Goal: Task Accomplishment & Management: Complete application form

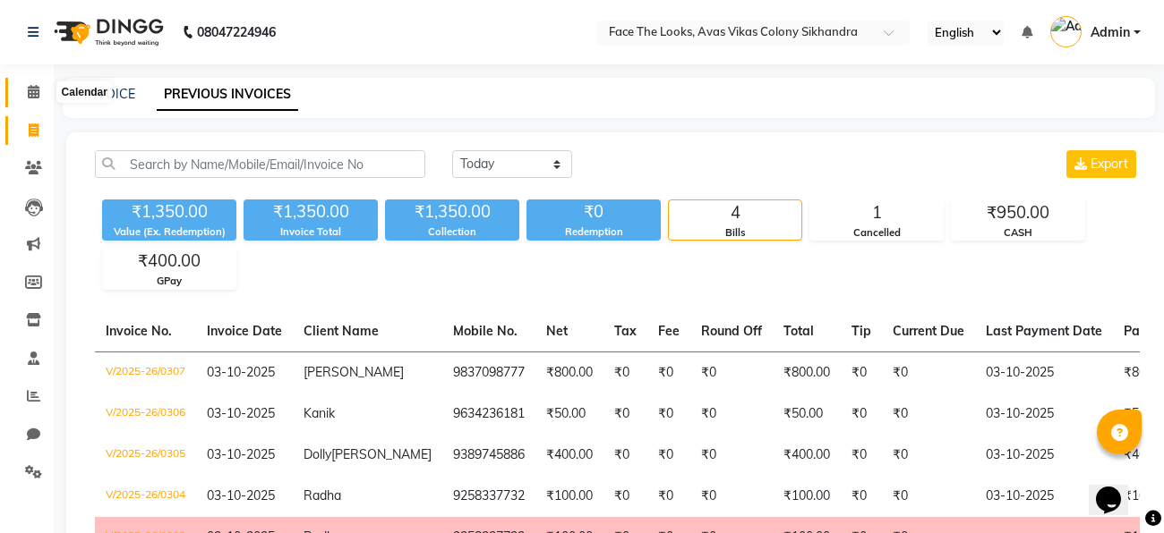
click at [36, 100] on span at bounding box center [33, 92] width 31 height 21
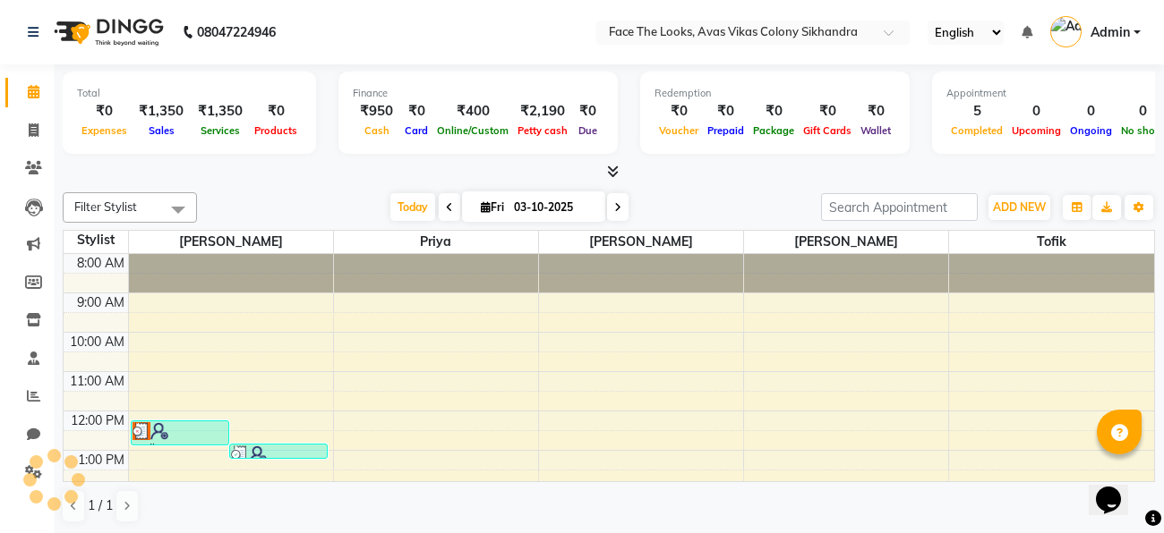
scroll to position [326, 0]
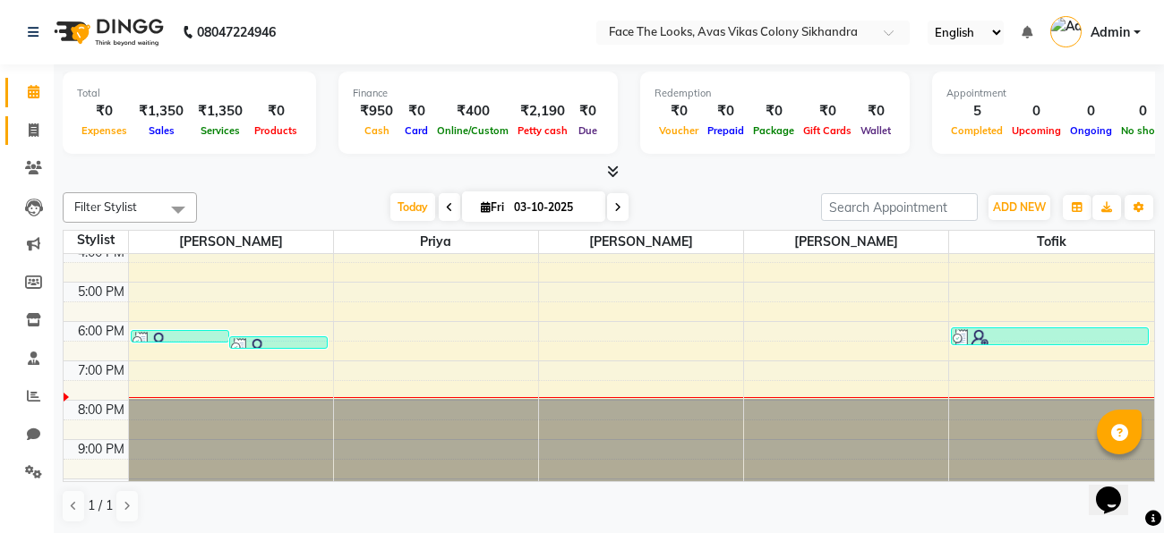
click at [31, 141] on link "Invoice" at bounding box center [26, 131] width 43 height 30
select select "service"
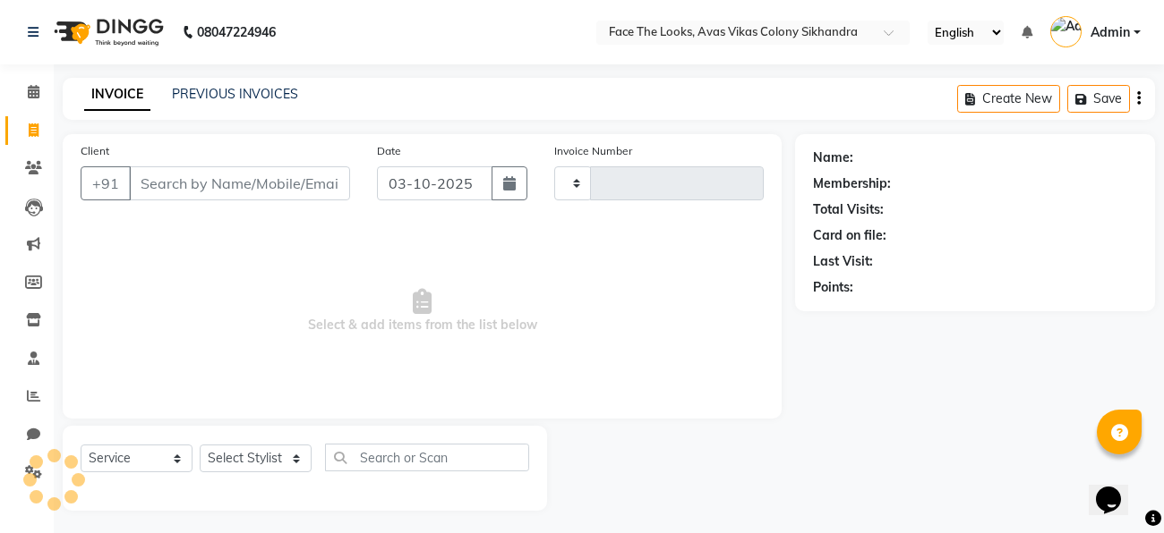
type input "0308"
select select "8471"
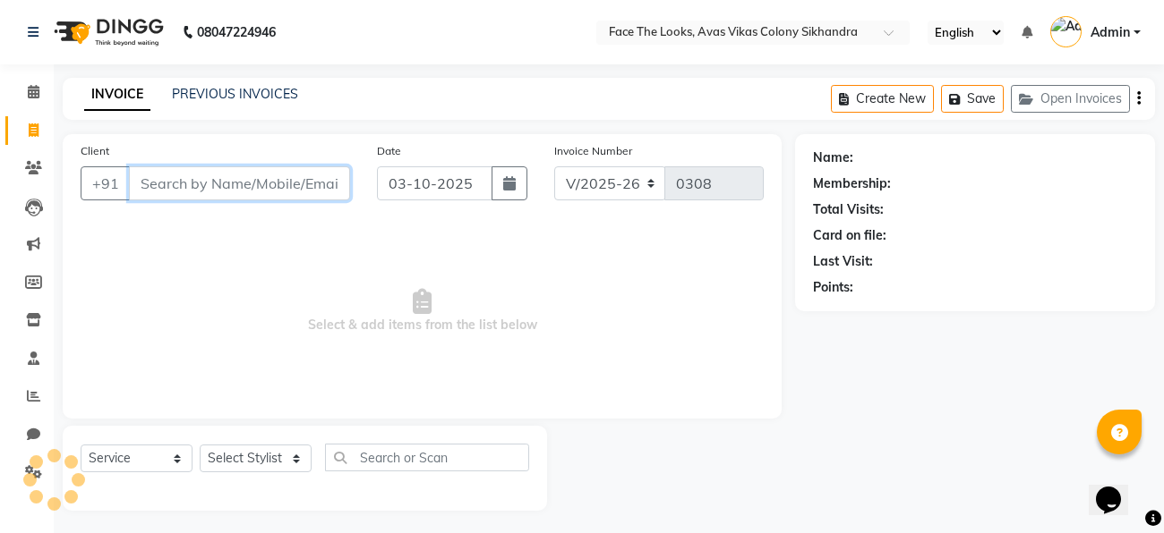
click at [172, 189] on input "Client" at bounding box center [239, 183] width 221 height 34
click at [186, 190] on input "Client" at bounding box center [239, 183] width 221 height 34
click at [244, 183] on input "Client" at bounding box center [239, 183] width 221 height 34
type input "8077131467"
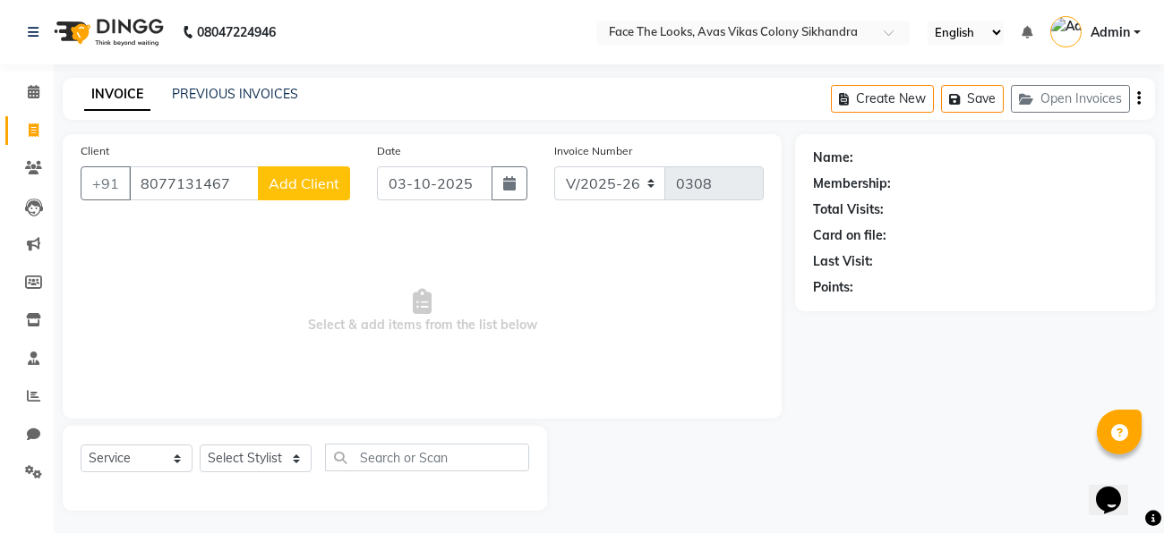
click at [288, 178] on span "Add Client" at bounding box center [304, 184] width 71 height 18
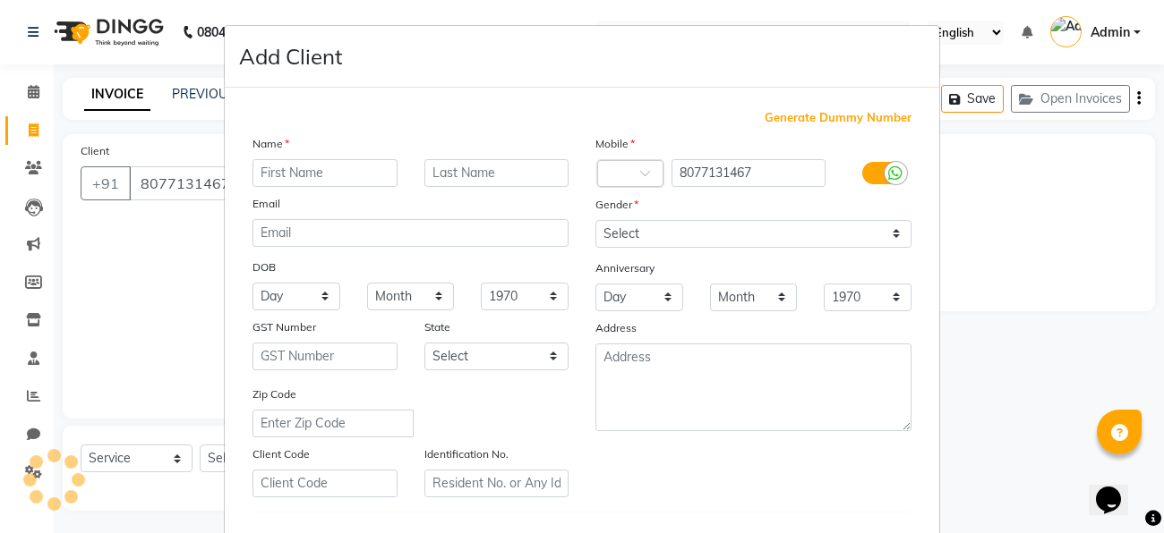
click at [286, 171] on input "text" at bounding box center [324, 173] width 145 height 28
click at [268, 172] on input "text" at bounding box center [324, 173] width 145 height 28
type input "Durga"
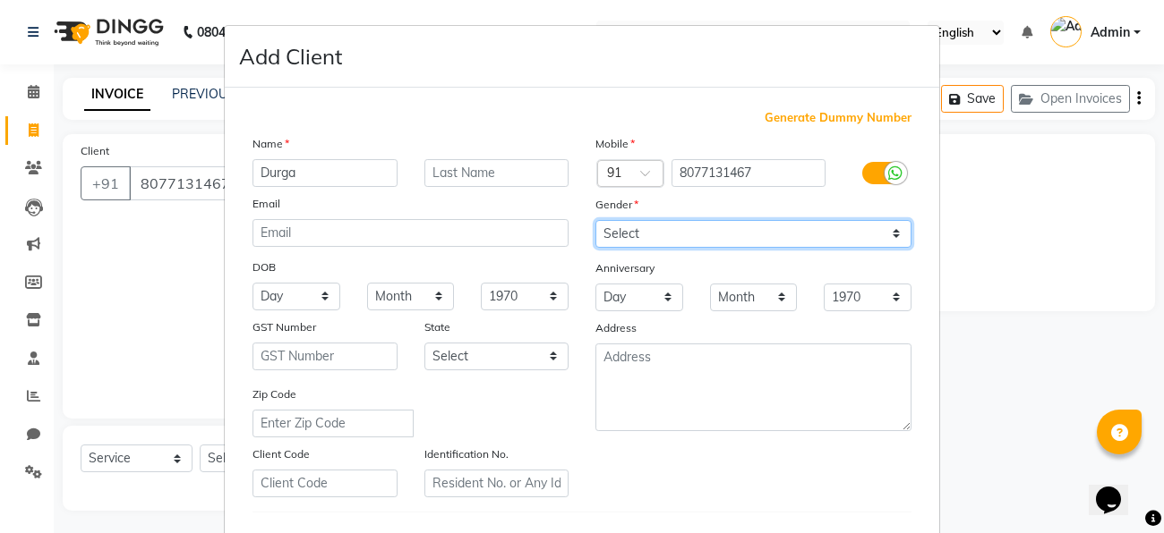
click at [836, 235] on select "Select [DEMOGRAPHIC_DATA] [DEMOGRAPHIC_DATA] Other Prefer Not To Say" at bounding box center [753, 234] width 316 height 28
select select "[DEMOGRAPHIC_DATA]"
click at [595, 220] on select "Select [DEMOGRAPHIC_DATA] [DEMOGRAPHIC_DATA] Other Prefer Not To Say" at bounding box center [753, 234] width 316 height 28
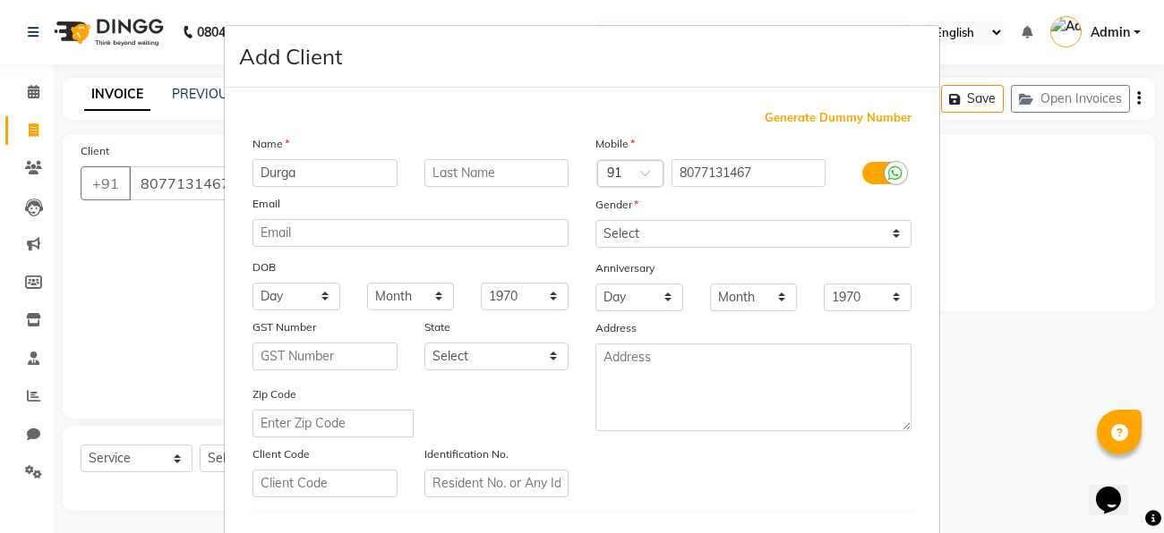
click at [708, 454] on div "Mobile Country Code × 91 8077131467 Gender Select [DEMOGRAPHIC_DATA] [DEMOGRAPH…" at bounding box center [753, 315] width 343 height 363
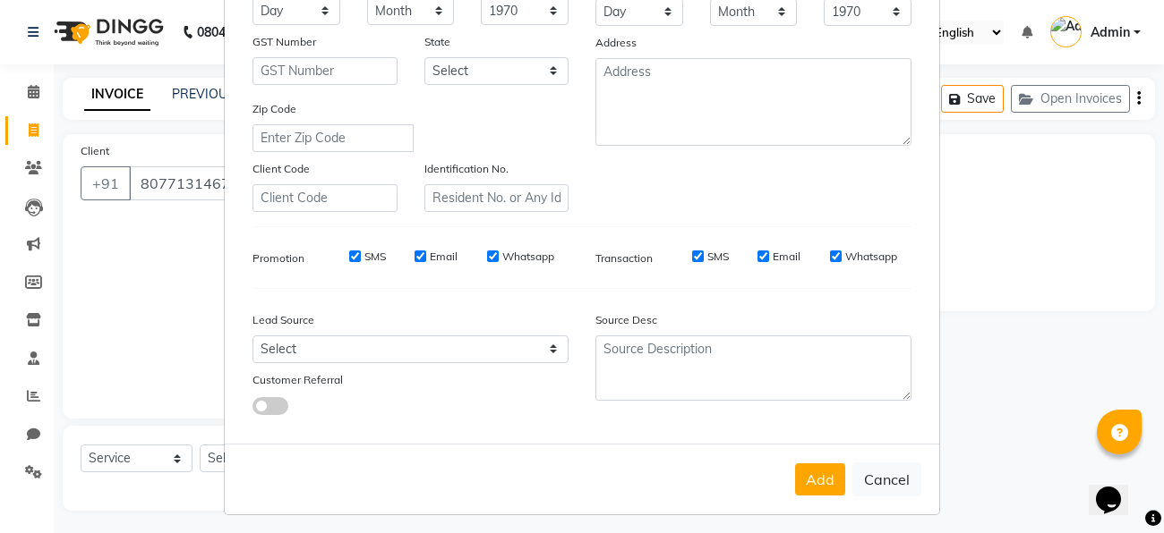
scroll to position [299, 0]
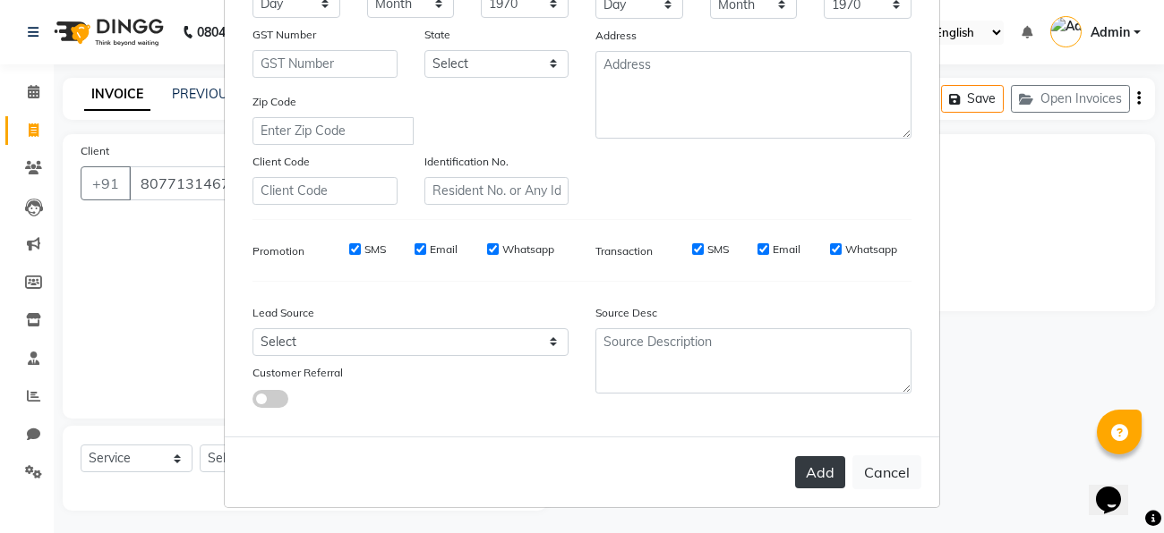
click at [814, 472] on button "Add" at bounding box center [820, 472] width 50 height 32
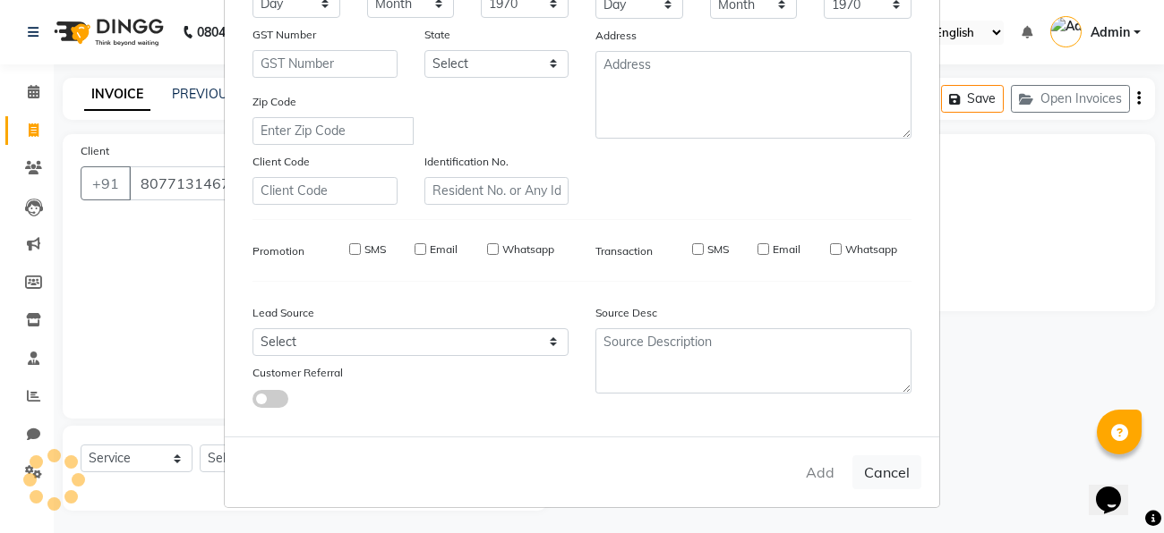
select select
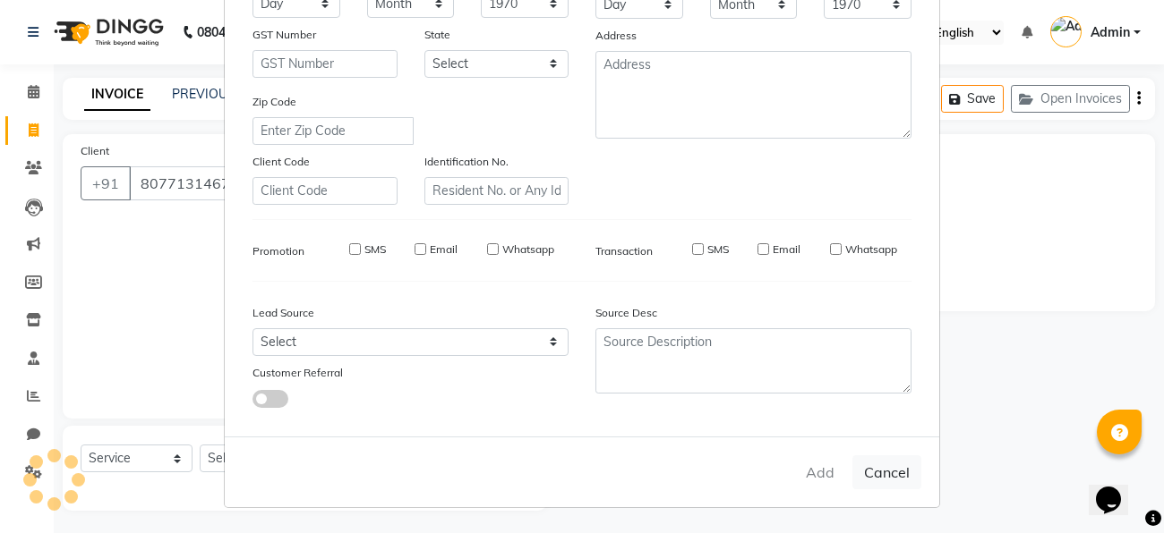
select select
checkbox input "false"
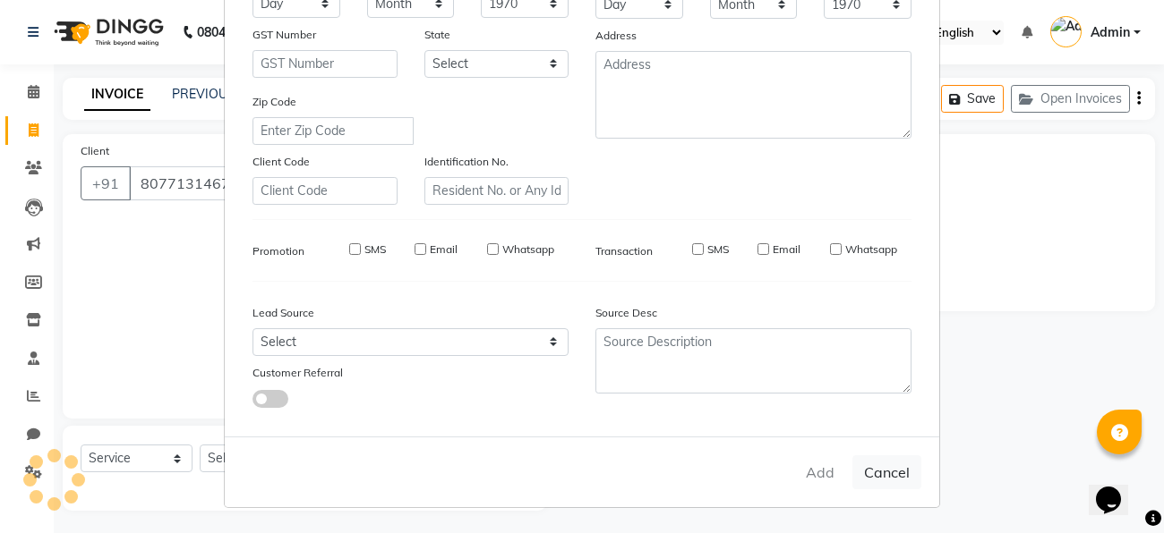
checkbox input "false"
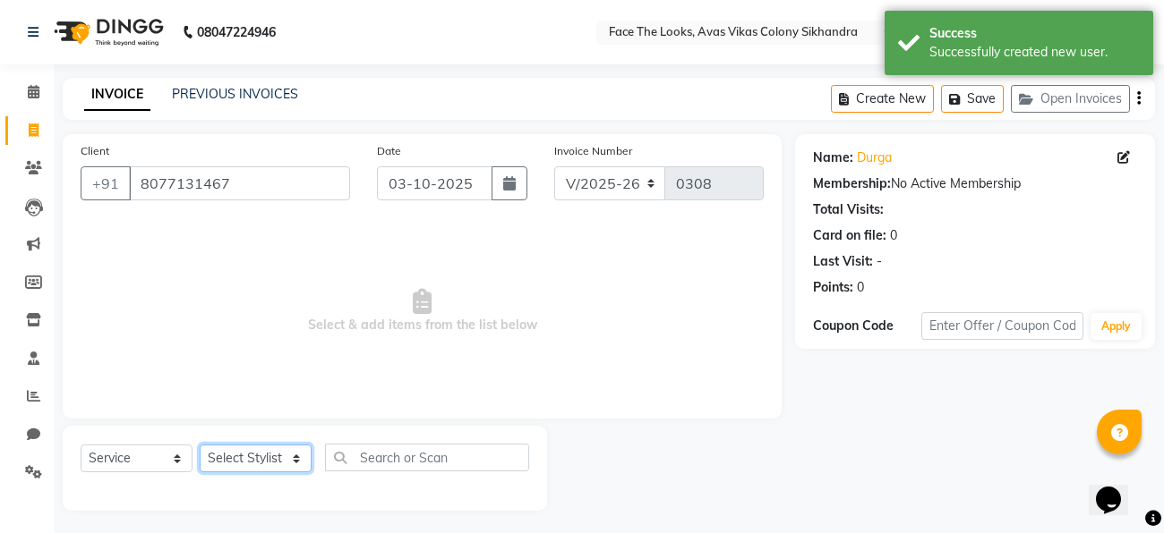
click at [221, 469] on select "Select Stylist [PERSON_NAME] Priya [PERSON_NAME] [PERSON_NAME]" at bounding box center [256, 459] width 112 height 28
select select "82659"
click at [200, 446] on select "Select Stylist [PERSON_NAME] Priya [PERSON_NAME] [PERSON_NAME]" at bounding box center [256, 459] width 112 height 28
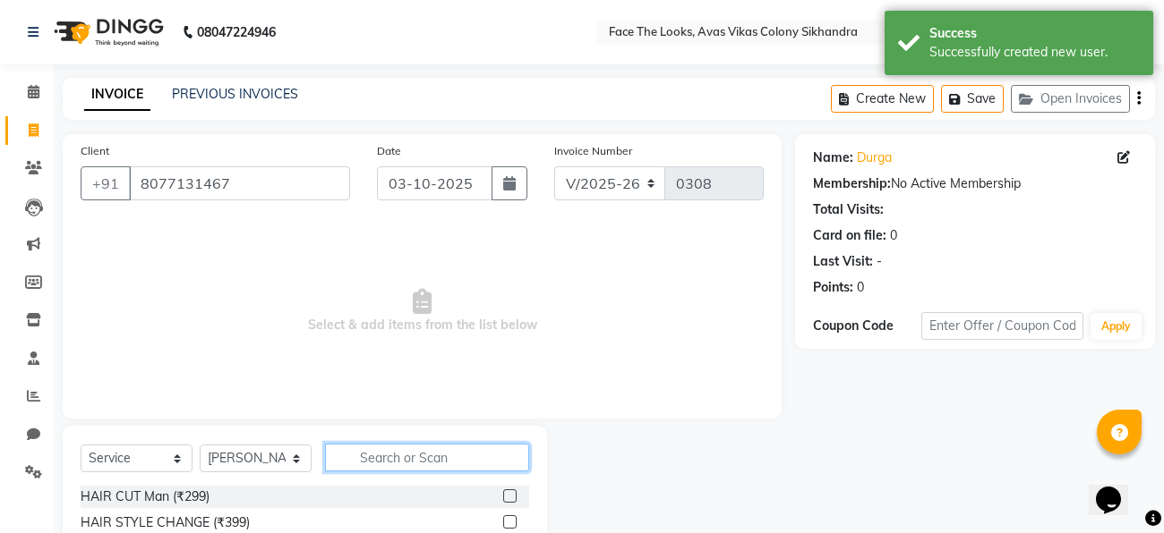
click at [378, 463] on input "text" at bounding box center [427, 458] width 204 height 28
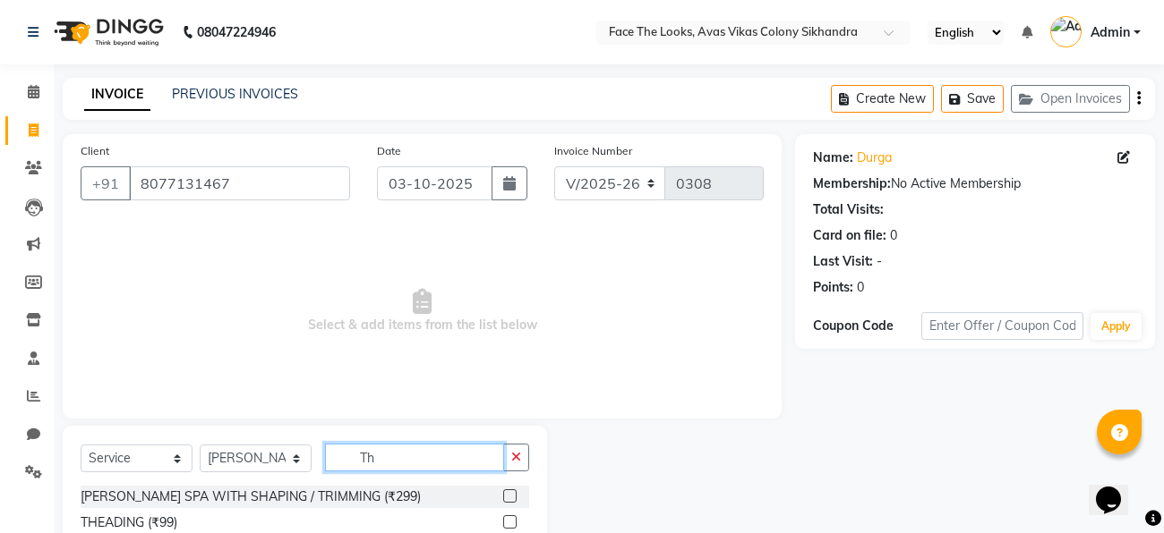
type input "T"
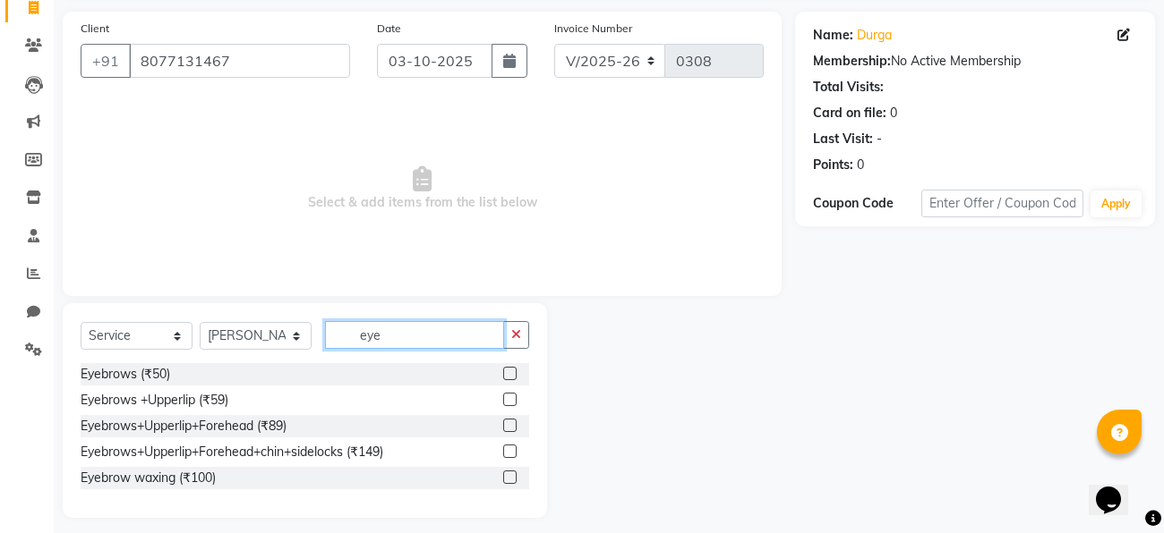
scroll to position [134, 0]
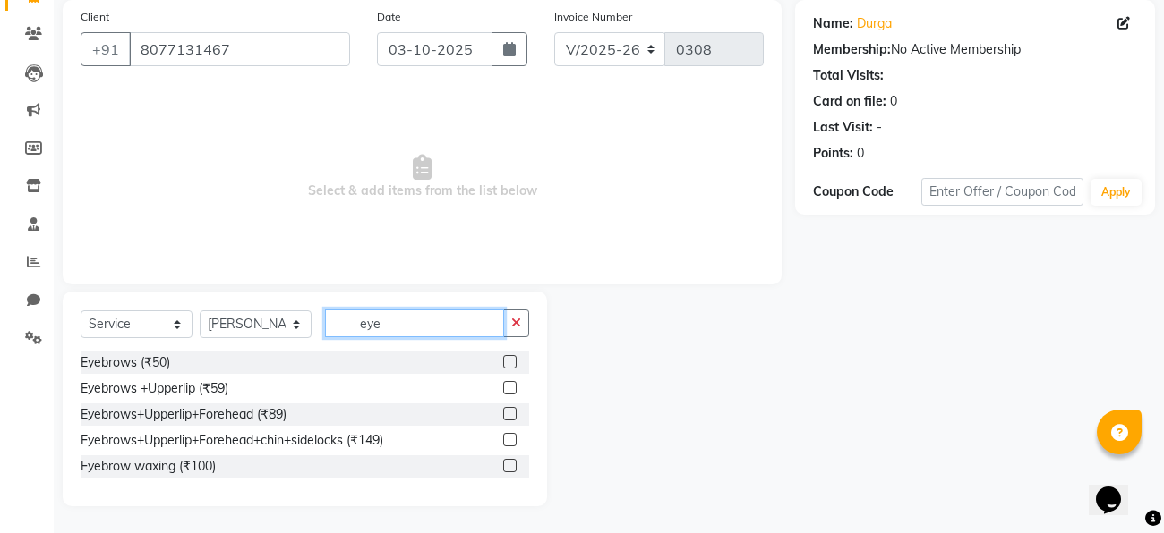
type input "eye"
click at [514, 388] on label at bounding box center [509, 387] width 13 height 13
click at [514, 388] on input "checkbox" at bounding box center [509, 389] width 12 height 12
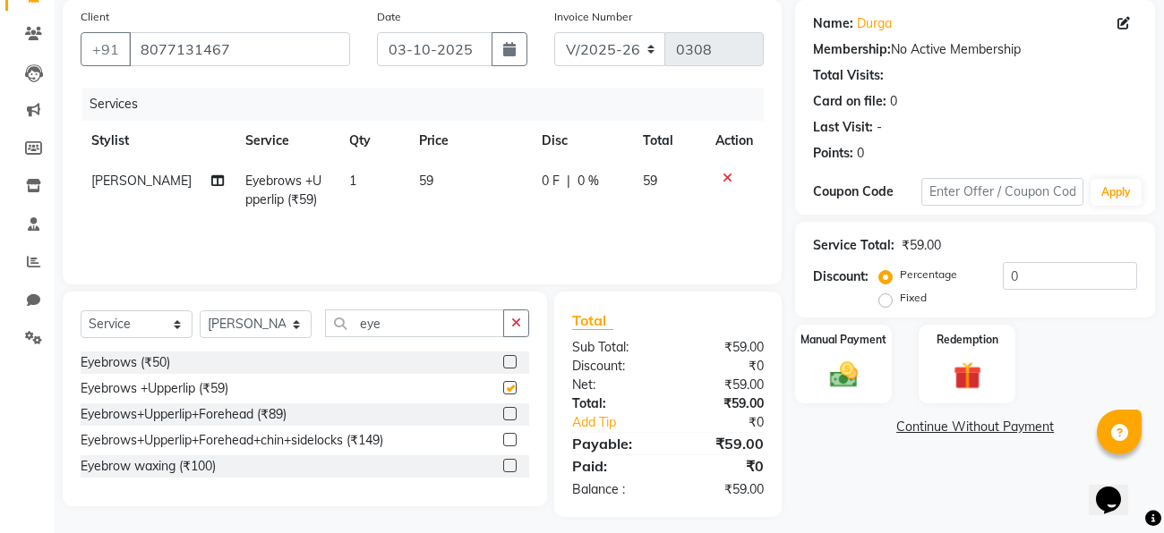
checkbox input "false"
click at [1061, 274] on input "0" at bounding box center [1069, 276] width 134 height 28
click at [425, 174] on td "59" at bounding box center [470, 190] width 124 height 59
select select "82659"
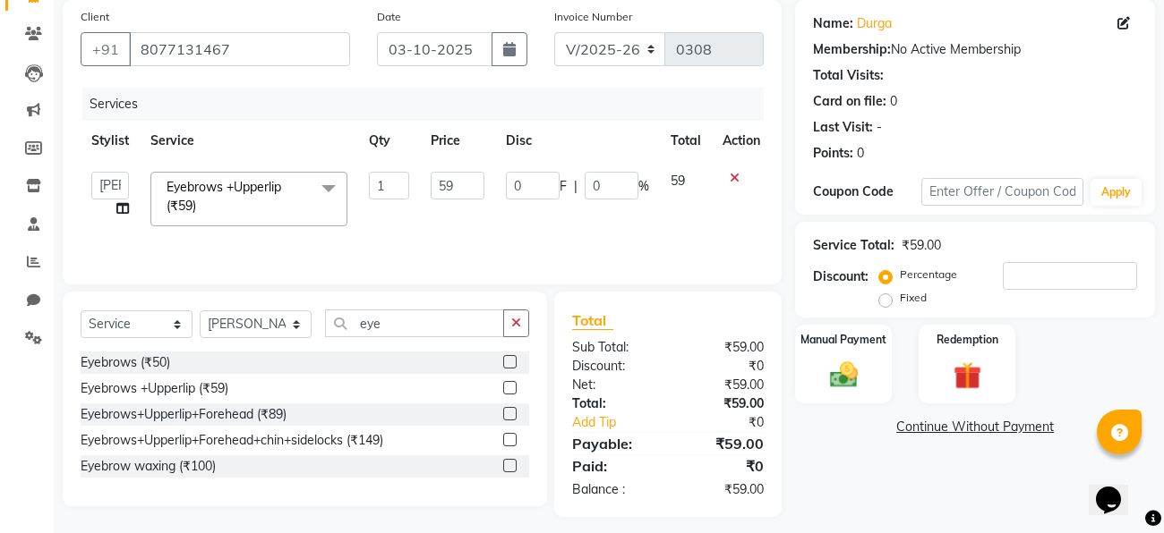
click at [425, 174] on td "59" at bounding box center [457, 199] width 75 height 76
click at [456, 183] on input "59" at bounding box center [458, 186] width 54 height 28
type input "5"
type input "70"
click at [843, 474] on div "Name: Durga Membership: No Active Membership Total Visits: Card on file: 0 Last…" at bounding box center [981, 258] width 373 height 517
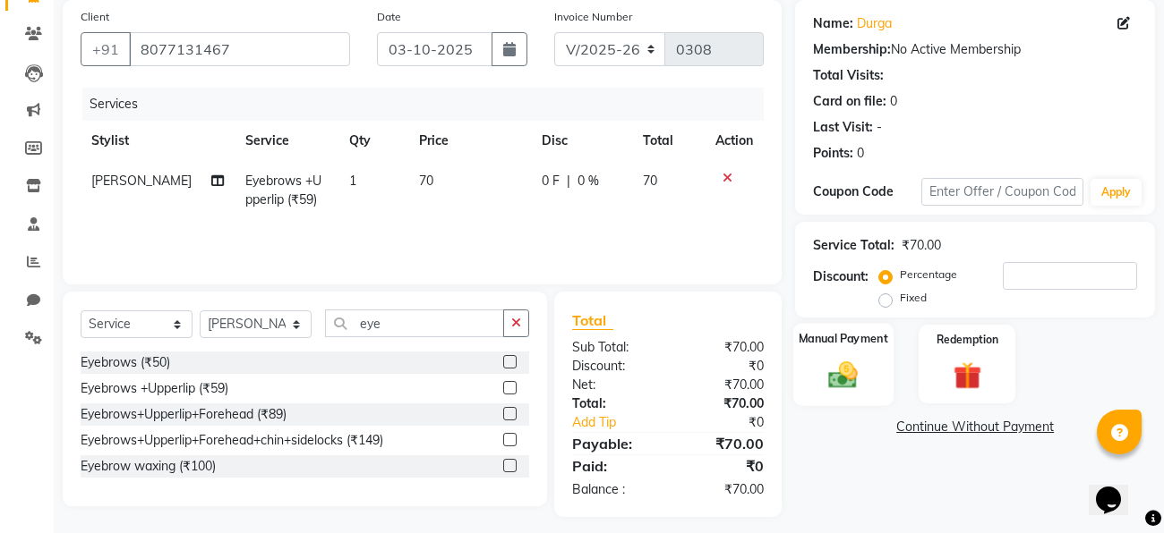
click at [851, 388] on img at bounding box center [843, 375] width 47 height 34
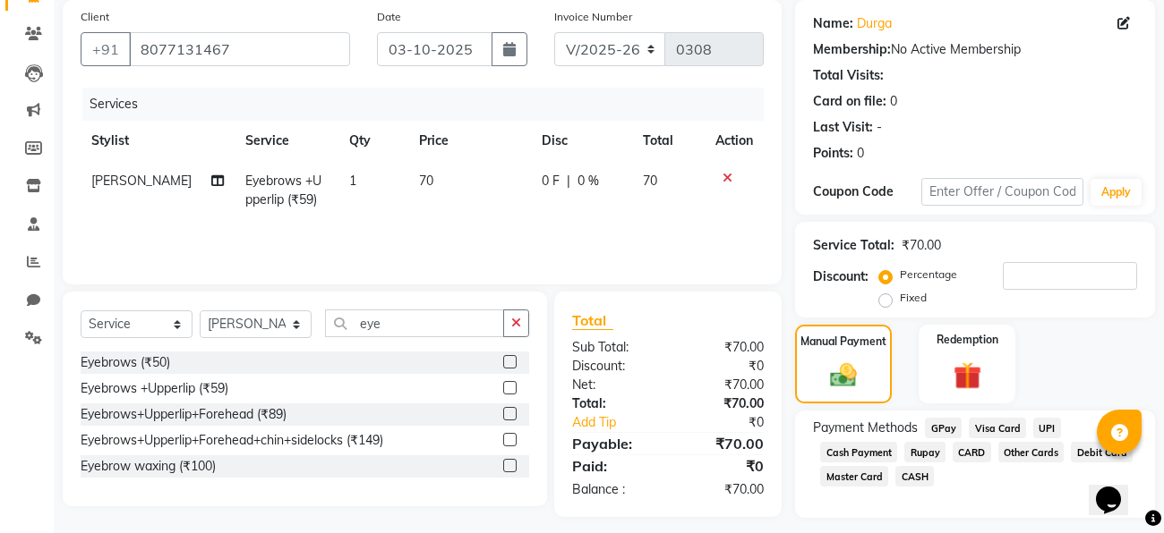
click at [941, 429] on span "GPay" at bounding box center [943, 428] width 37 height 21
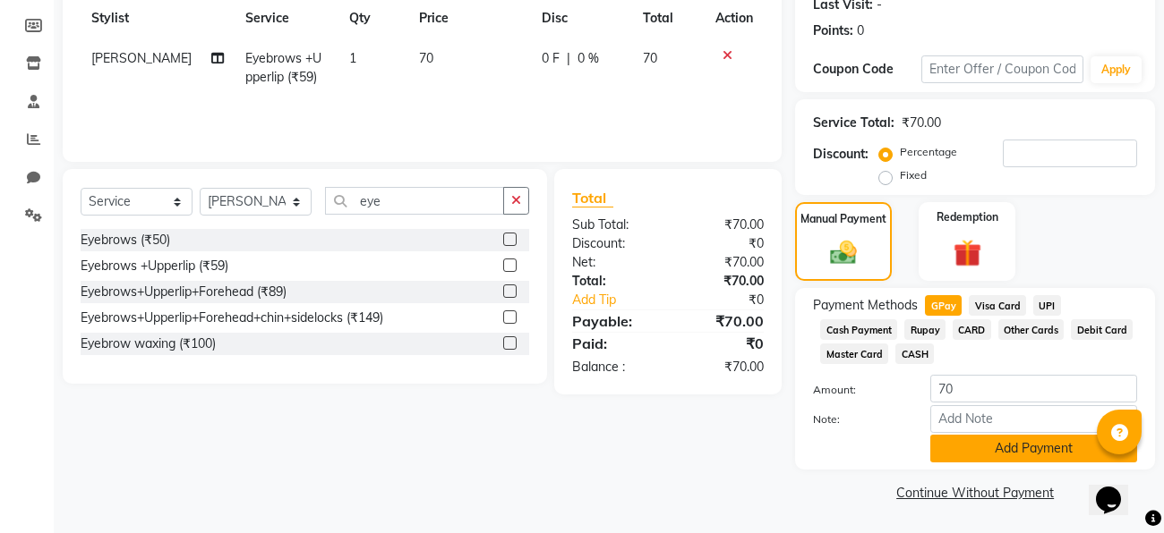
click at [994, 450] on button "Add Payment" at bounding box center [1033, 449] width 207 height 28
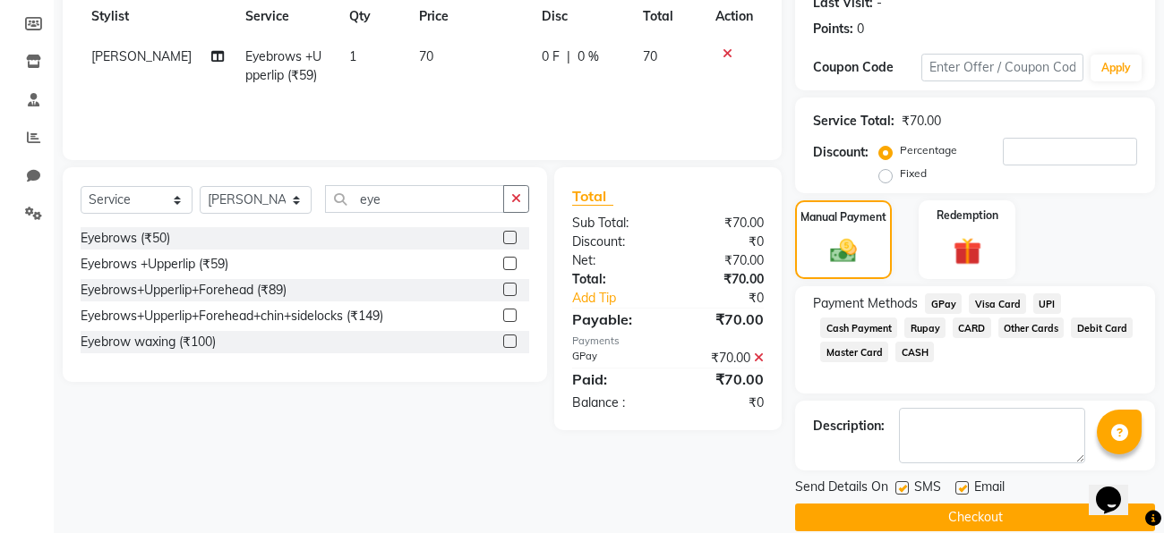
click at [986, 507] on button "Checkout" at bounding box center [975, 518] width 360 height 28
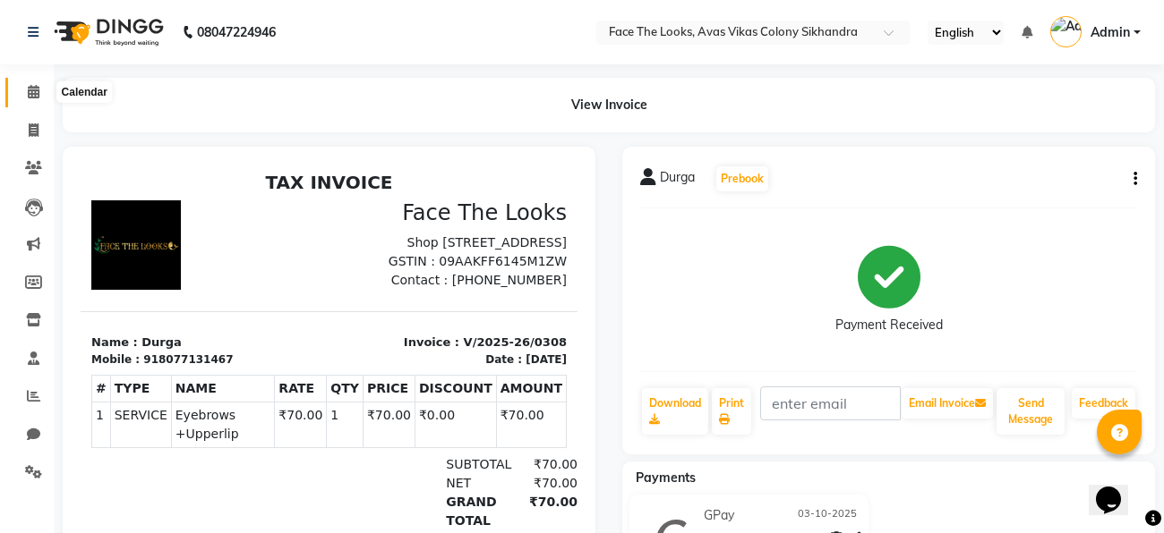
click at [32, 90] on icon at bounding box center [34, 91] width 12 height 13
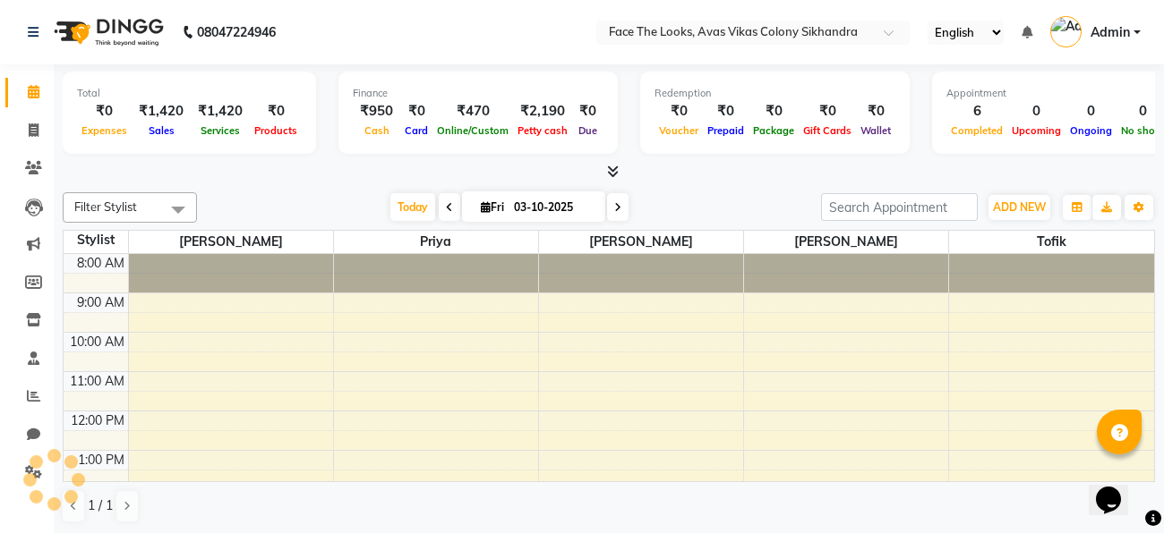
scroll to position [326, 0]
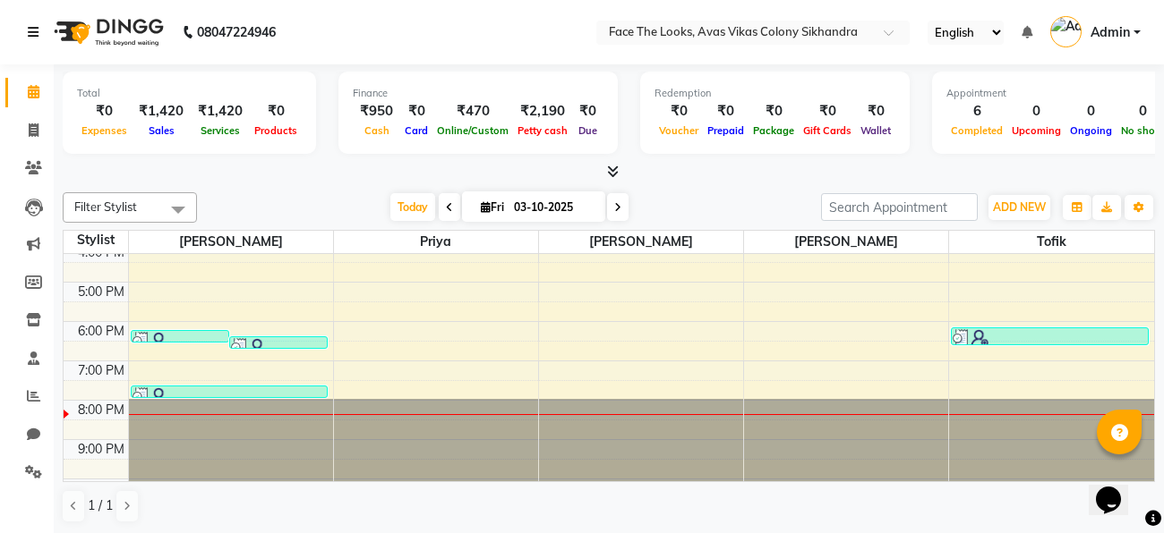
click at [33, 35] on icon at bounding box center [33, 32] width 11 height 13
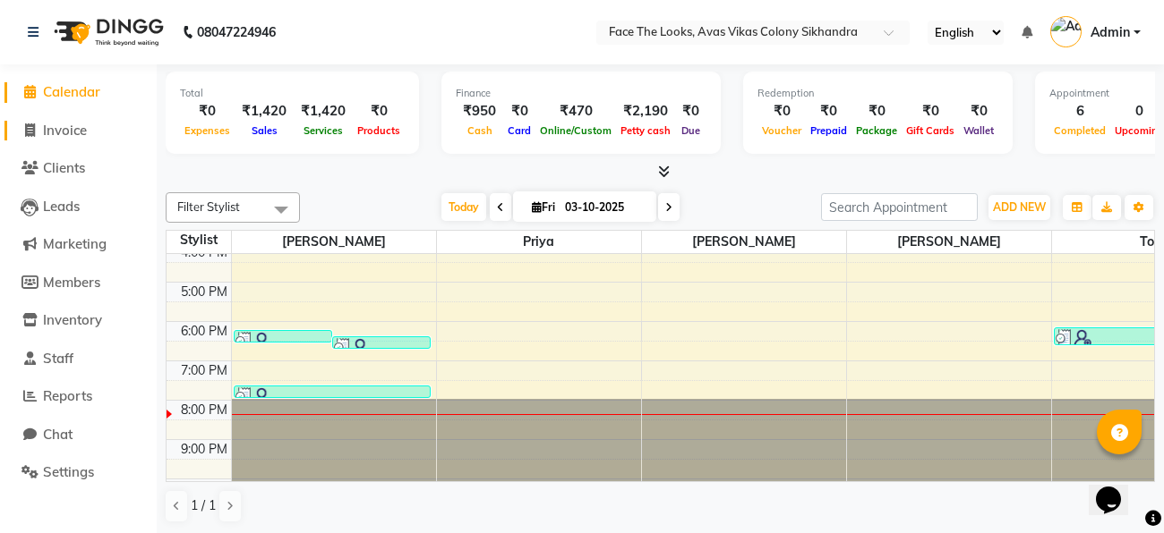
click at [75, 133] on span "Invoice" at bounding box center [65, 130] width 44 height 17
select select "service"
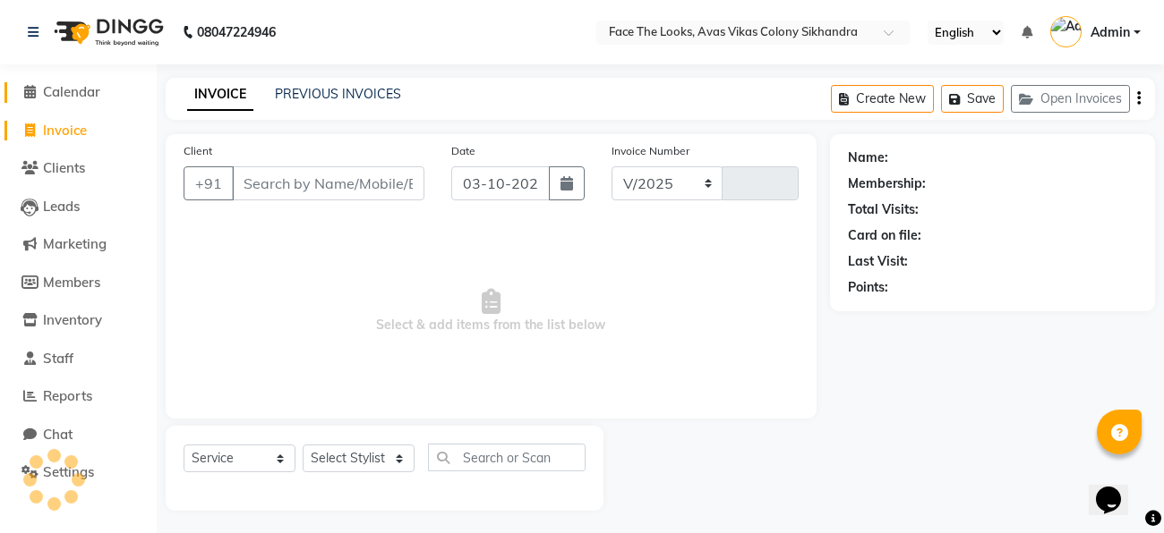
select select "8471"
type input "0309"
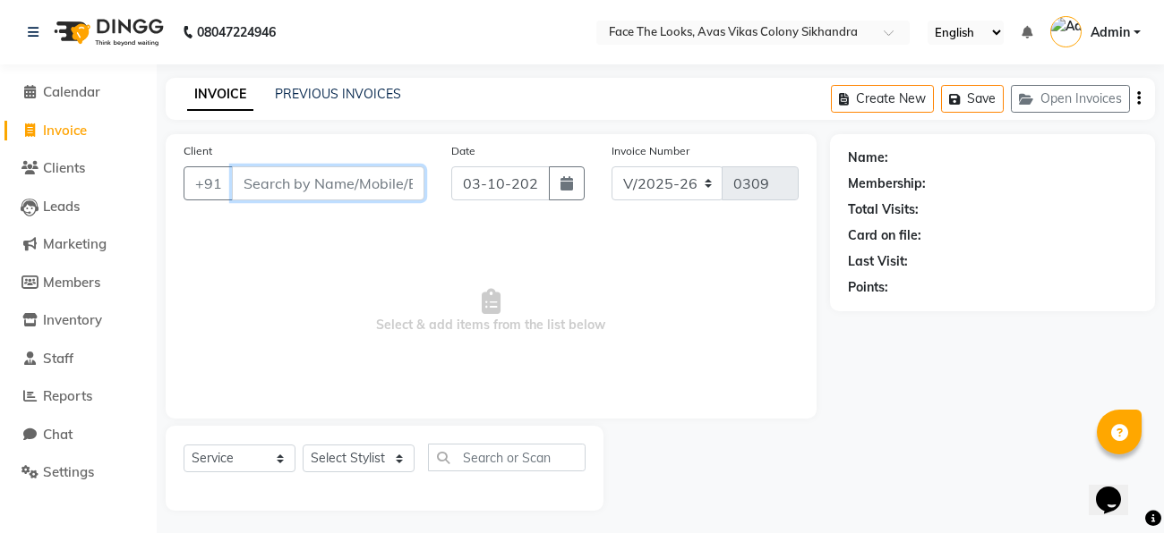
click at [289, 191] on input "Client" at bounding box center [328, 183] width 192 height 34
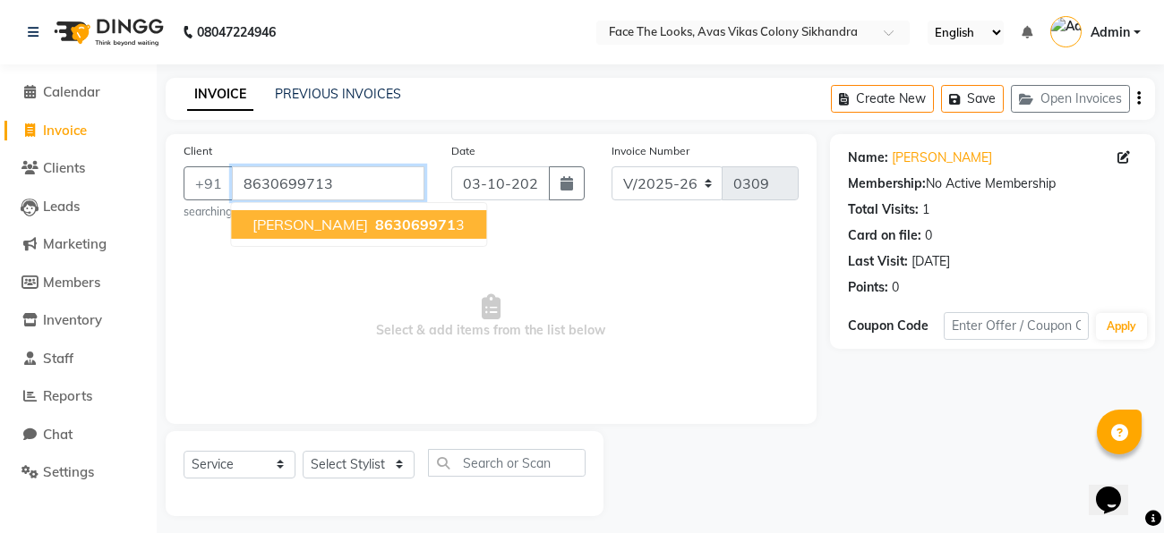
click at [347, 178] on input "8630699713" at bounding box center [328, 183] width 192 height 34
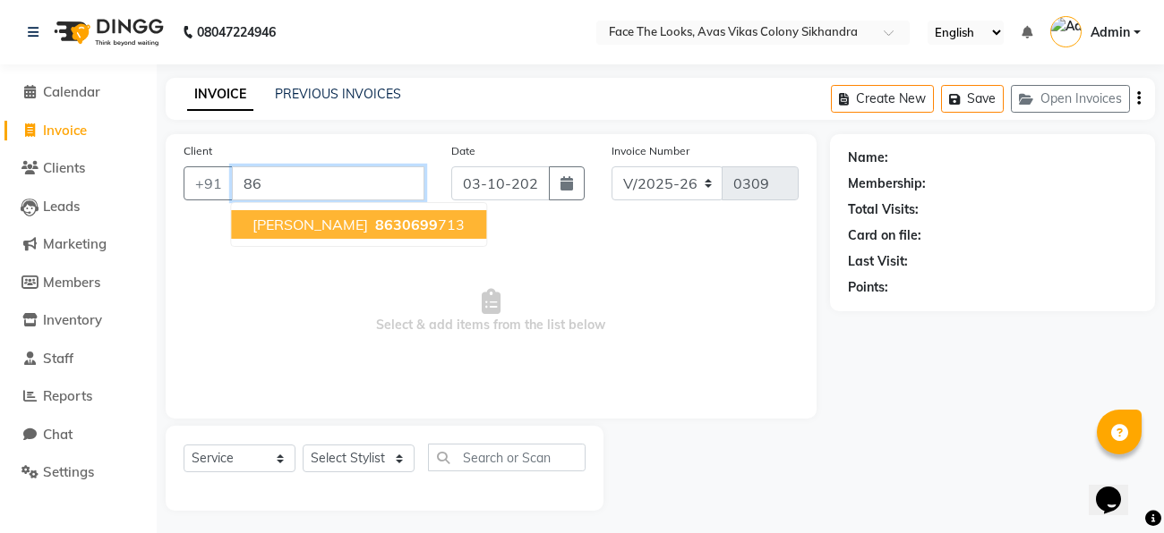
type input "8"
click at [326, 229] on span "[PERSON_NAME]" at bounding box center [309, 225] width 115 height 18
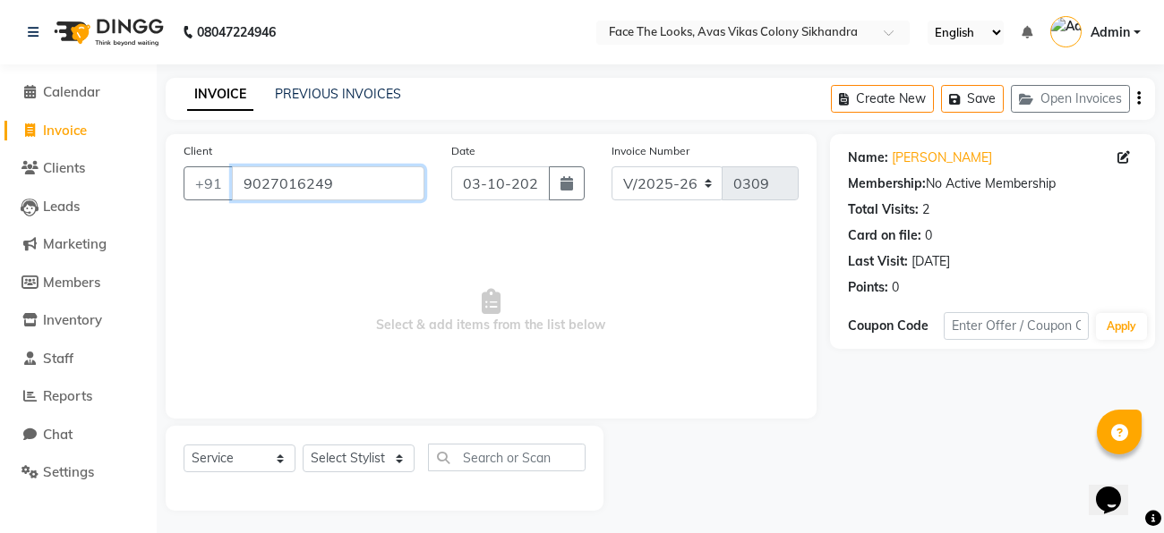
click at [348, 192] on input "9027016249" at bounding box center [328, 183] width 192 height 34
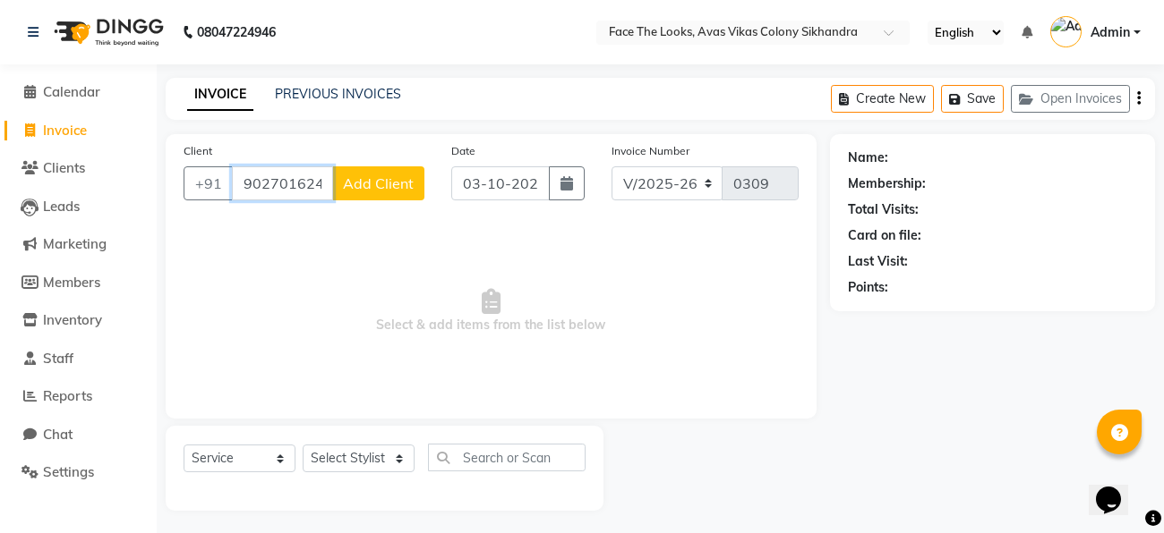
click at [286, 185] on input "9027016249" at bounding box center [282, 183] width 101 height 34
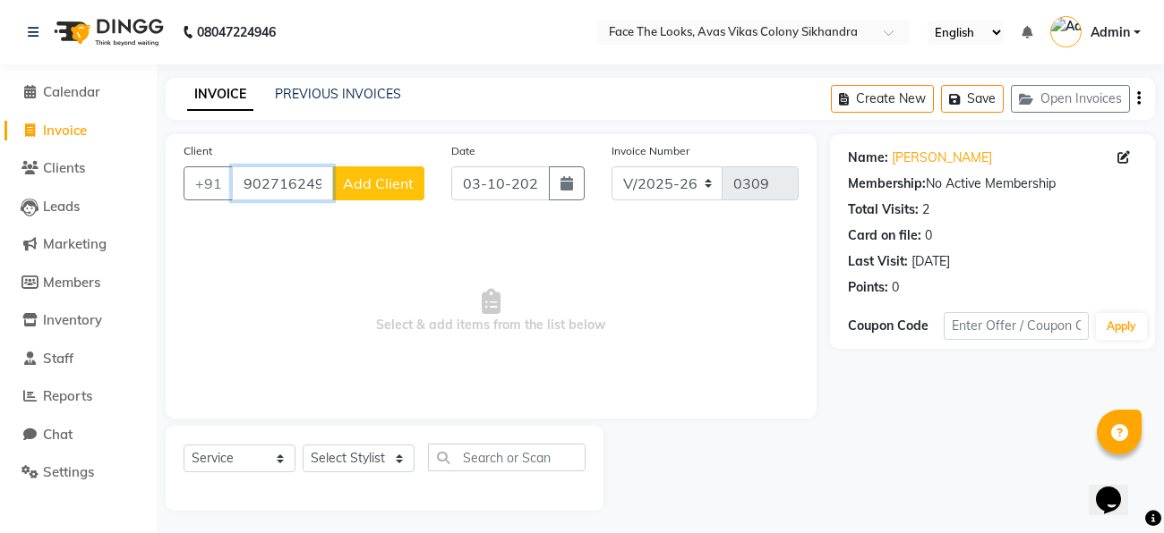
click at [328, 187] on input "902716249" at bounding box center [282, 183] width 101 height 34
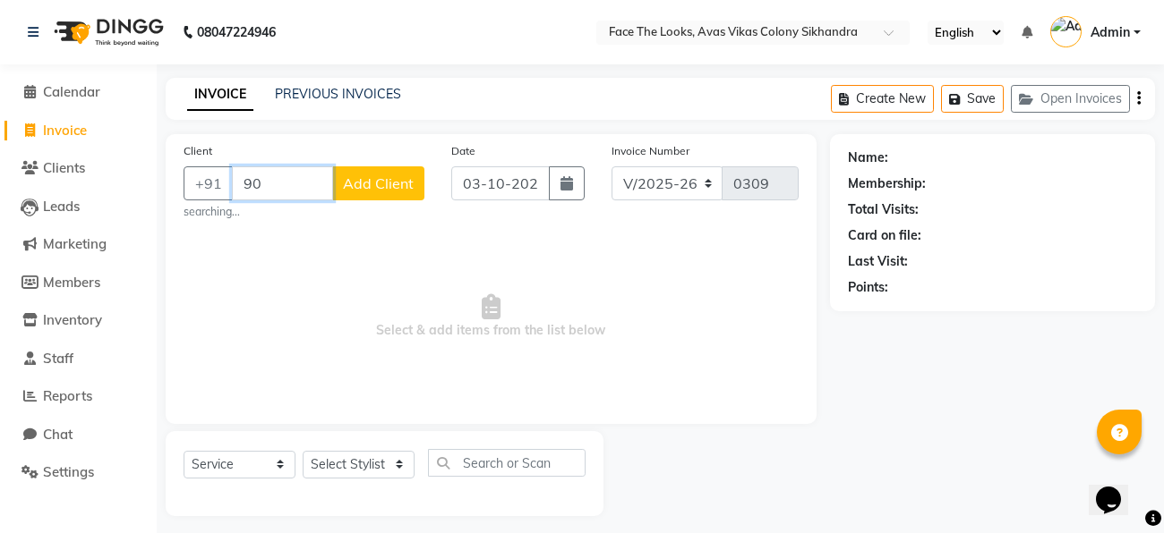
type input "9"
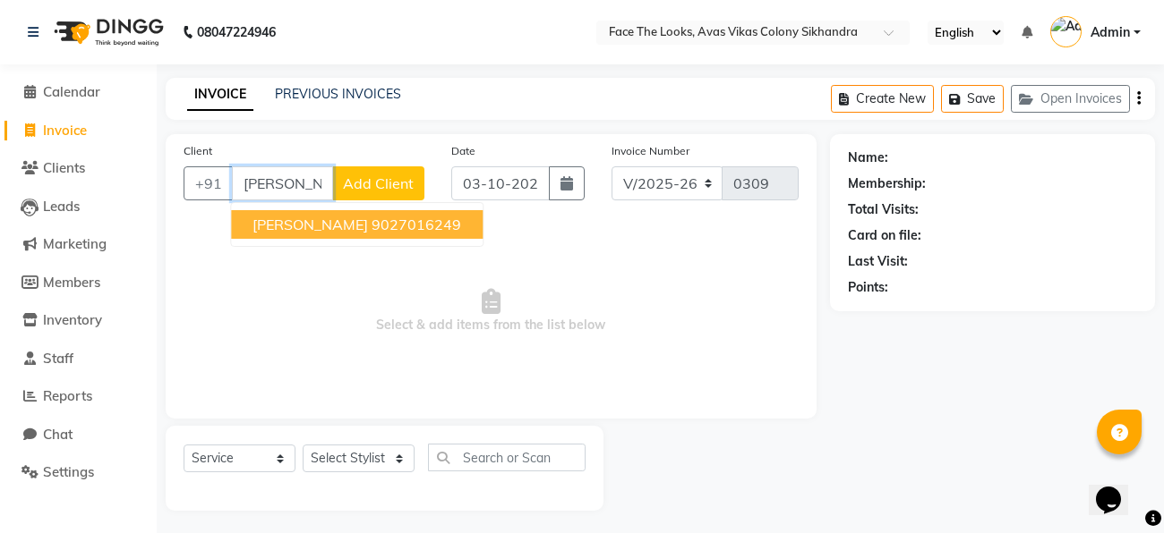
click at [355, 229] on span "[PERSON_NAME]" at bounding box center [309, 225] width 115 height 18
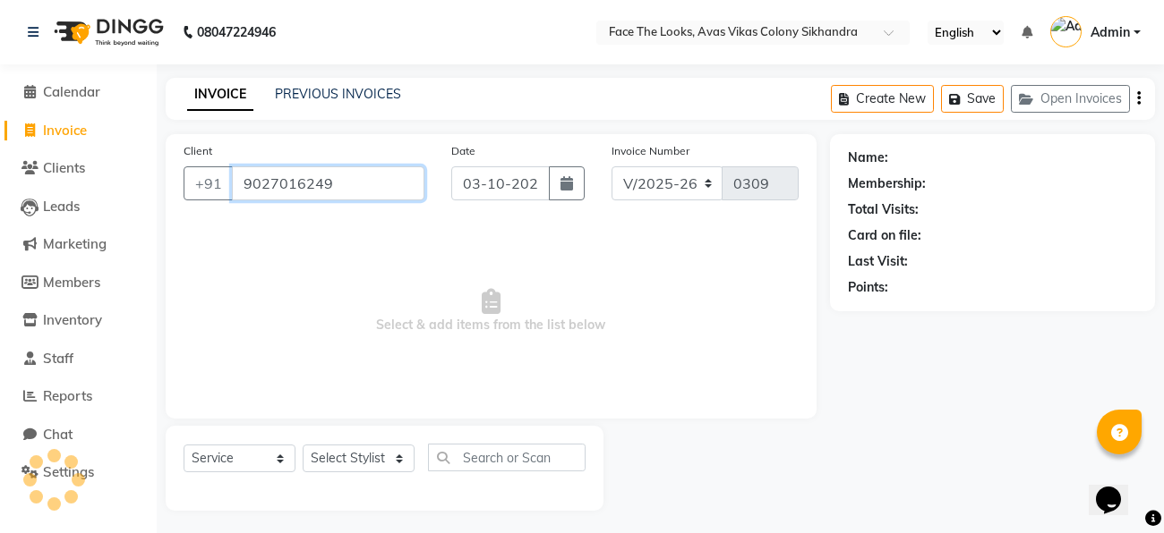
type input "9027016249"
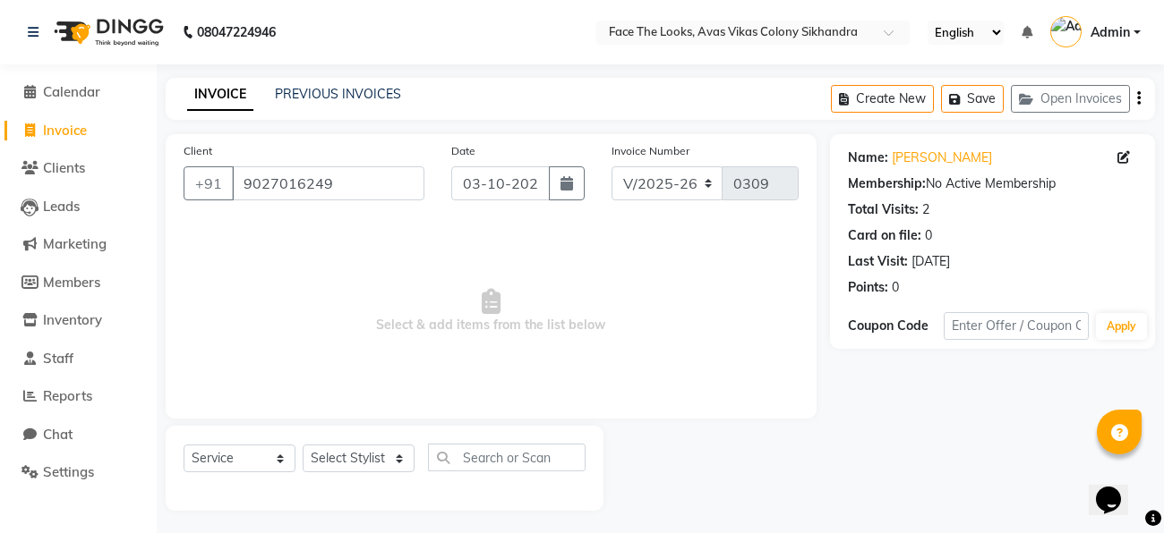
click at [526, 386] on span "Select & add items from the list below" at bounding box center [490, 311] width 615 height 179
click at [402, 463] on select "Select Stylist [PERSON_NAME] Priya [PERSON_NAME] [PERSON_NAME]" at bounding box center [359, 459] width 112 height 28
select select "82659"
click at [303, 446] on select "Select Stylist [PERSON_NAME] Priya [PERSON_NAME] [PERSON_NAME]" at bounding box center [359, 459] width 112 height 28
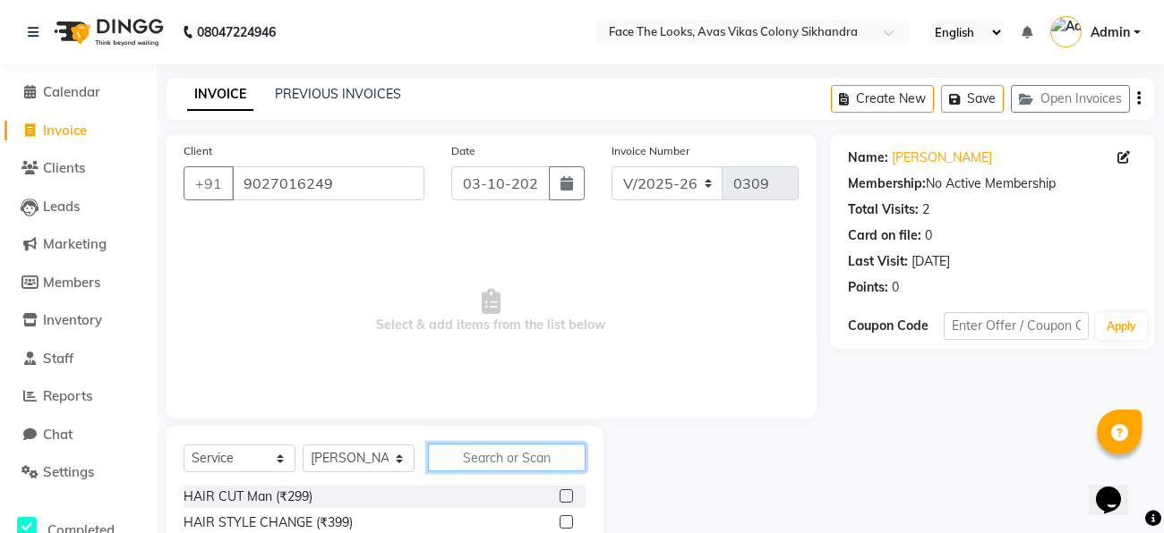
click at [465, 464] on input "text" at bounding box center [507, 458] width 158 height 28
type input "thre"
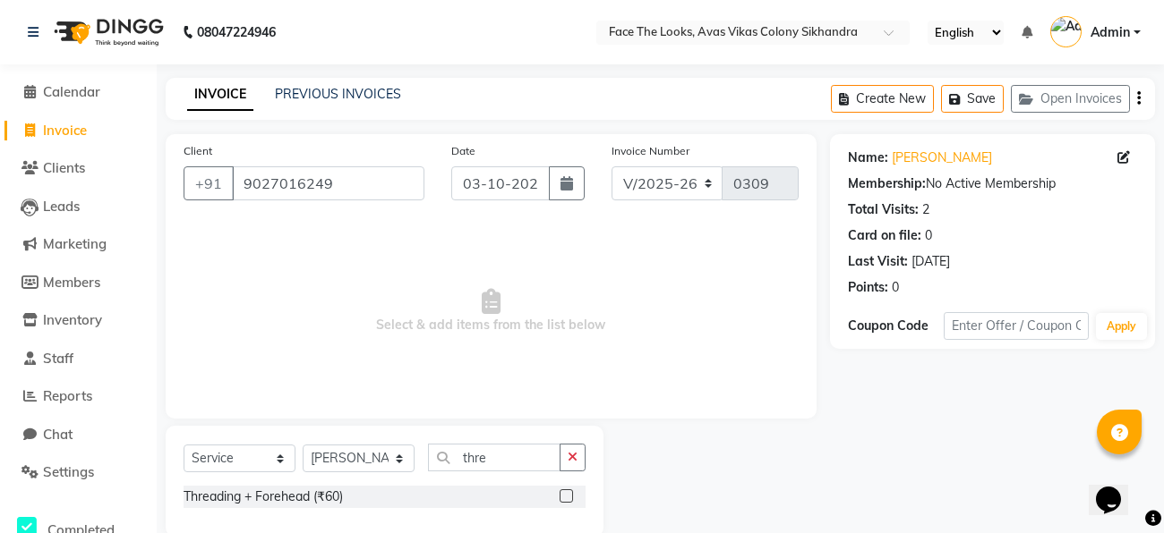
click at [567, 495] on label at bounding box center [565, 496] width 13 height 13
click at [567, 495] on input "checkbox" at bounding box center [565, 497] width 12 height 12
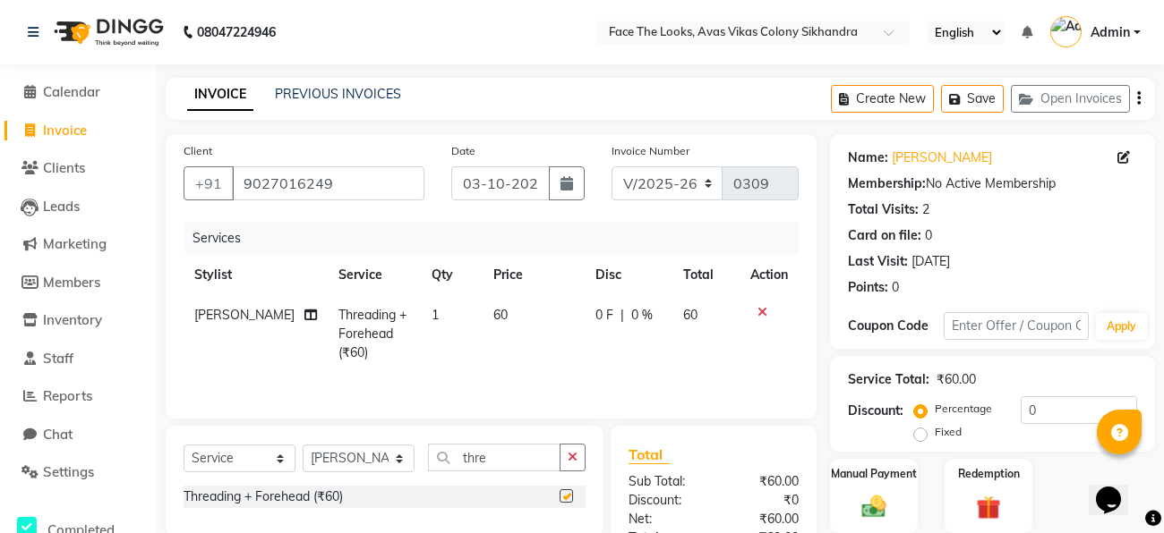
checkbox input "false"
click at [1046, 415] on input "0" at bounding box center [1078, 411] width 116 height 28
type input "0"
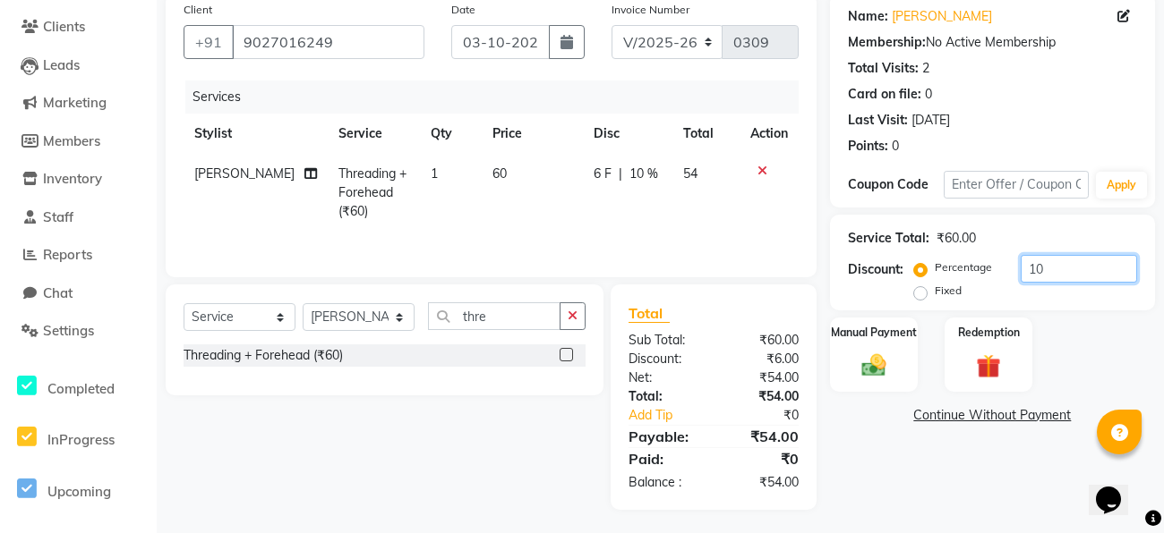
scroll to position [145, 0]
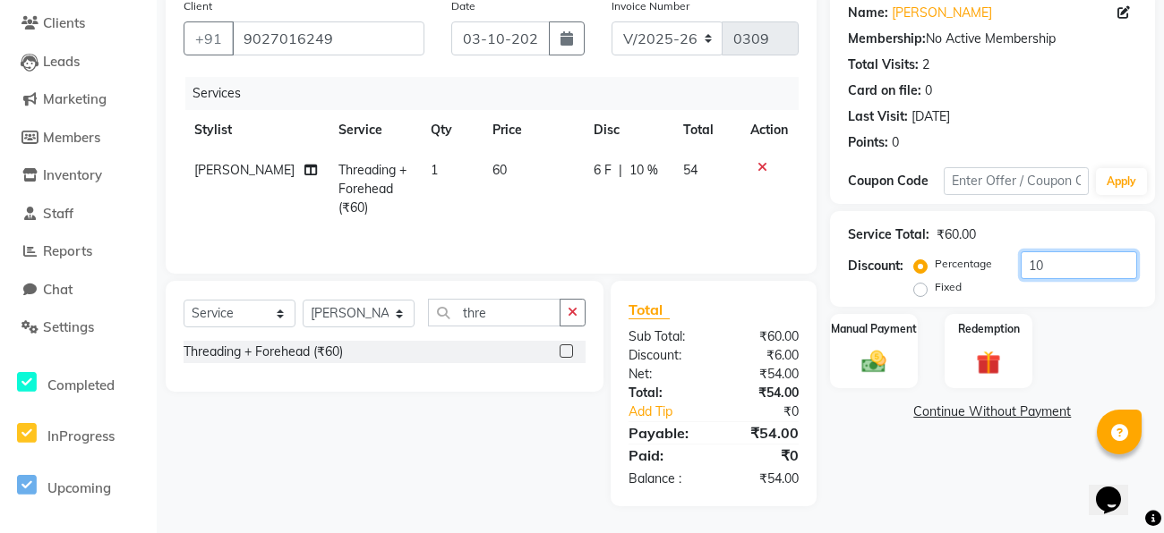
type input "1"
type input "16"
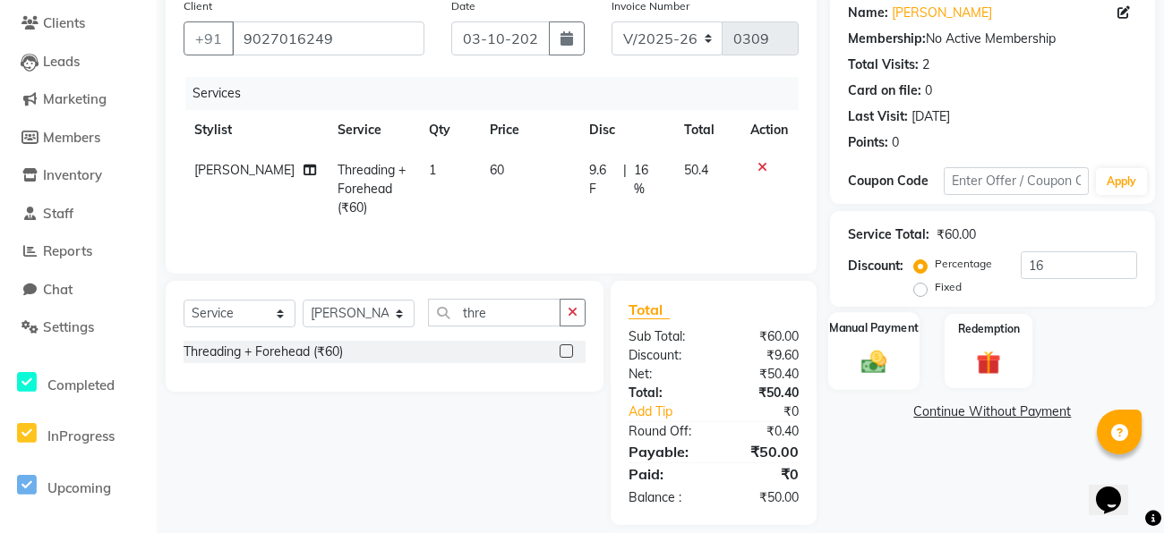
click at [881, 371] on img at bounding box center [873, 361] width 40 height 29
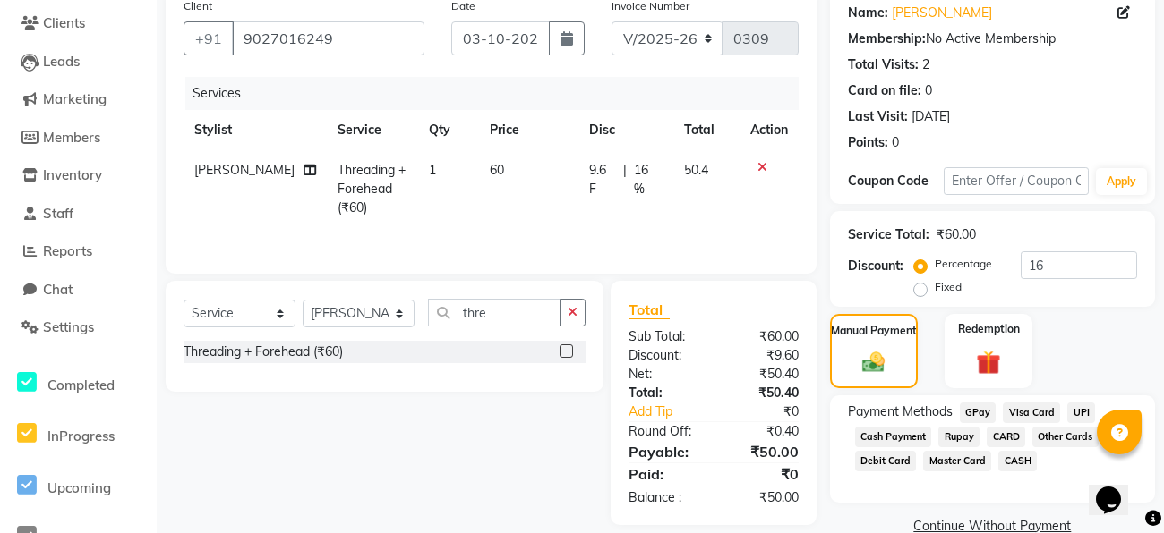
click at [905, 438] on span "Cash Payment" at bounding box center [893, 437] width 77 height 21
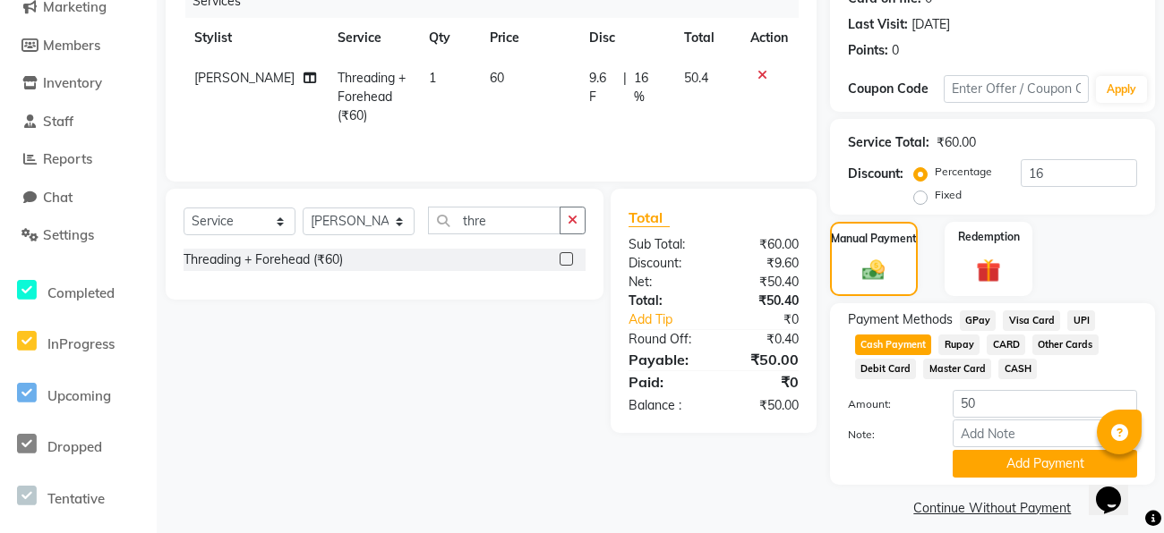
scroll to position [254, 0]
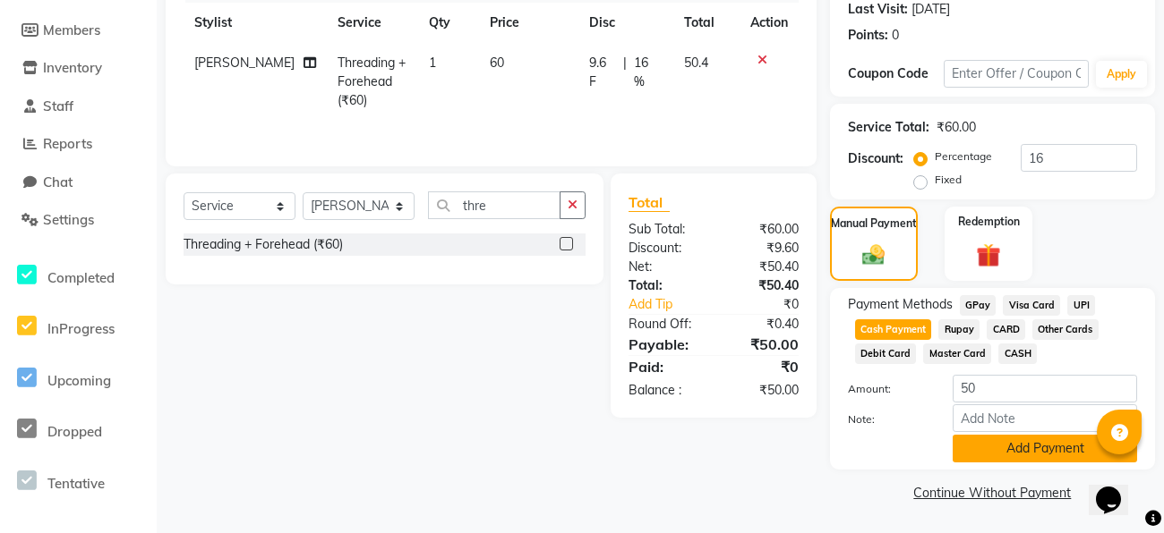
click at [1047, 454] on button "Add Payment" at bounding box center [1044, 449] width 184 height 28
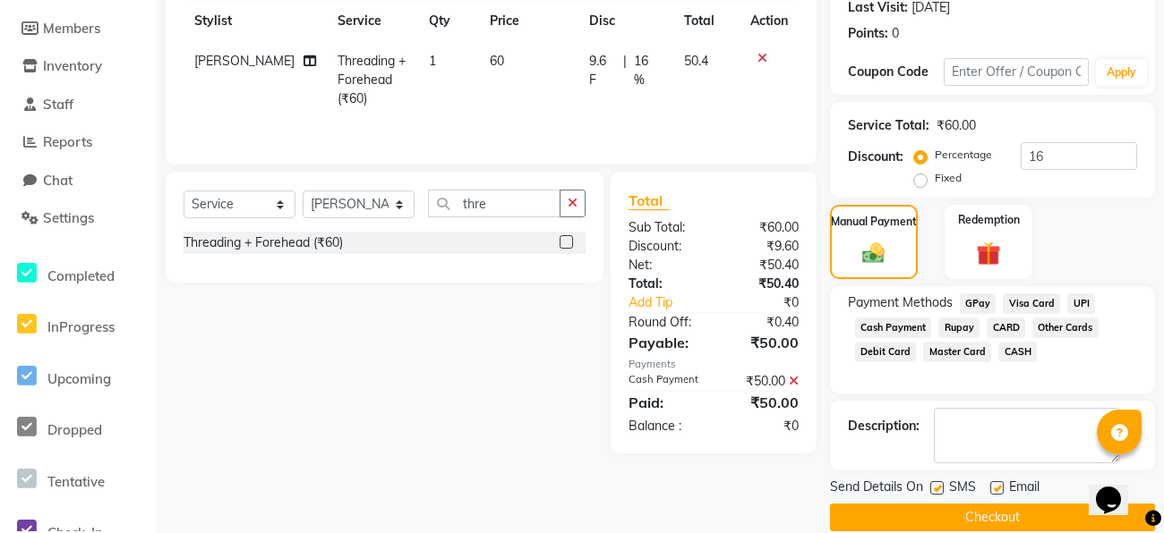
click at [1007, 517] on button "Checkout" at bounding box center [992, 518] width 325 height 28
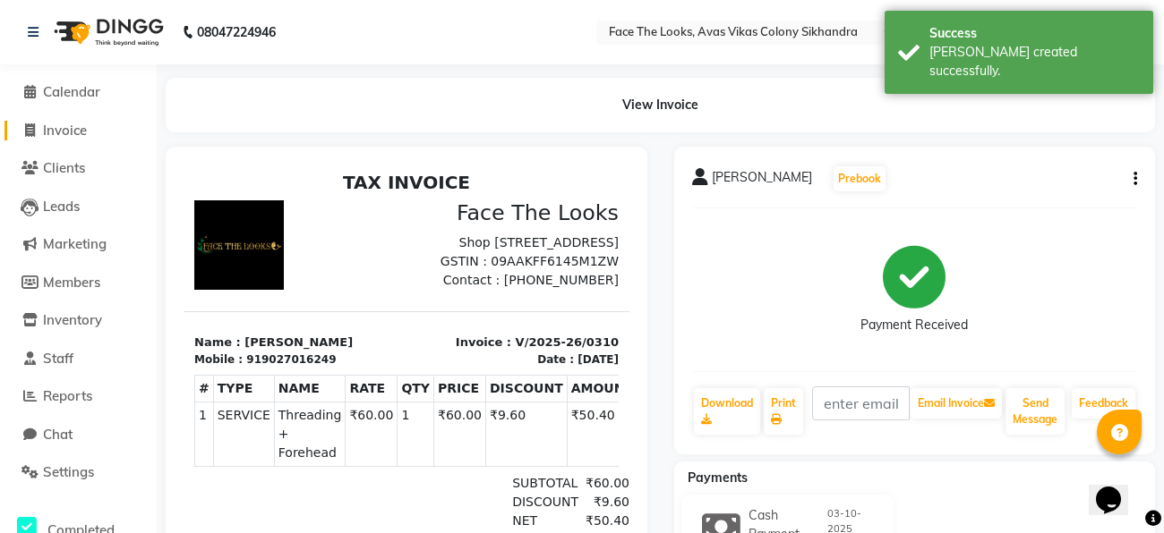
click at [83, 132] on span "Invoice" at bounding box center [65, 130] width 44 height 17
select select "service"
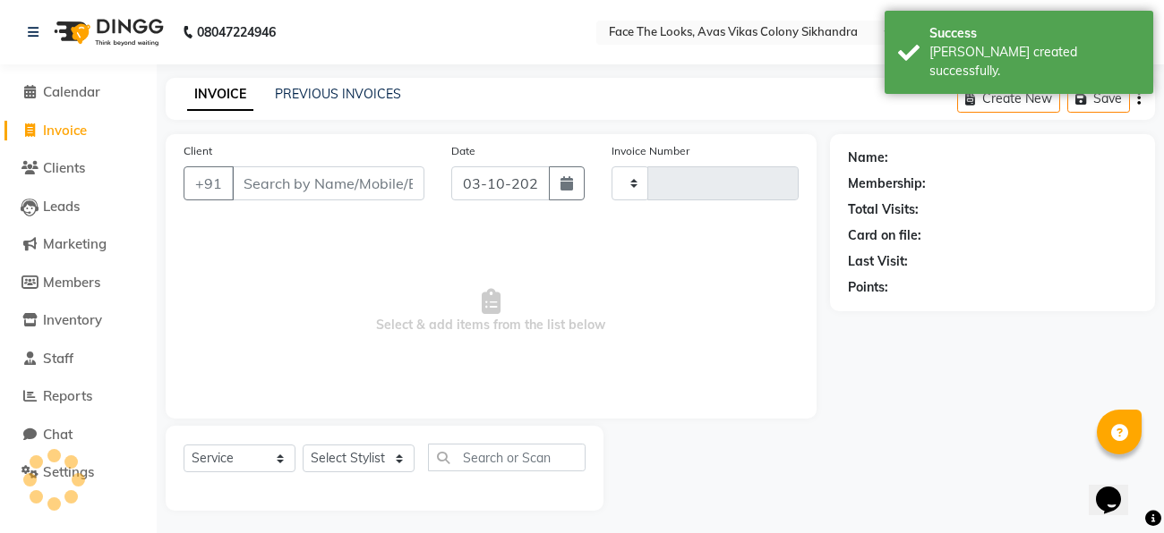
scroll to position [4, 0]
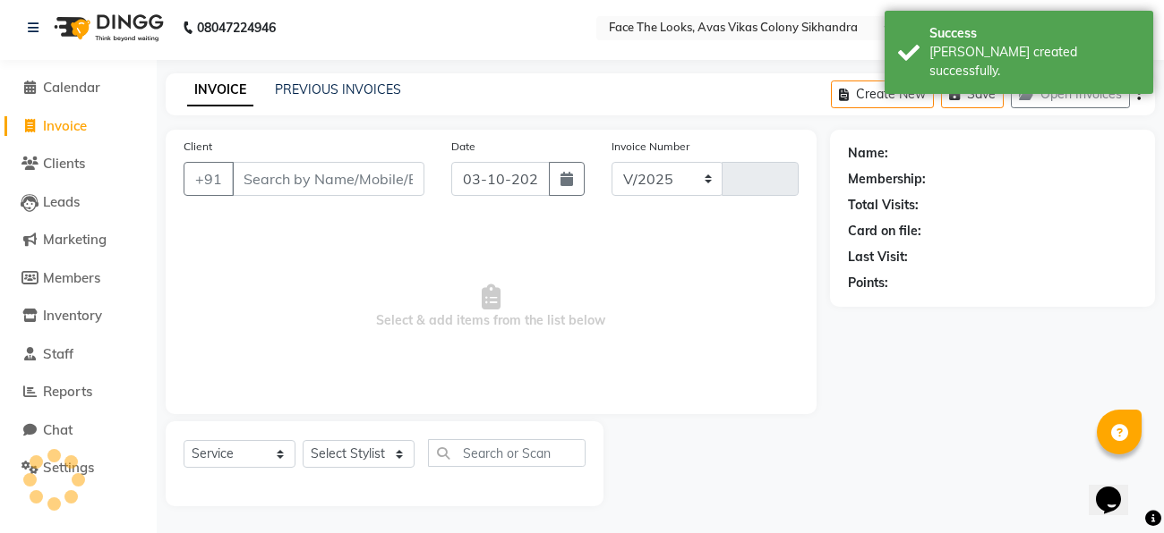
select select "8471"
type input "0311"
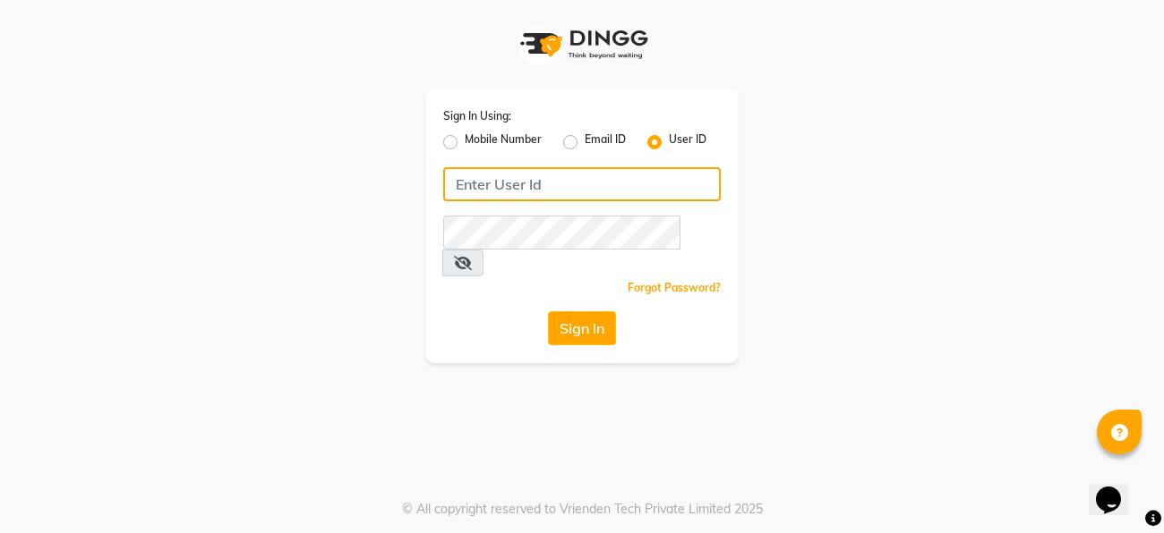
type input "facethelook"
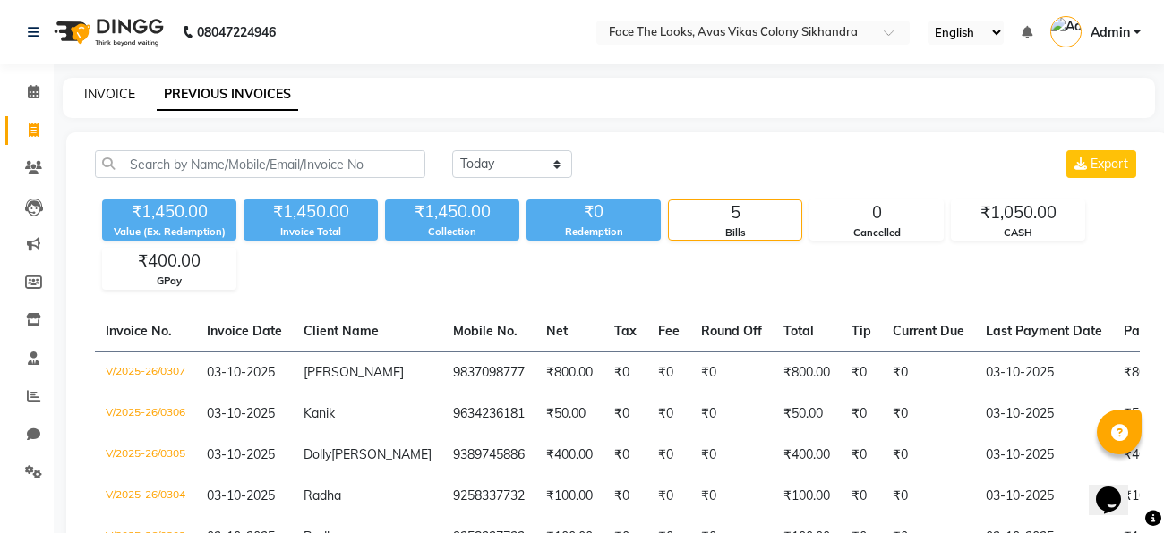
click at [123, 93] on link "INVOICE" at bounding box center [109, 94] width 51 height 16
select select "service"
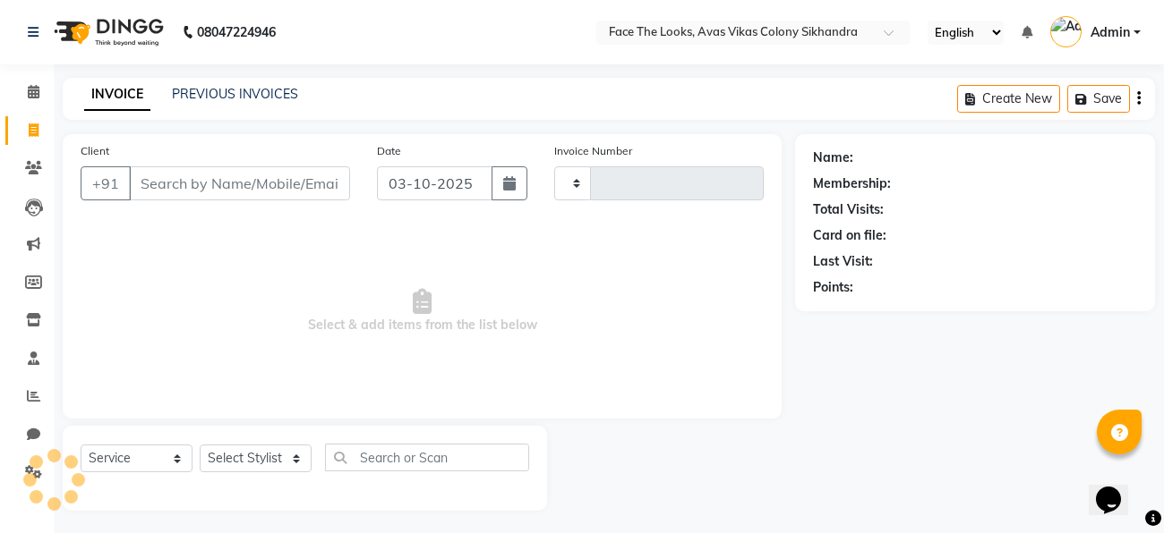
scroll to position [4, 0]
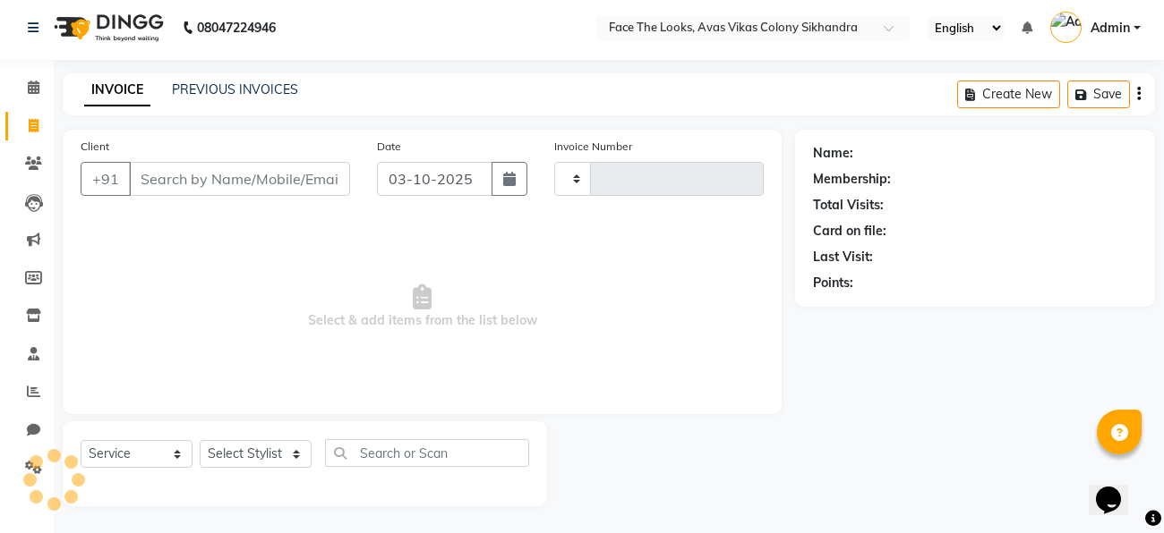
type input "0309"
select select "8471"
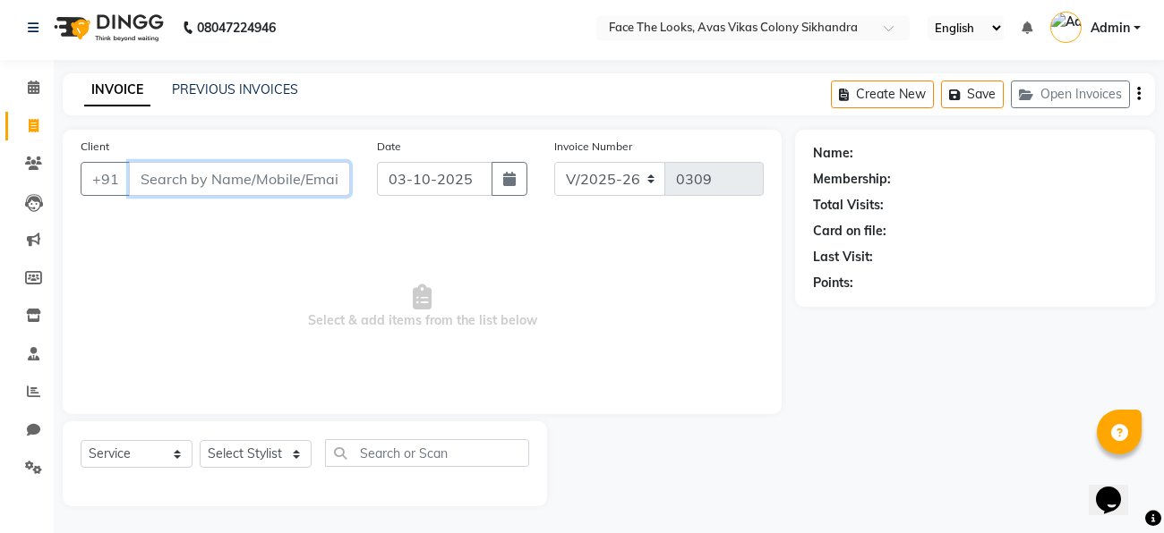
click at [283, 182] on input "Client" at bounding box center [239, 179] width 221 height 34
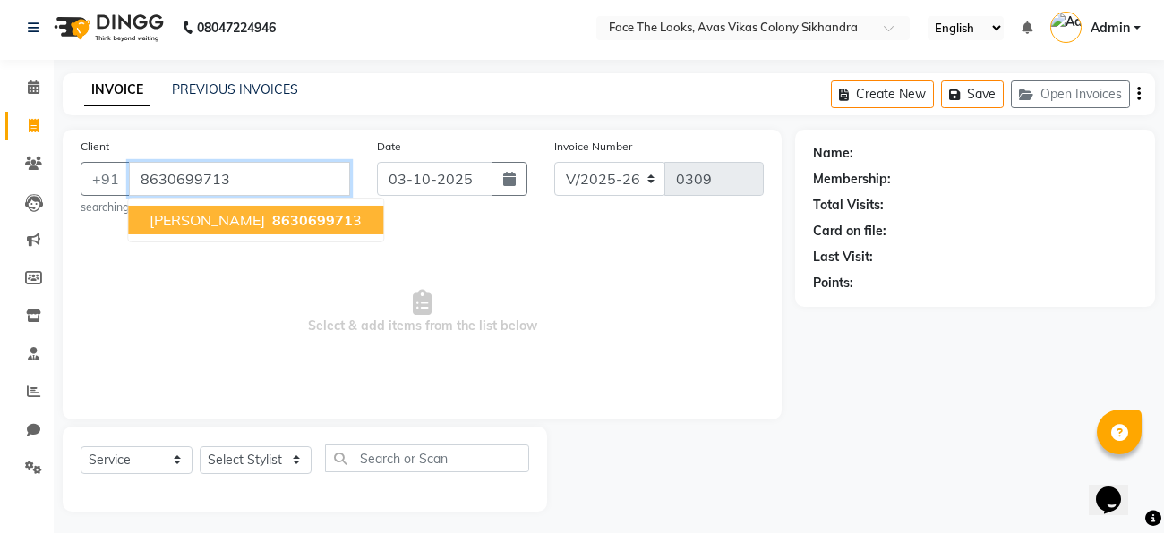
type input "8630699713"
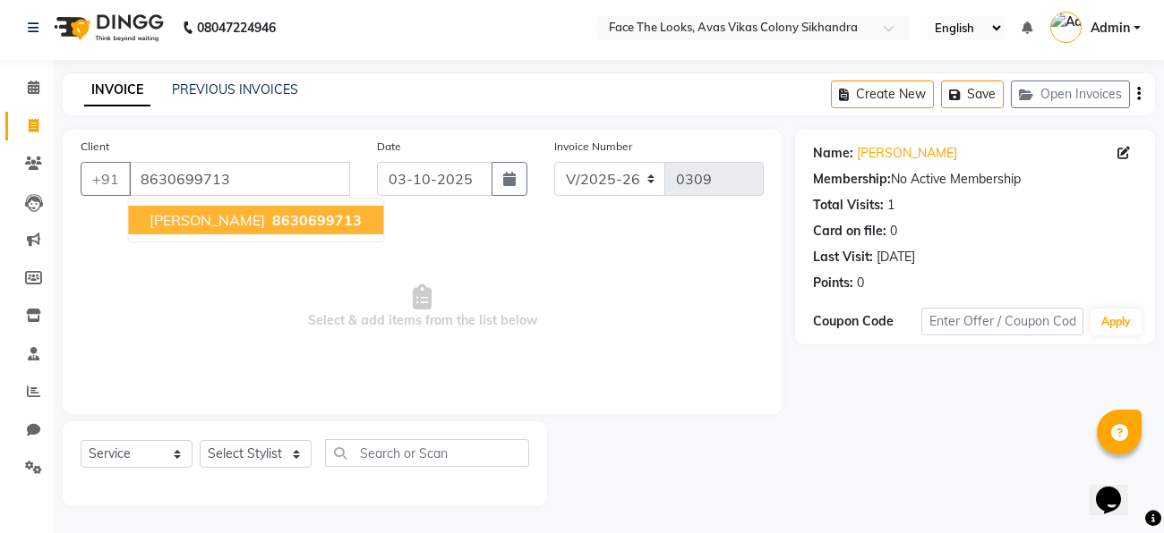
click at [269, 218] on ngb-highlight "8630699713" at bounding box center [315, 220] width 93 height 18
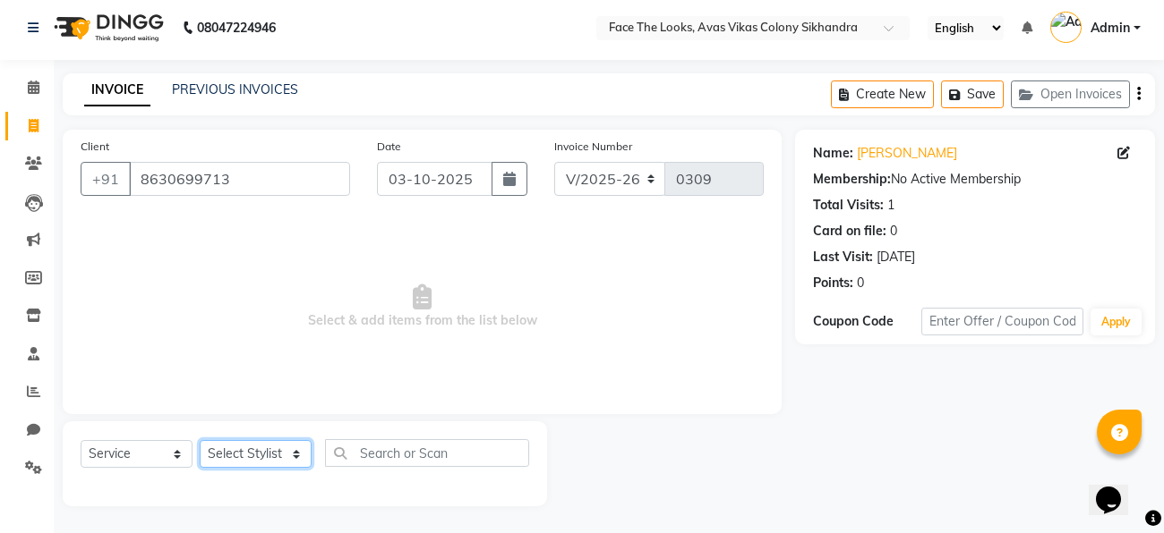
click at [298, 453] on select "Select Stylist [PERSON_NAME] Priya [PERSON_NAME] [PERSON_NAME]" at bounding box center [256, 454] width 112 height 28
select select "86686"
click at [200, 440] on select "Select Stylist [PERSON_NAME] Priya [PERSON_NAME] [PERSON_NAME]" at bounding box center [256, 454] width 112 height 28
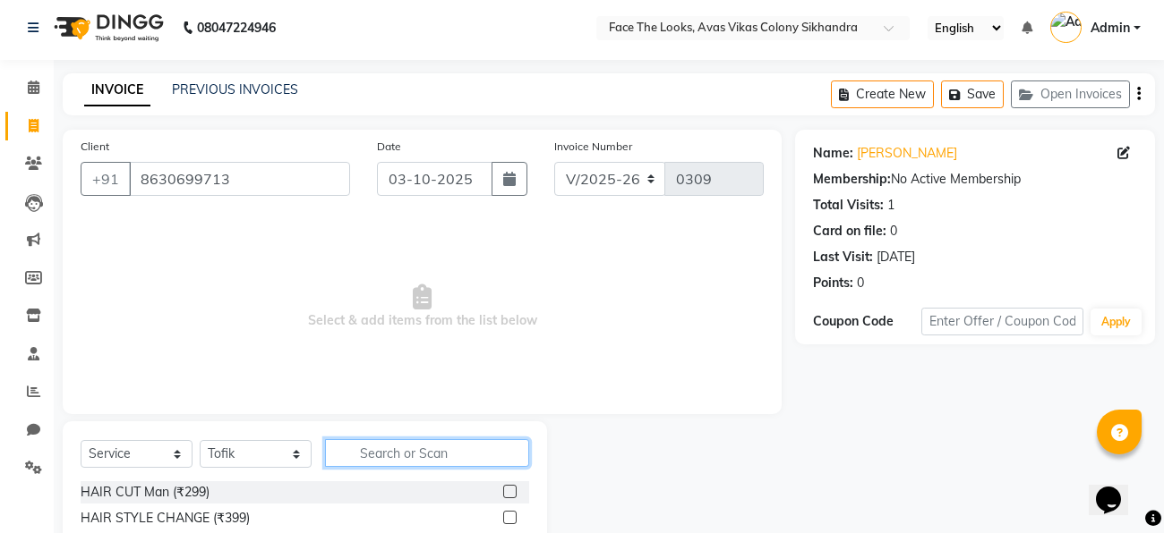
click at [373, 453] on input "text" at bounding box center [427, 453] width 204 height 28
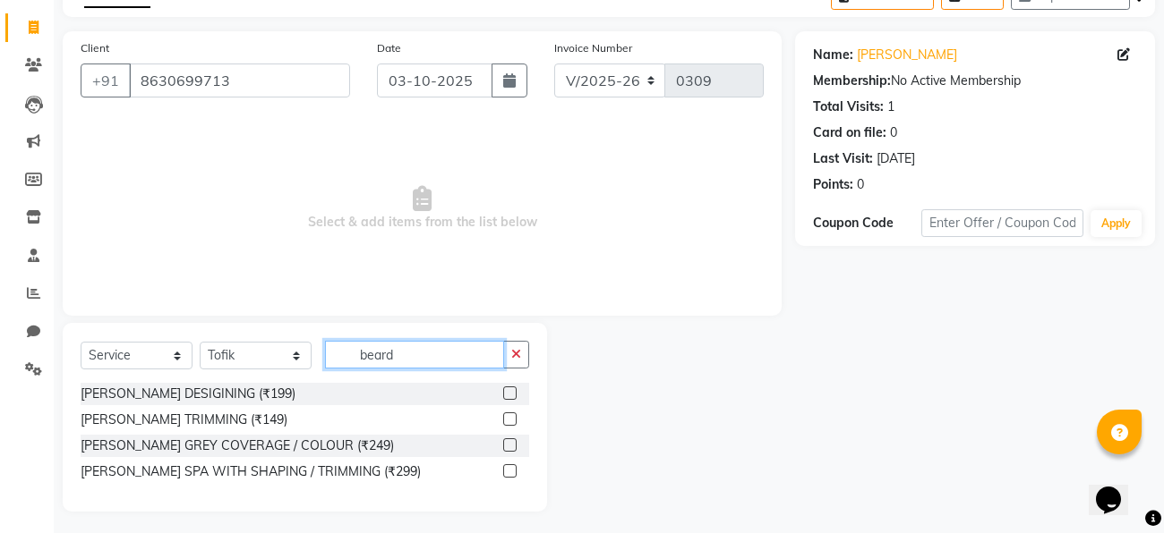
scroll to position [102, 0]
type input "beard"
click at [508, 423] on label at bounding box center [509, 420] width 13 height 13
click at [508, 423] on input "checkbox" at bounding box center [509, 421] width 12 height 12
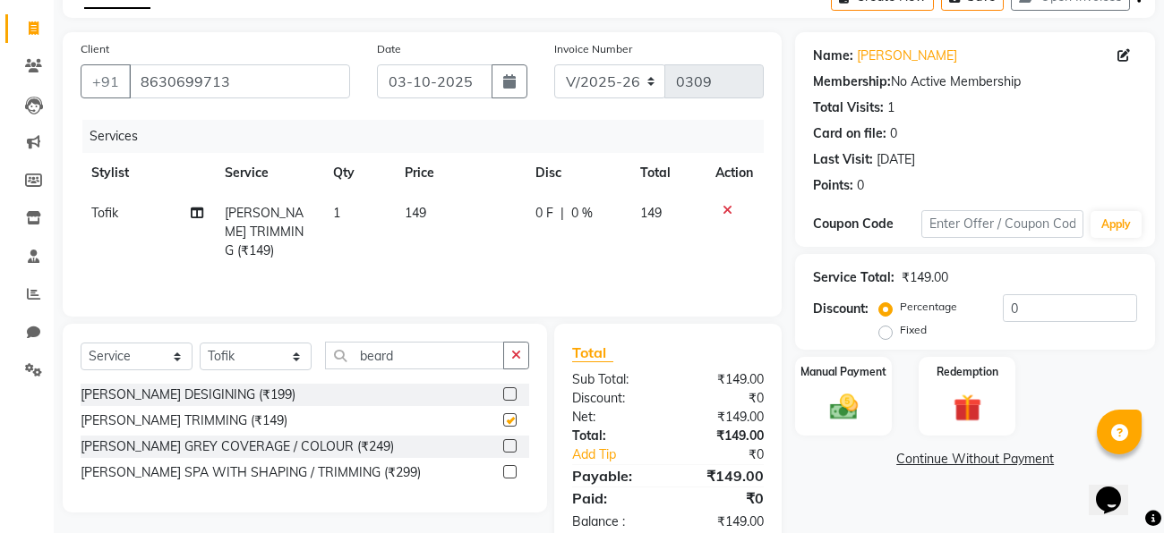
checkbox input "false"
click at [473, 358] on input "beard" at bounding box center [414, 356] width 179 height 28
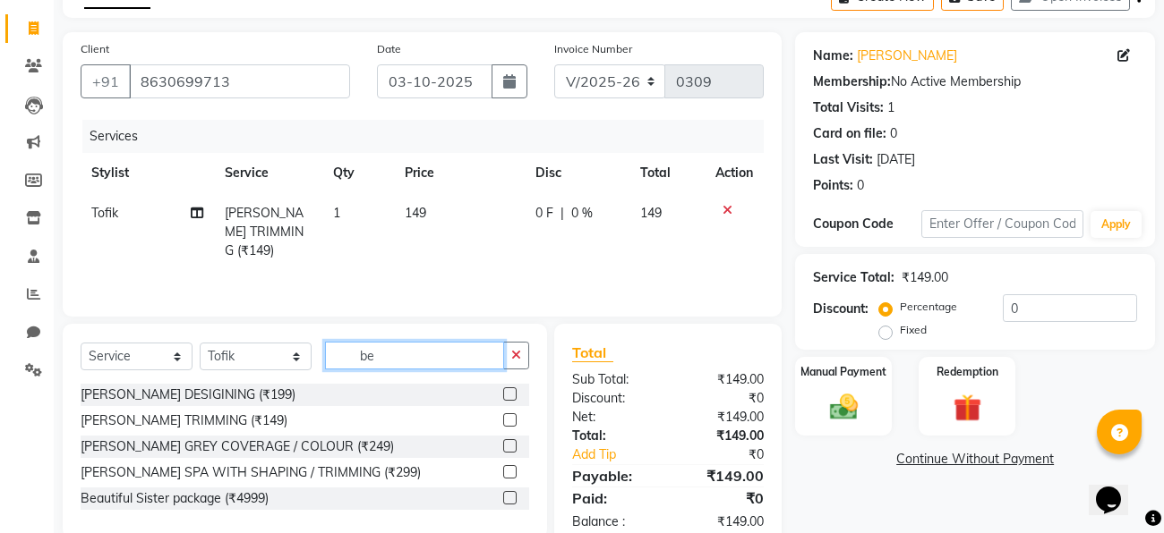
type input "b"
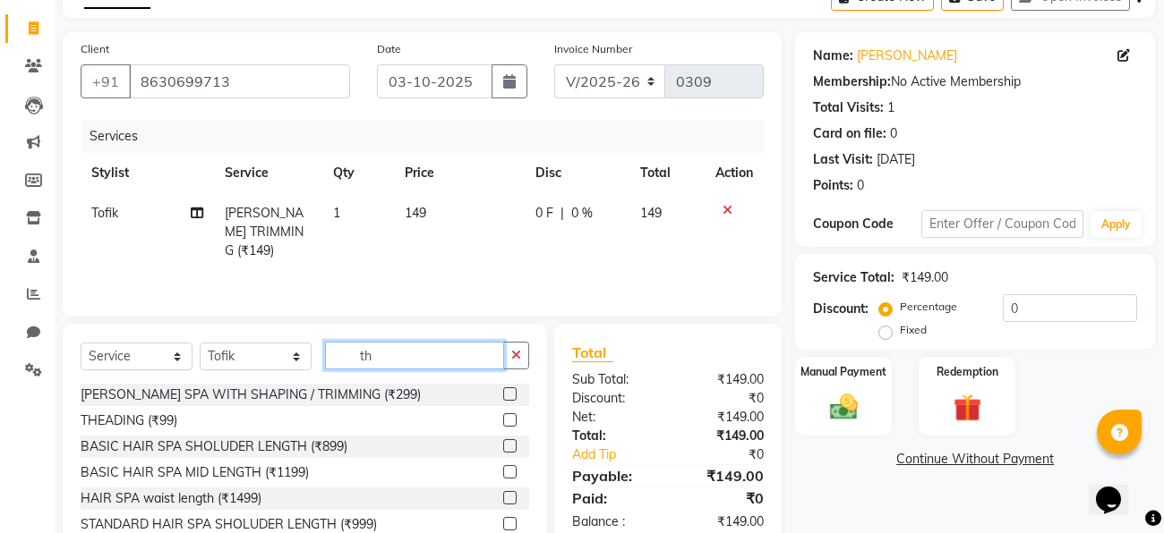
type input "t"
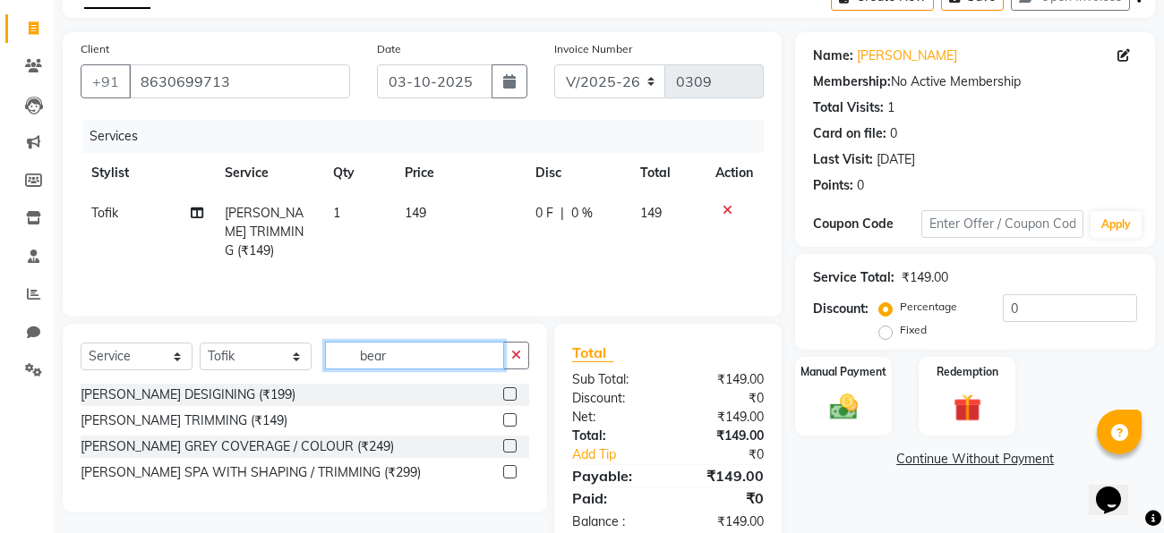
type input "beard"
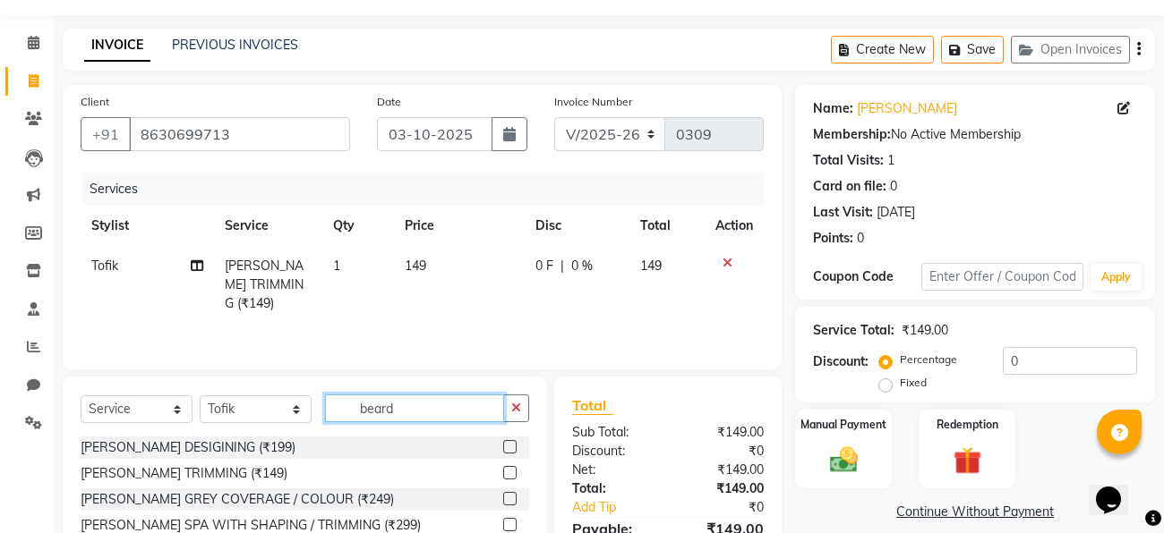
scroll to position [145, 0]
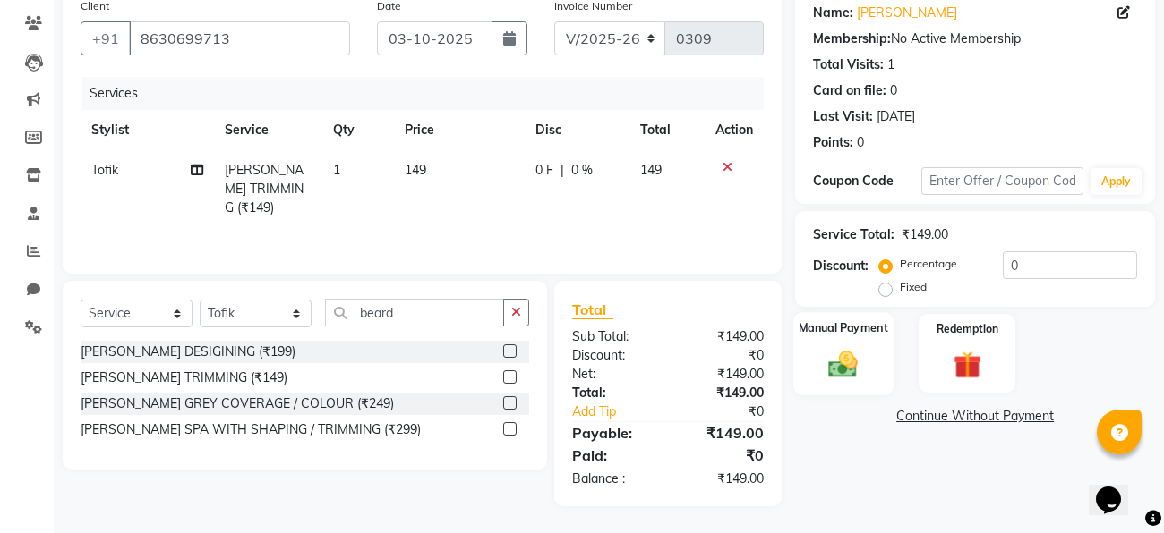
click at [845, 366] on img at bounding box center [843, 364] width 47 height 34
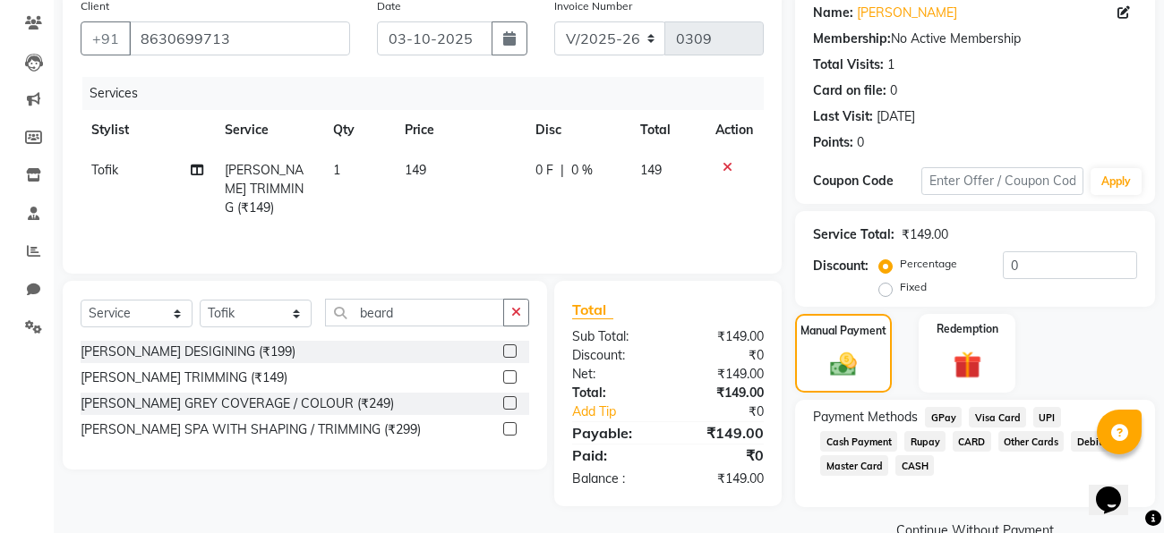
click at [845, 442] on span "Cash Payment" at bounding box center [858, 441] width 77 height 21
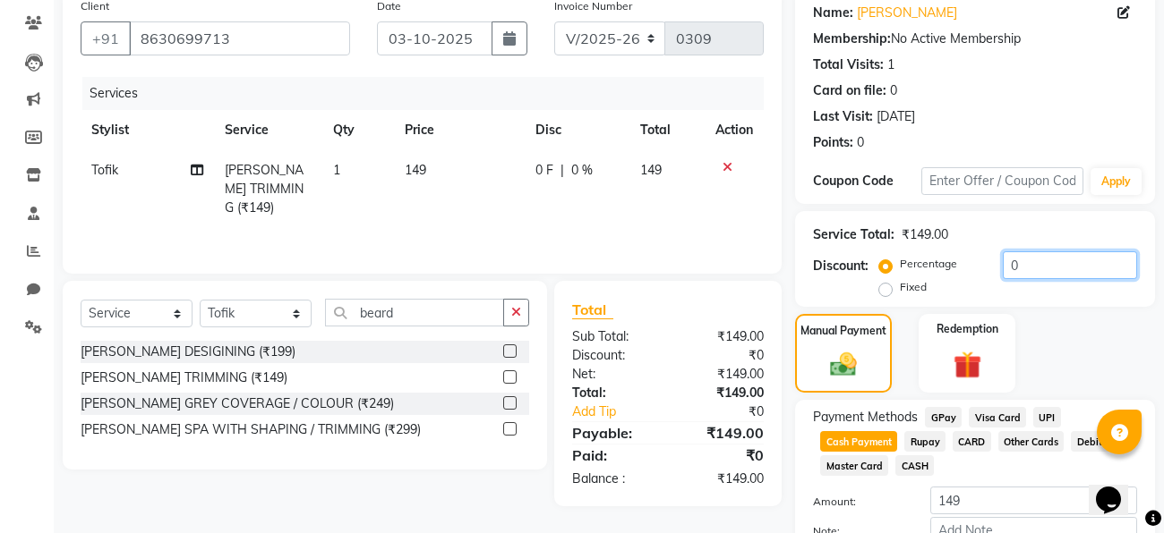
click at [1022, 266] on input "0" at bounding box center [1069, 266] width 134 height 28
type input "1"
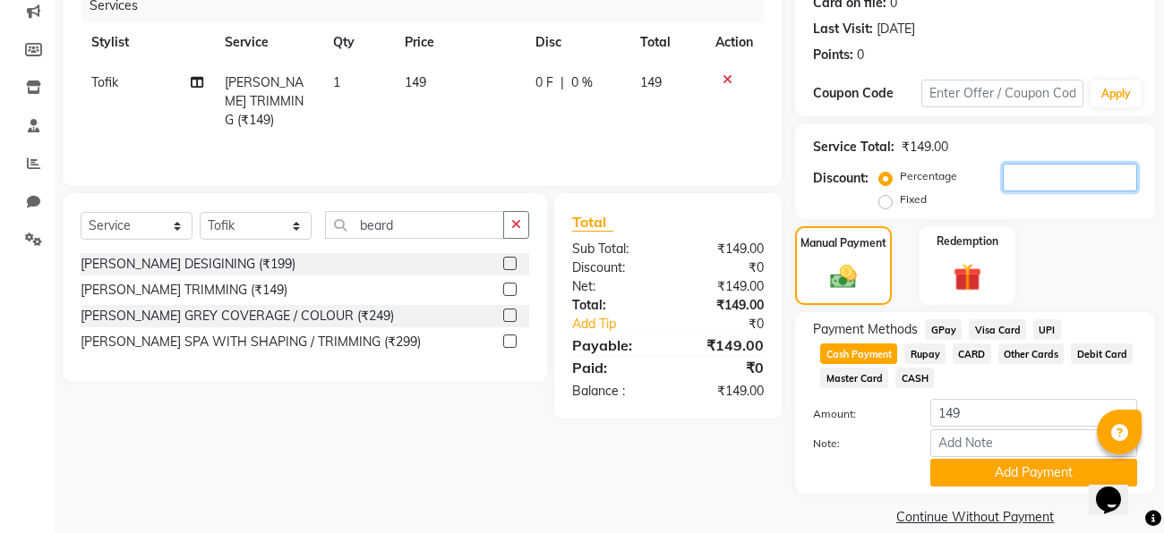
scroll to position [259, 0]
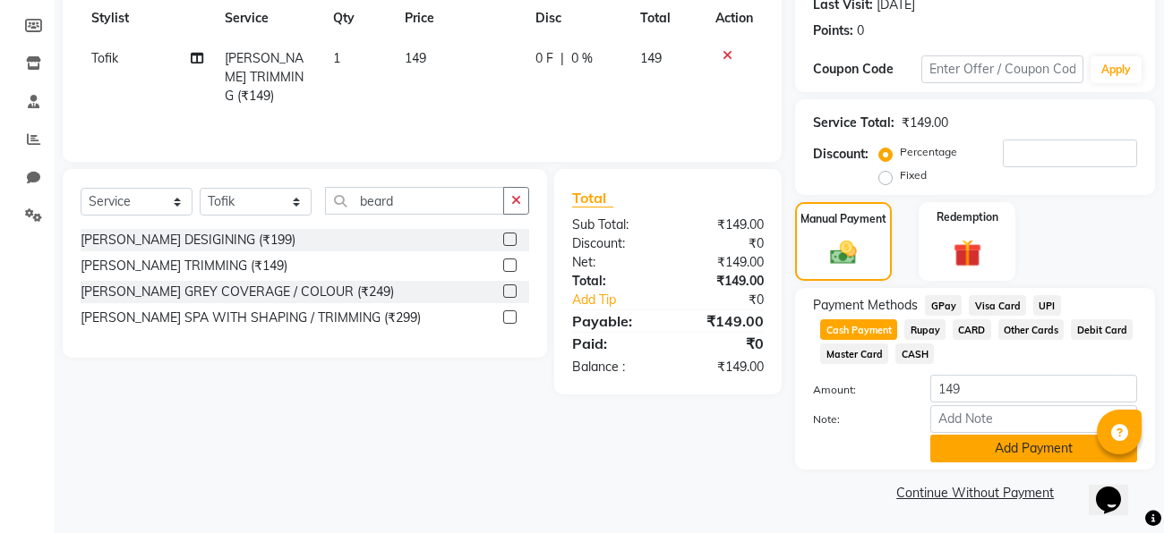
click at [974, 455] on button "Add Payment" at bounding box center [1033, 449] width 207 height 28
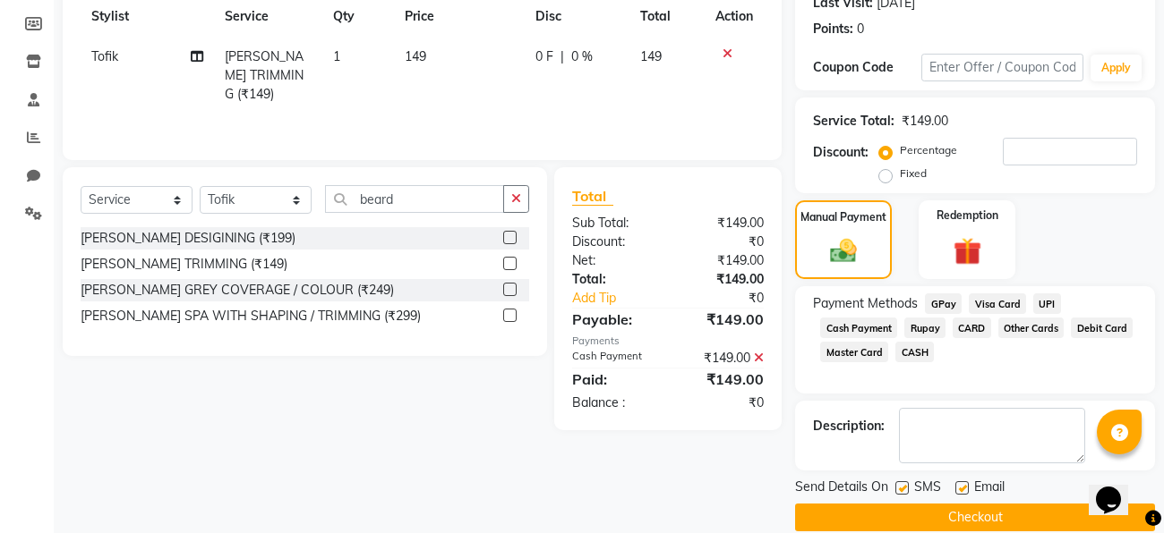
click at [898, 524] on button "Checkout" at bounding box center [975, 518] width 360 height 28
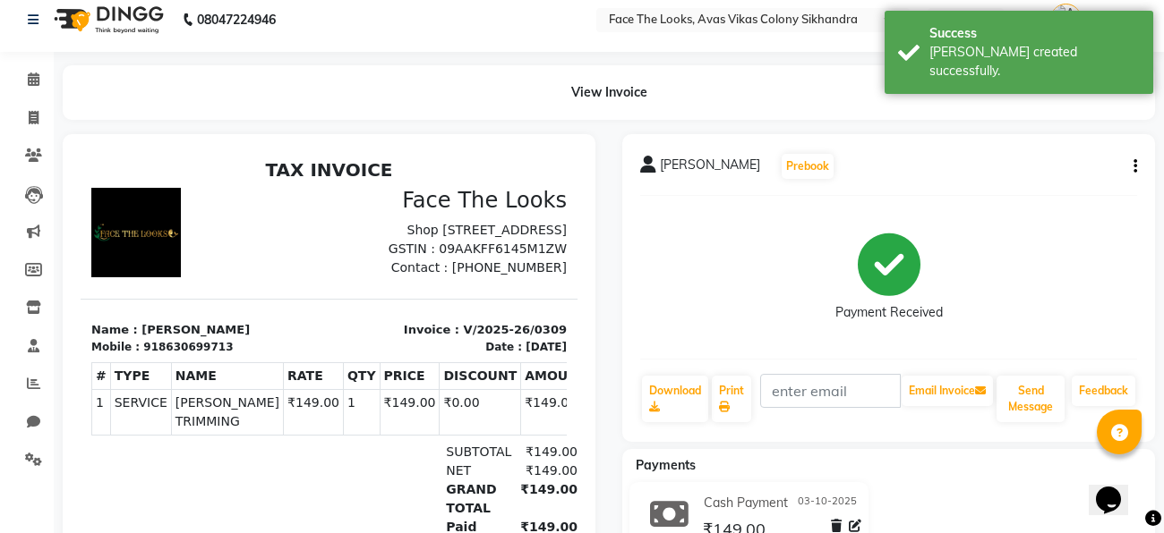
scroll to position [120, 0]
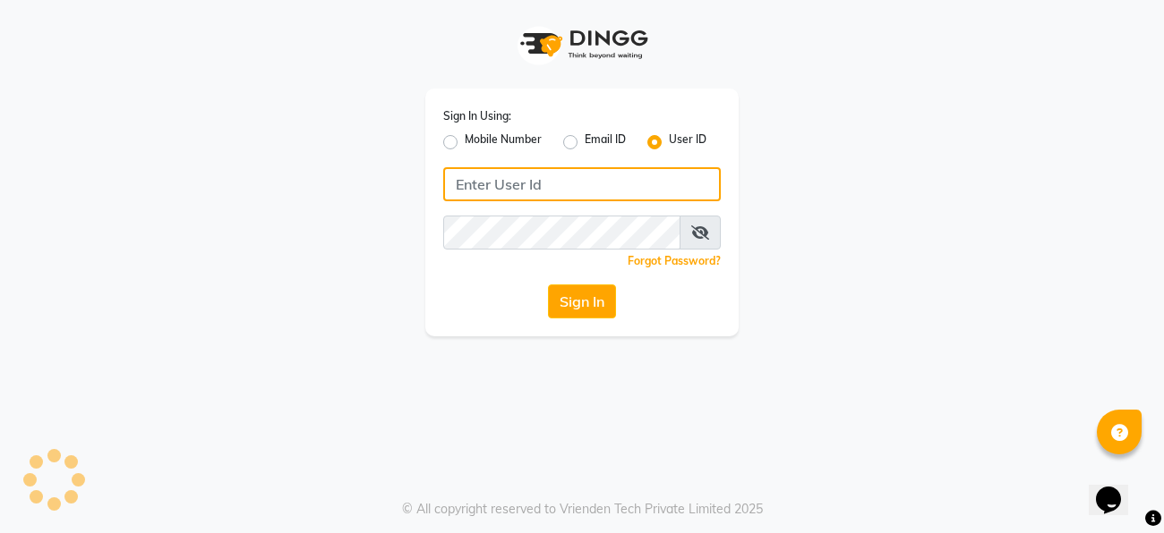
type input "facethelook"
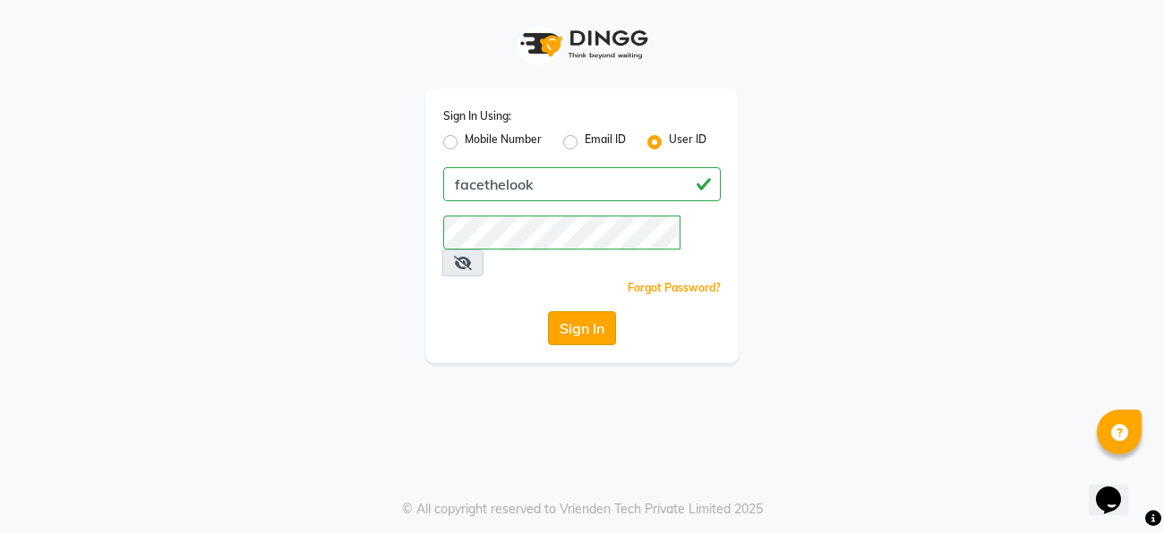
click at [594, 311] on button "Sign In" at bounding box center [582, 328] width 68 height 34
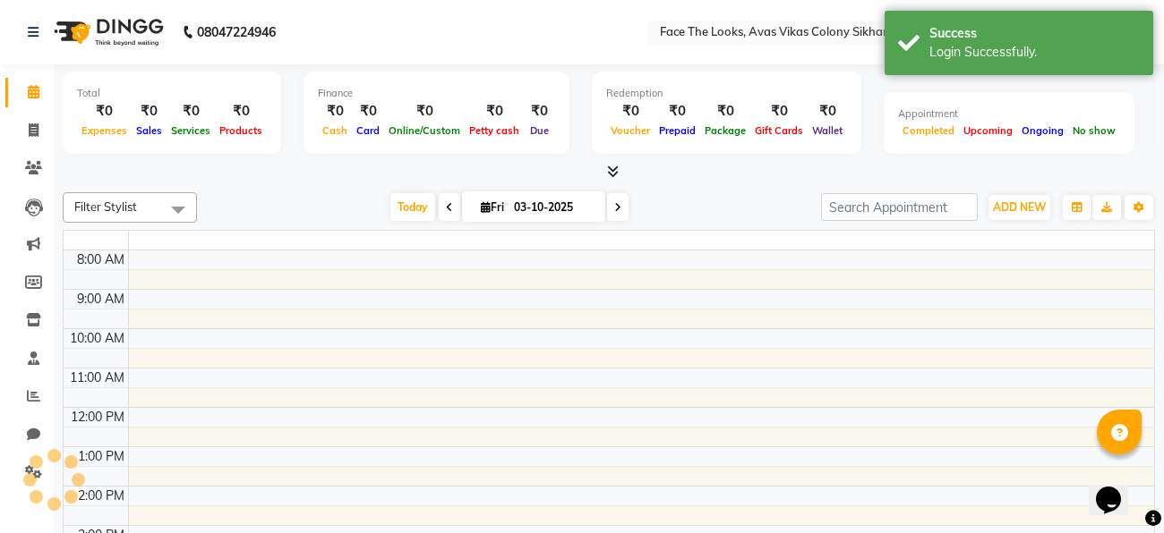
select select "en"
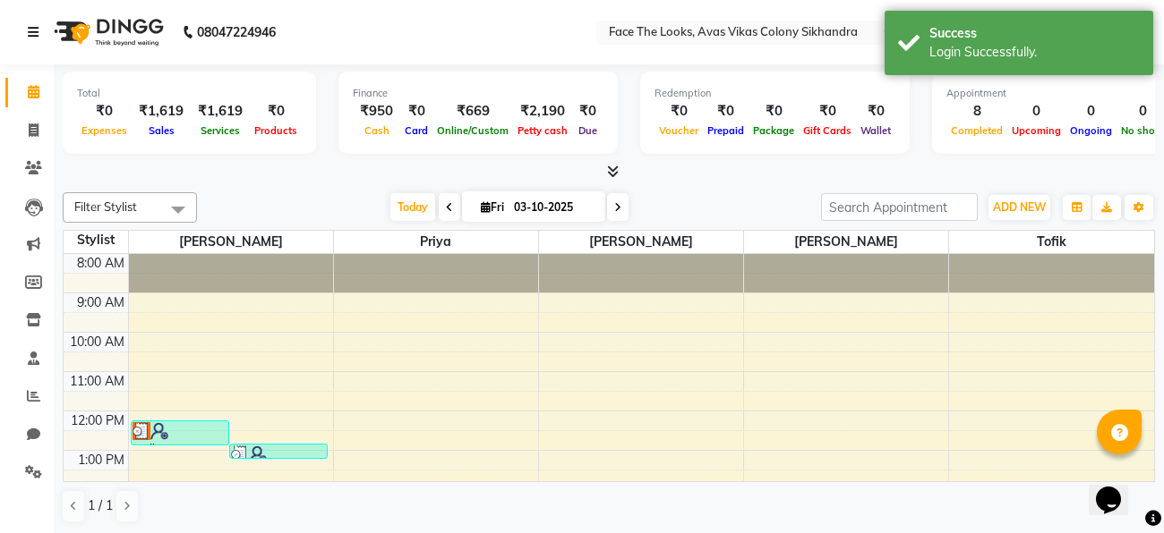
click at [32, 35] on icon at bounding box center [33, 32] width 11 height 13
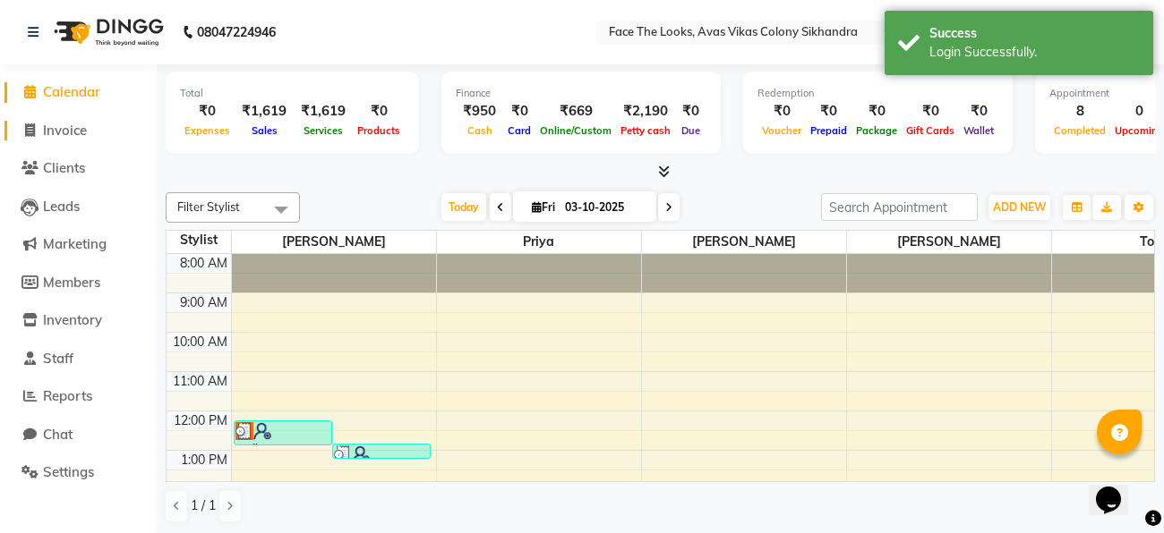
click at [77, 132] on span "Invoice" at bounding box center [65, 130] width 44 height 17
select select "service"
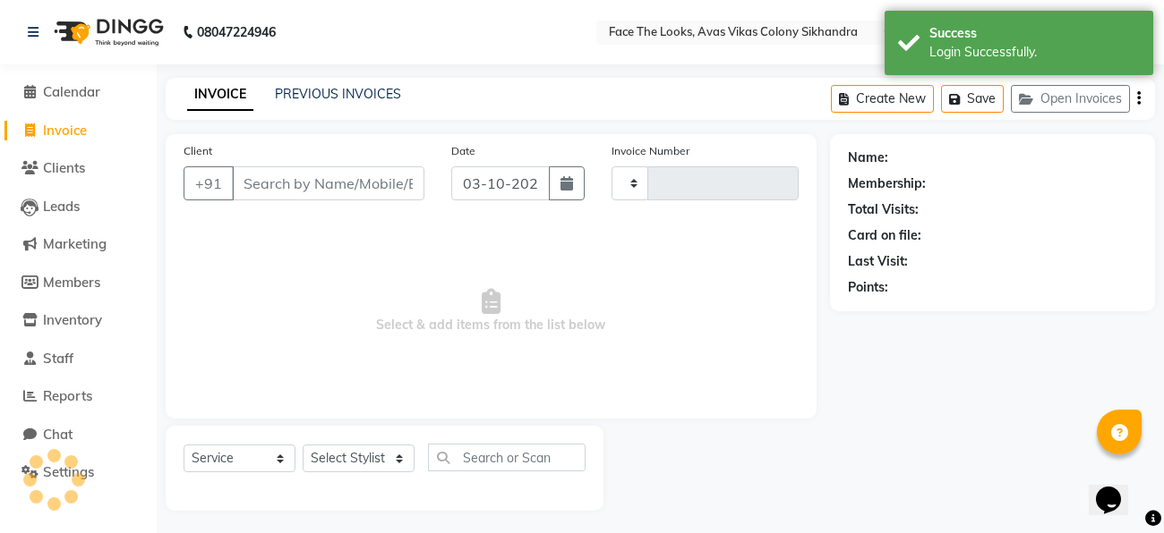
type input "0311"
select select "8471"
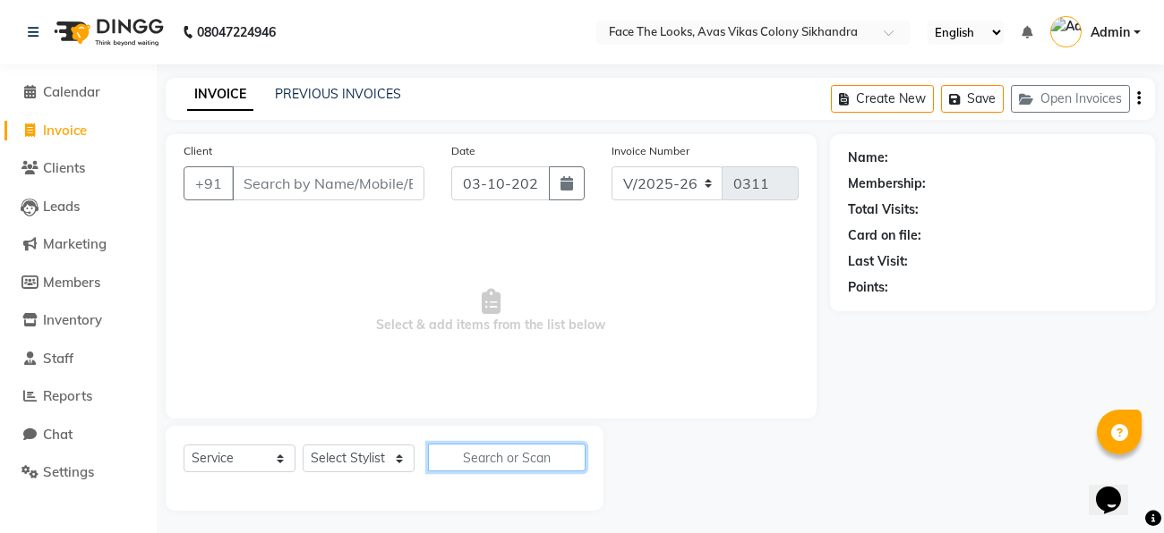
click at [550, 456] on input "text" at bounding box center [507, 458] width 158 height 28
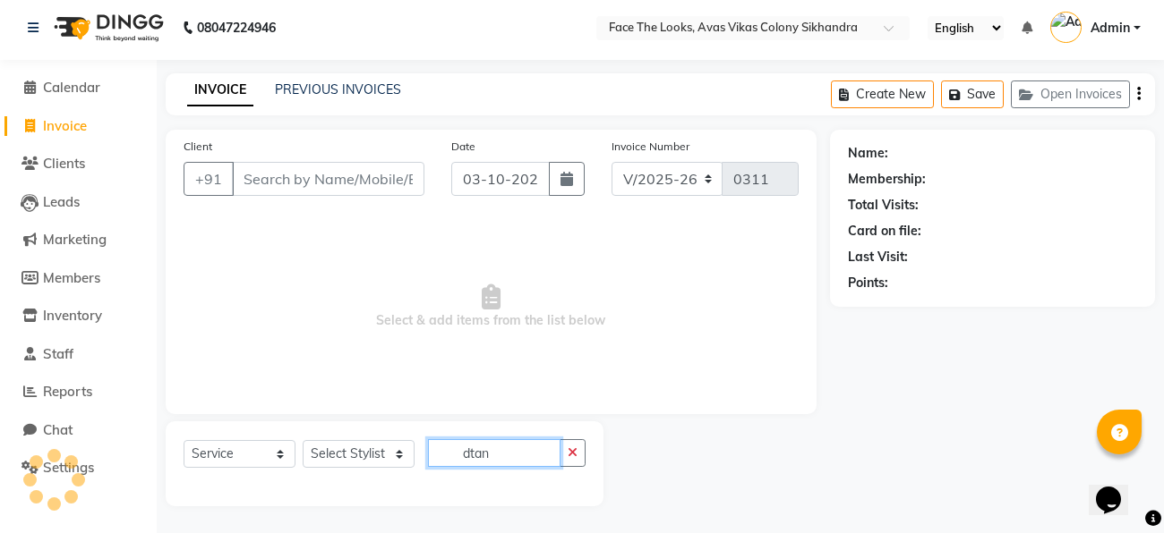
type input "dtan"
click at [397, 462] on select "Select Stylist [PERSON_NAME] Priya [PERSON_NAME] [PERSON_NAME]" at bounding box center [359, 454] width 112 height 28
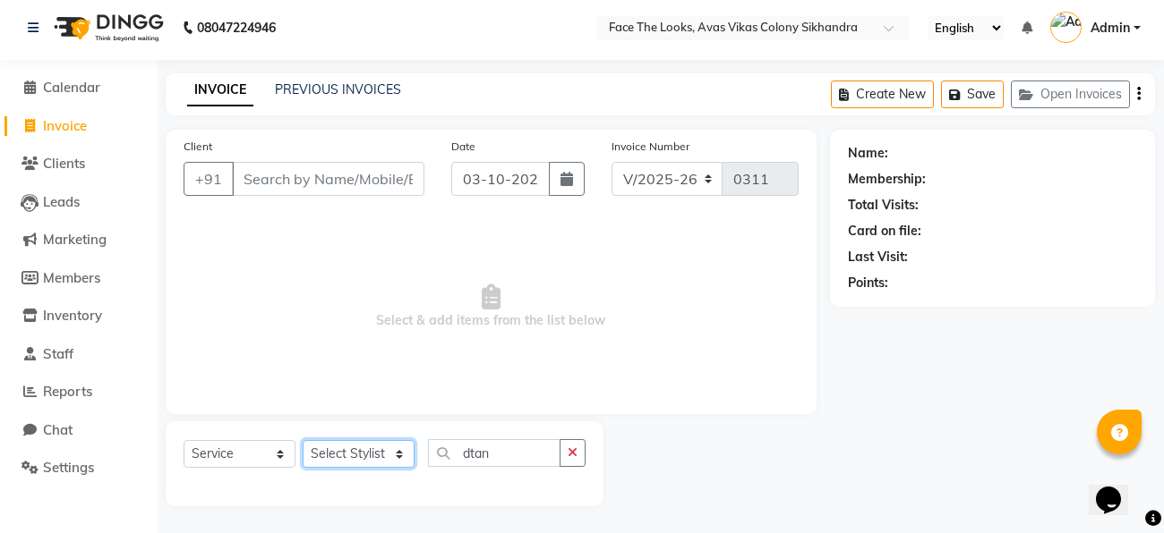
select select "86686"
click at [303, 440] on select "Select Stylist [PERSON_NAME] Priya [PERSON_NAME] [PERSON_NAME]" at bounding box center [359, 454] width 112 height 28
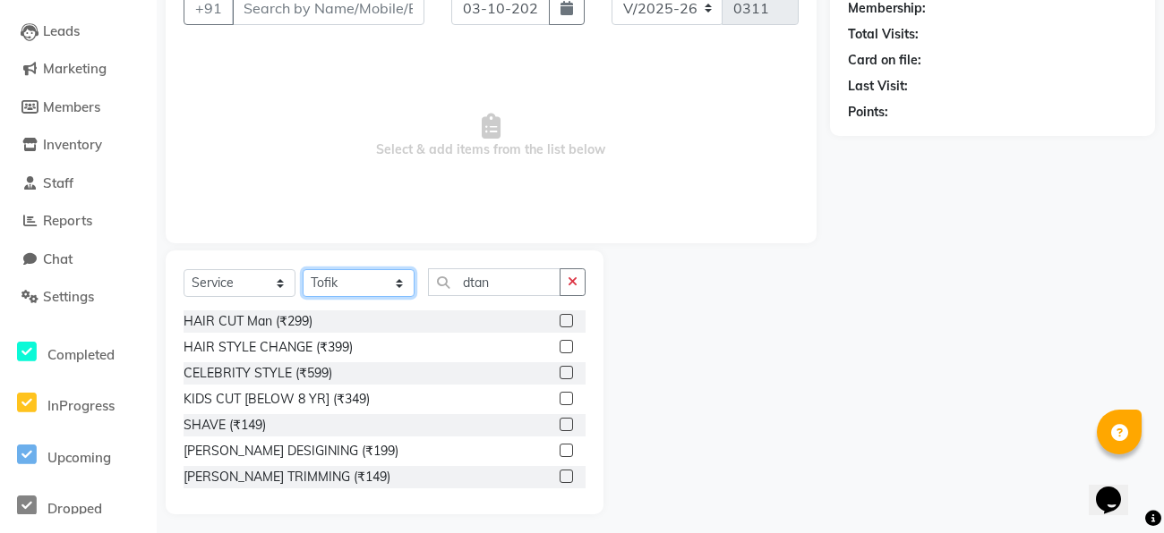
scroll to position [172, 0]
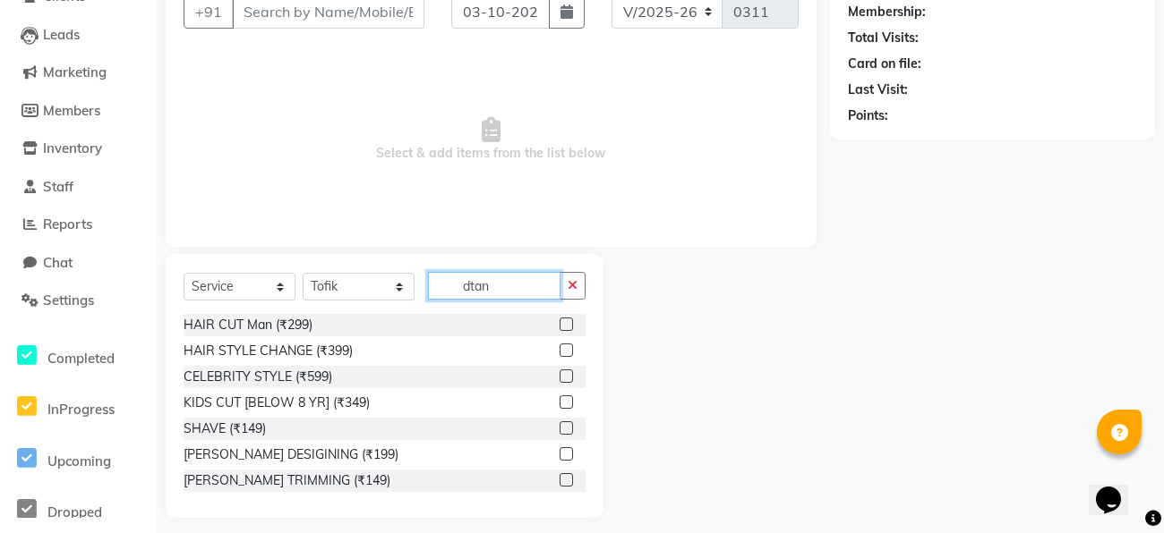
click at [516, 285] on input "dtan" at bounding box center [494, 286] width 132 height 28
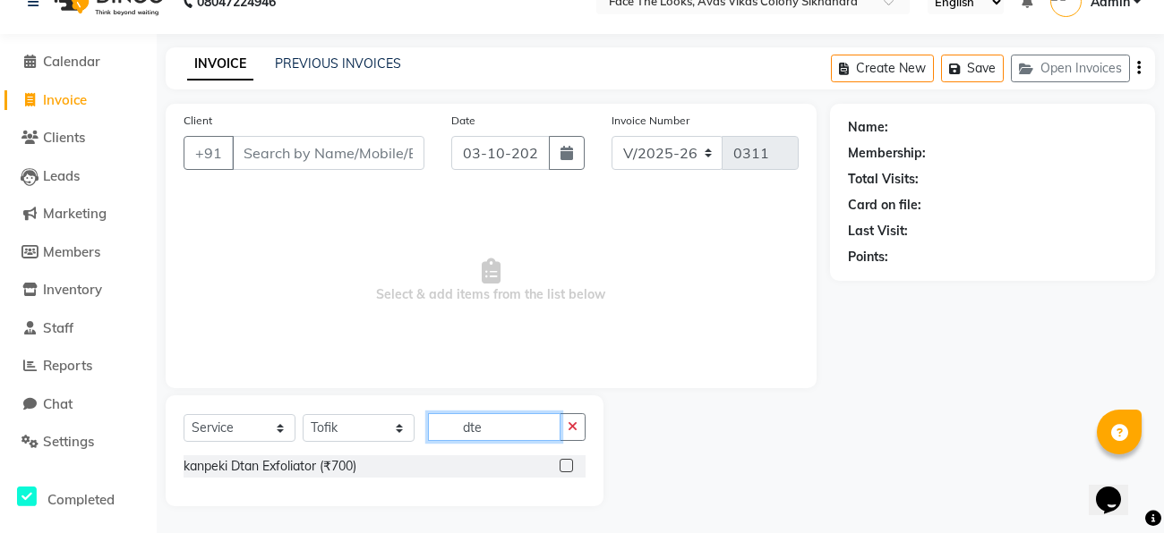
scroll to position [4, 0]
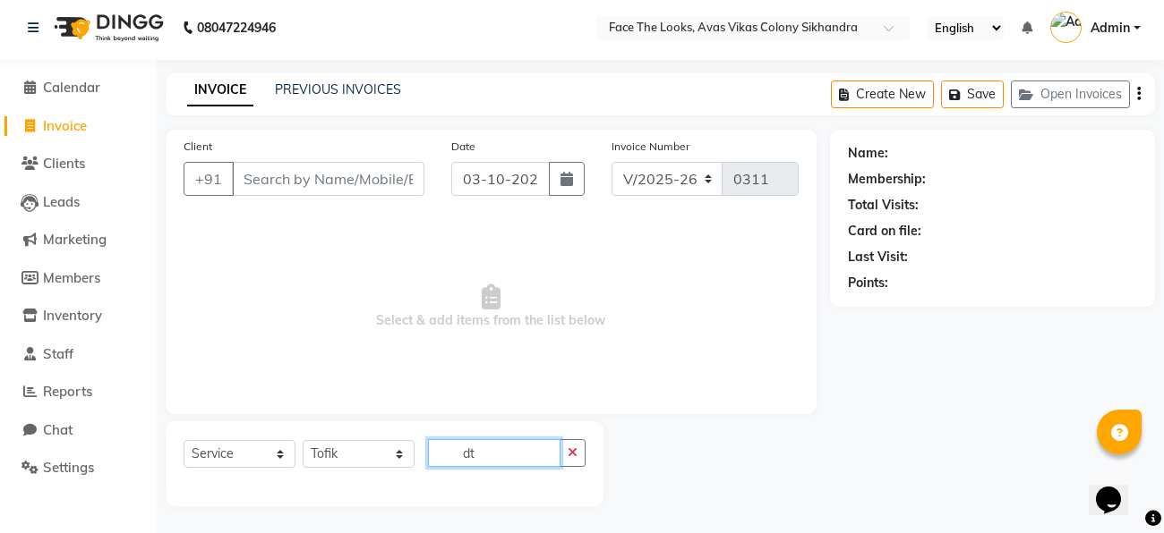
type input "d"
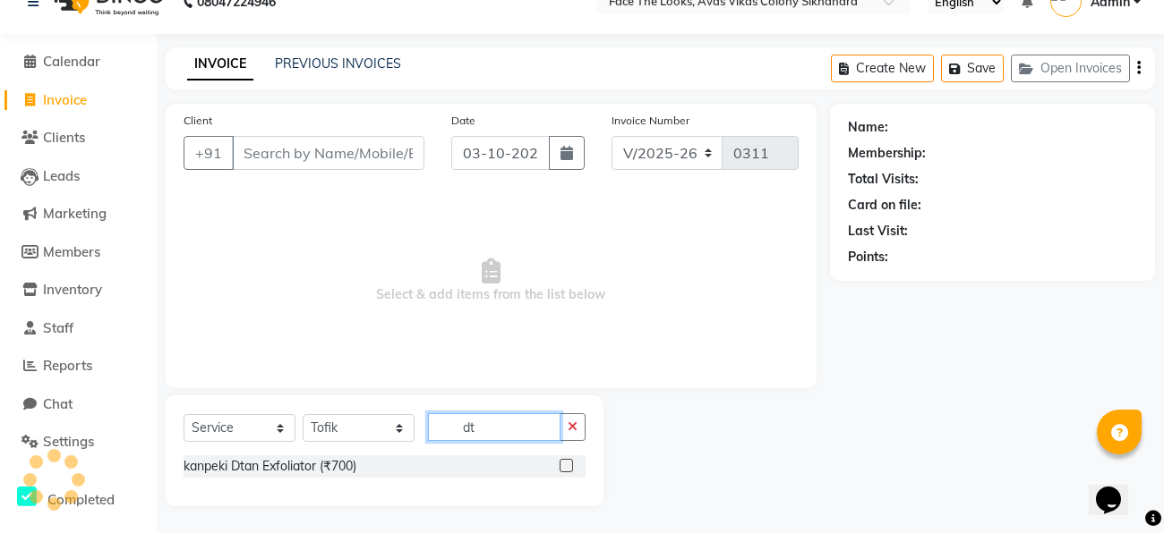
type input "d"
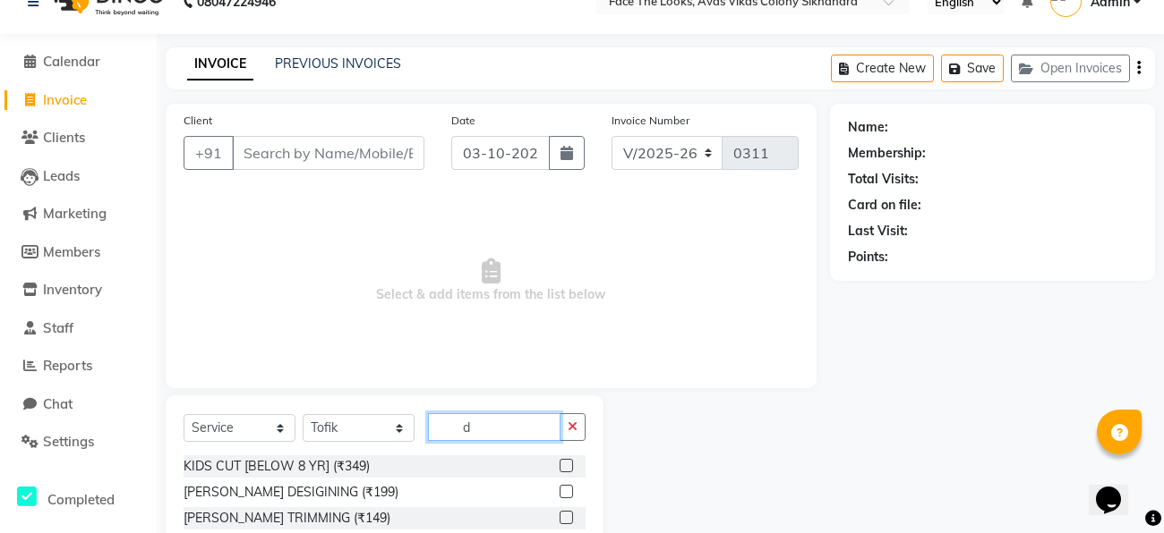
scroll to position [172, 0]
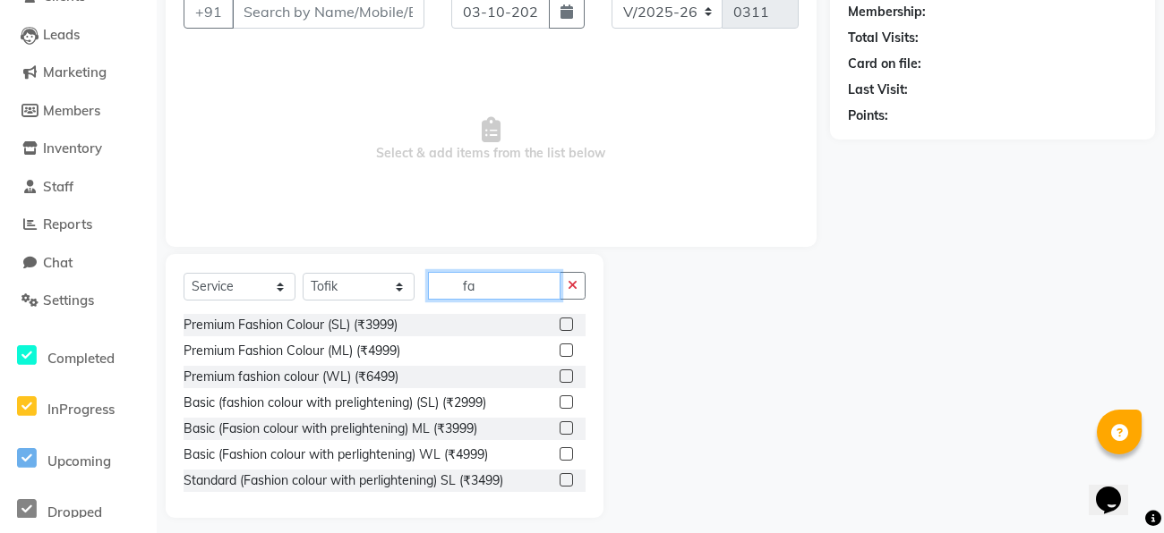
type input "f"
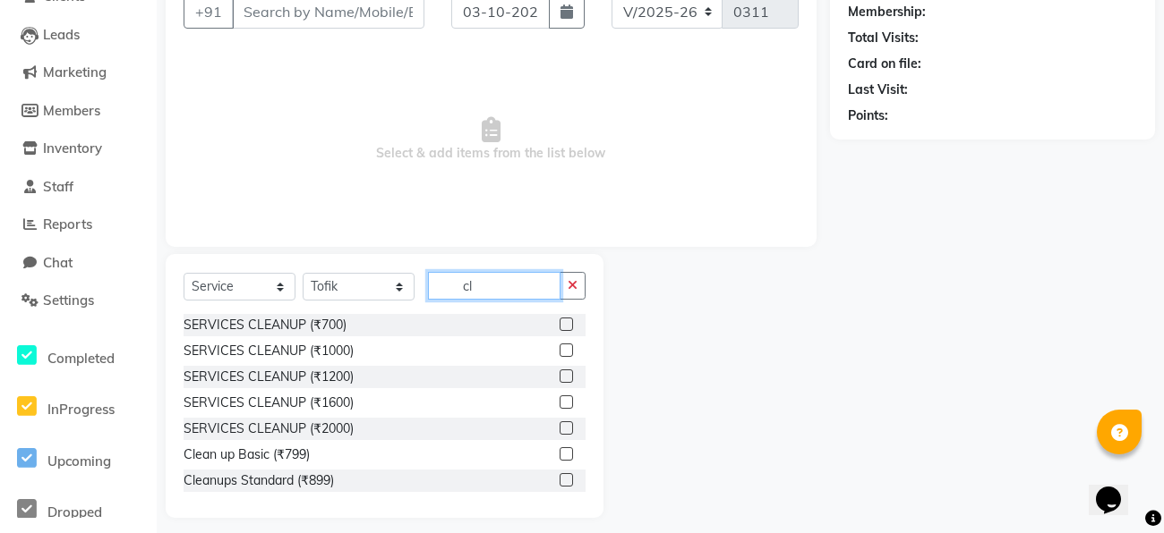
type input "c"
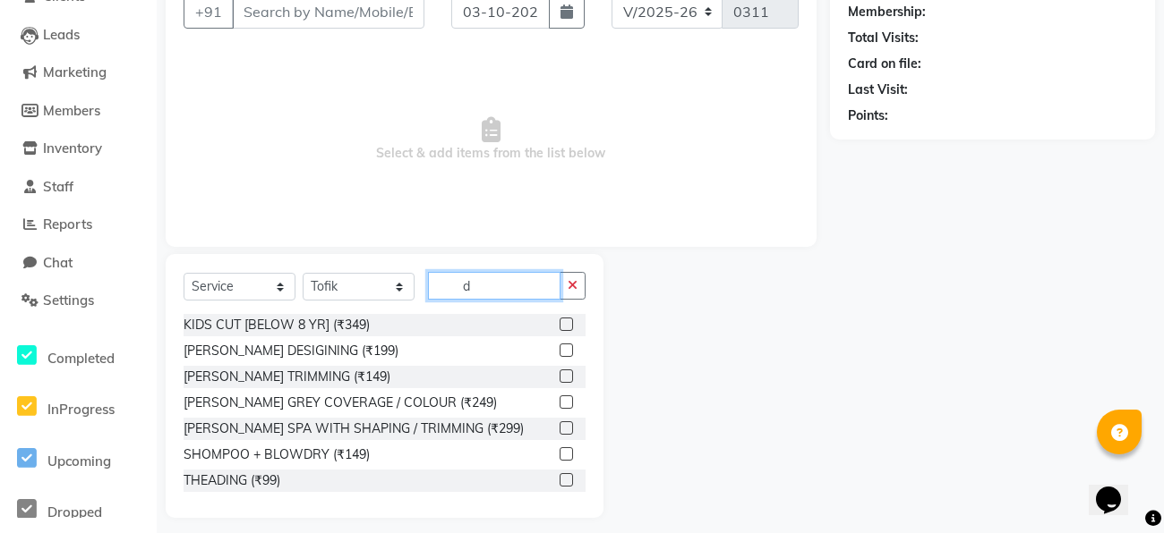
type input "d"
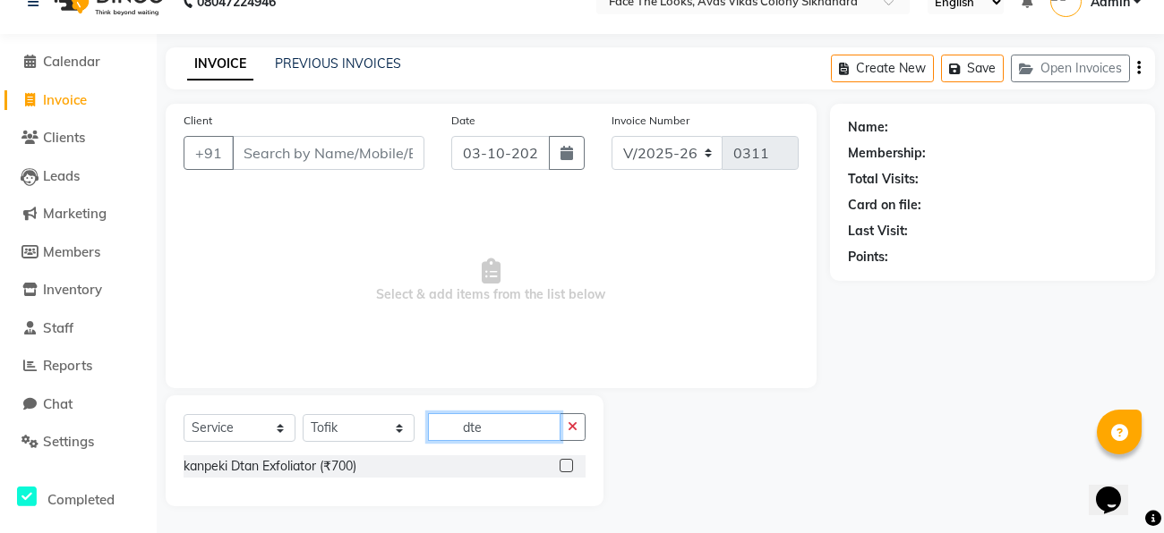
scroll to position [4, 0]
type input "d"
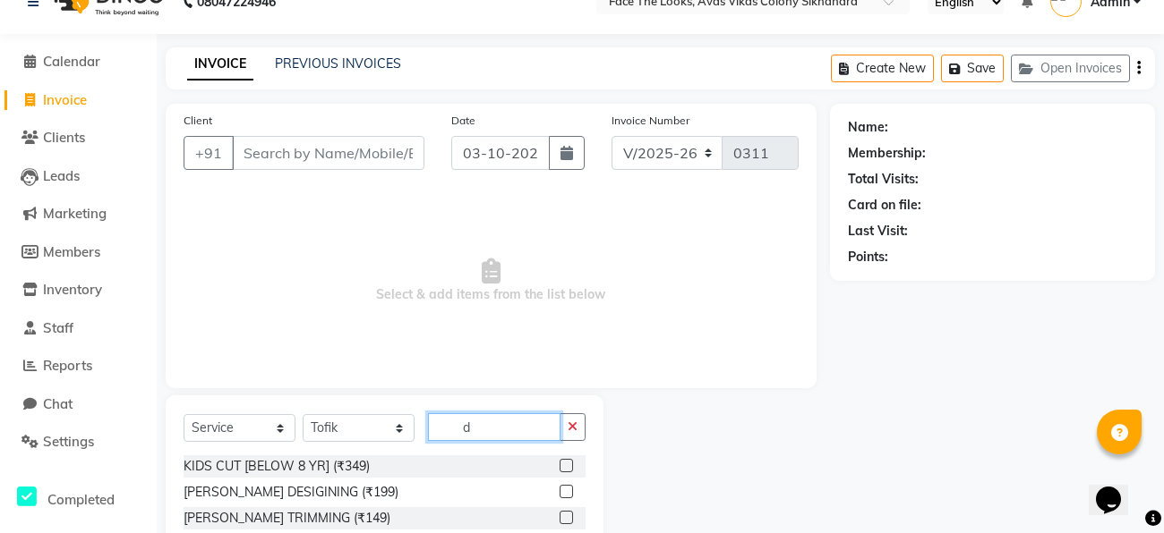
scroll to position [172, 0]
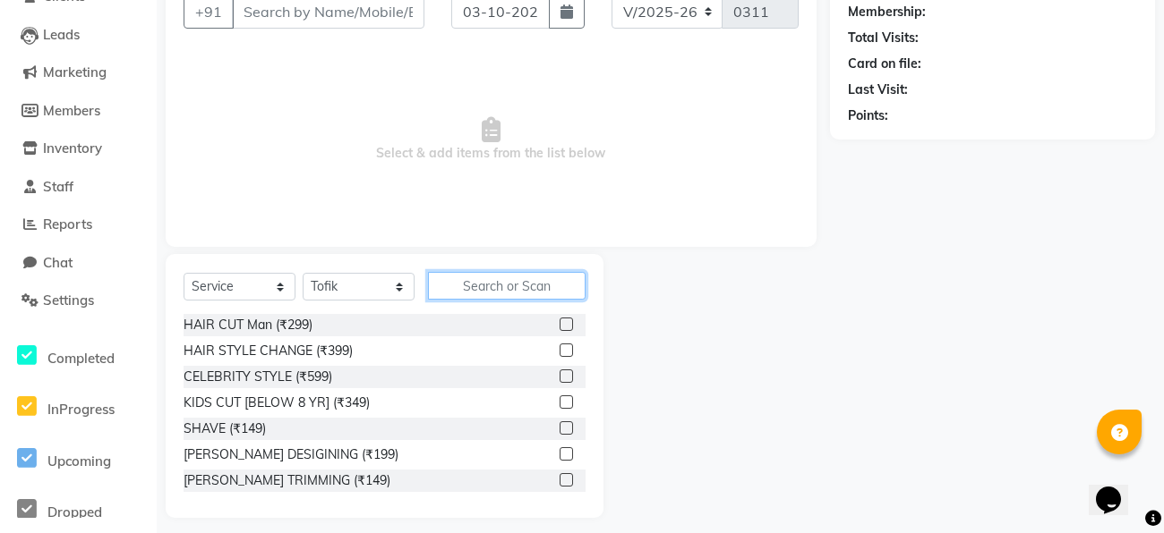
type input "c"
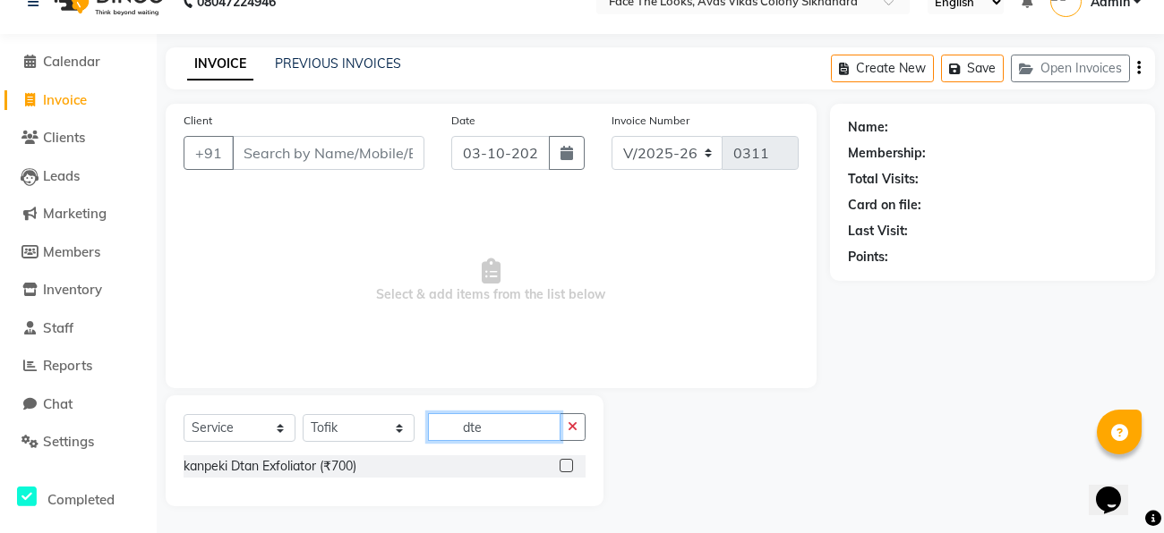
scroll to position [4, 0]
type input "d"
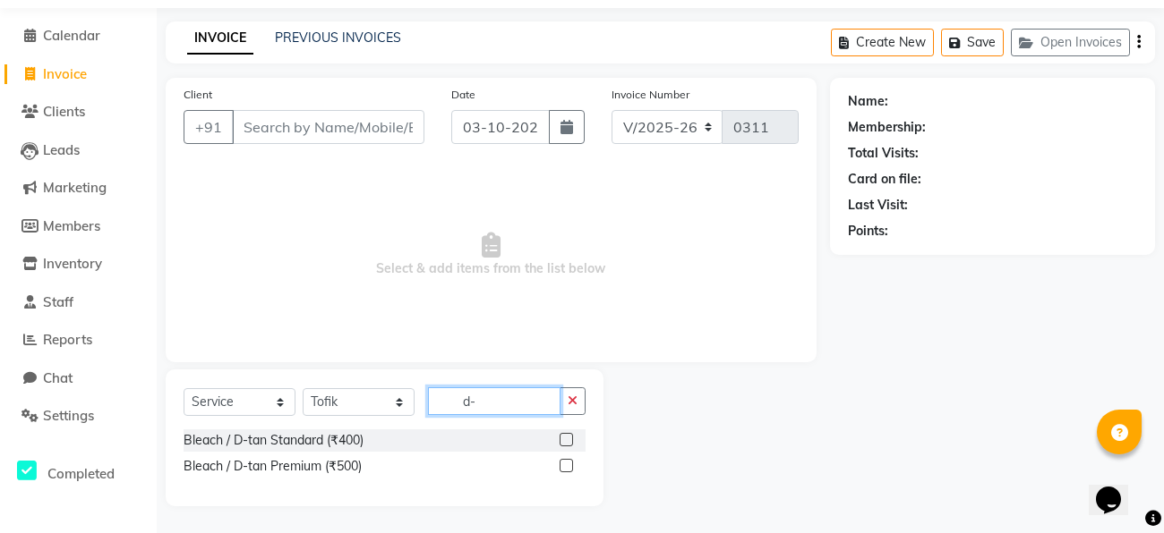
scroll to position [56, 0]
type input "d-"
click at [569, 471] on label at bounding box center [565, 465] width 13 height 13
click at [569, 471] on input "checkbox" at bounding box center [565, 467] width 12 height 12
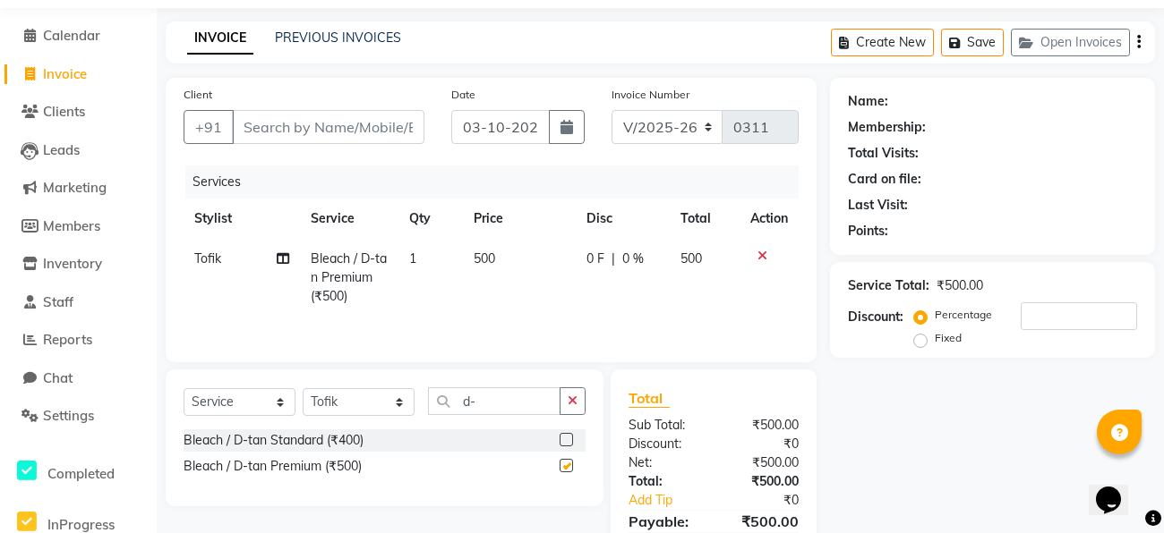
checkbox input "false"
click at [498, 396] on input "d-" at bounding box center [494, 402] width 132 height 28
type input "d"
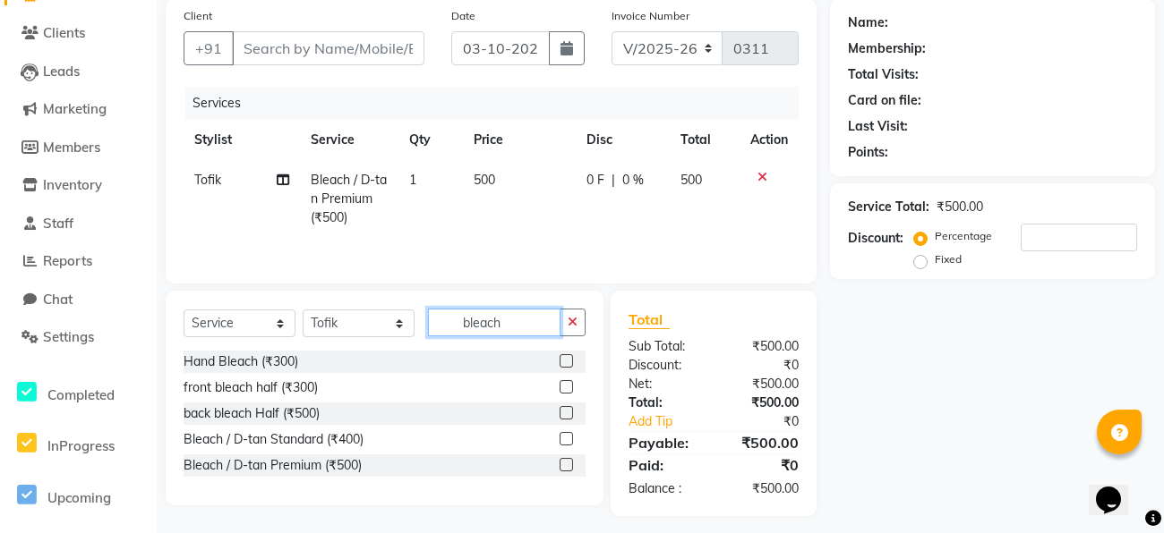
scroll to position [142, 0]
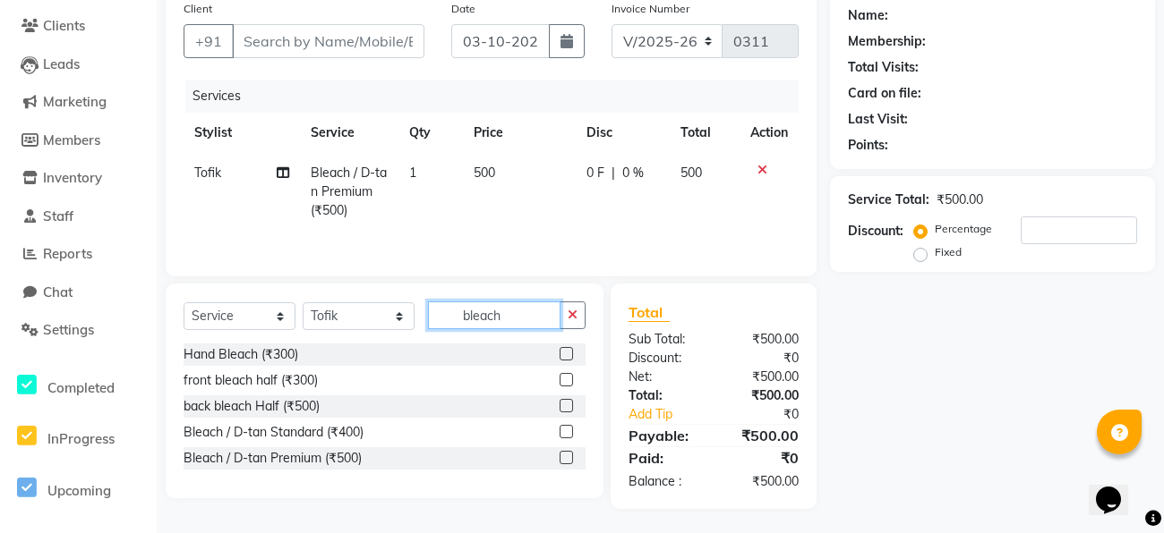
type input "bleach"
click at [568, 436] on label at bounding box center [565, 431] width 13 height 13
click at [568, 436] on input "checkbox" at bounding box center [565, 433] width 12 height 12
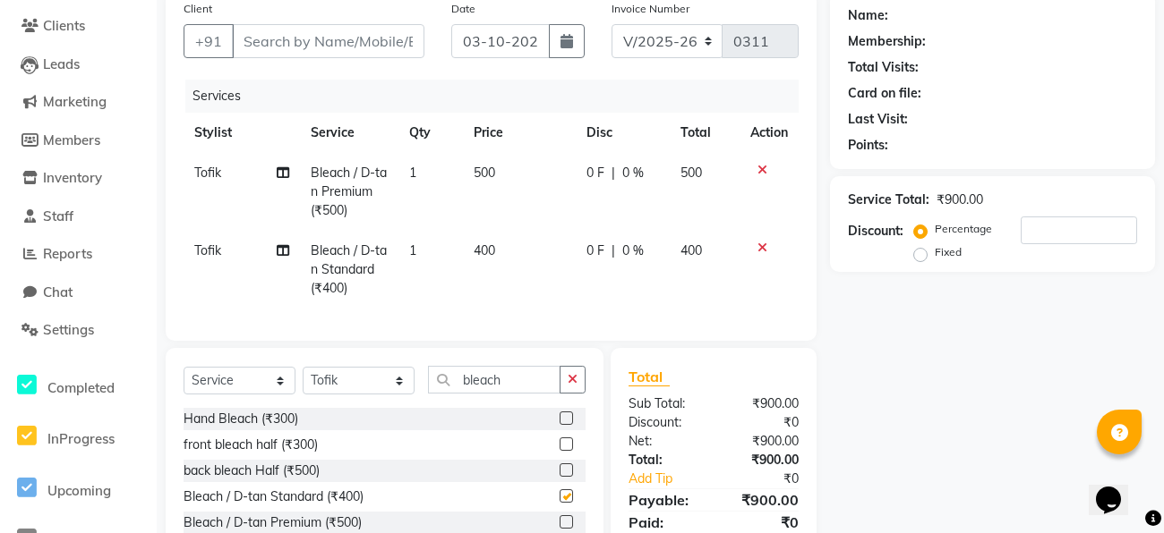
checkbox input "false"
click at [513, 379] on input "bleach" at bounding box center [494, 380] width 132 height 28
type input "b"
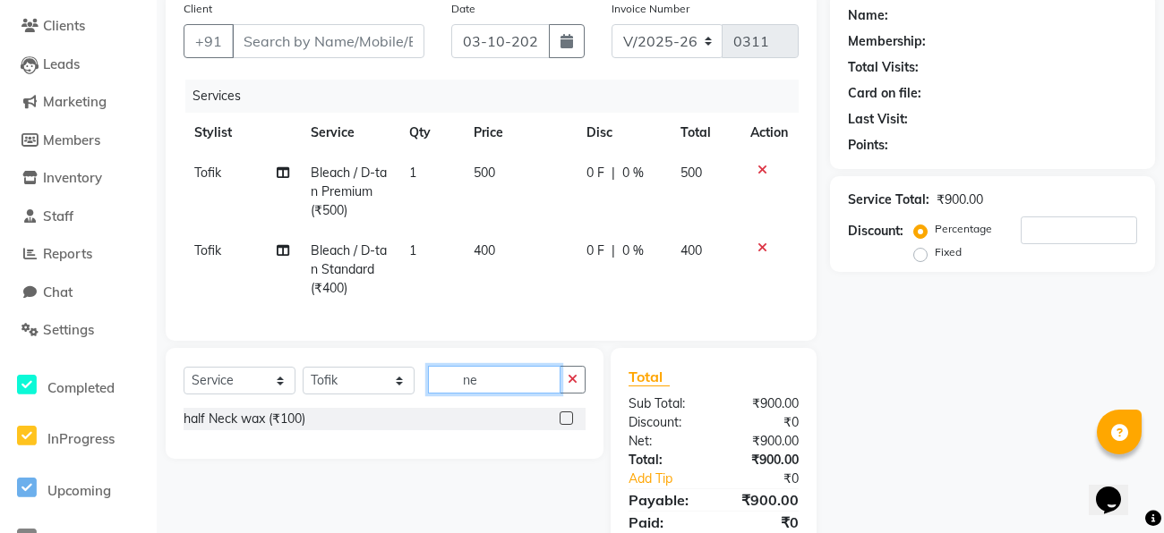
type input "n"
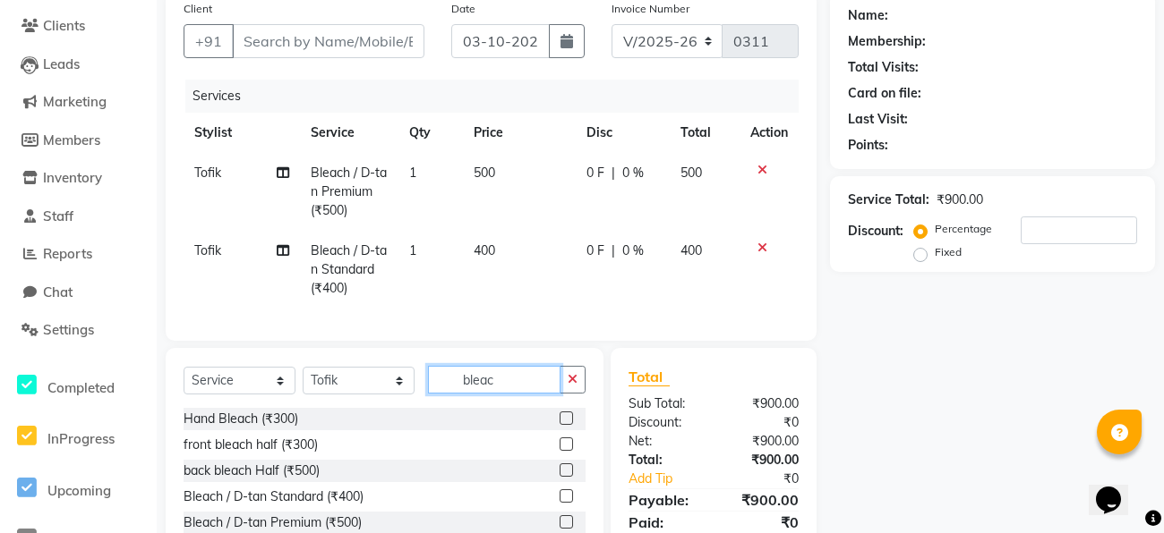
type input "bleach"
click at [566, 494] on label at bounding box center [565, 496] width 13 height 13
click at [566, 494] on input "checkbox" at bounding box center [565, 497] width 12 height 12
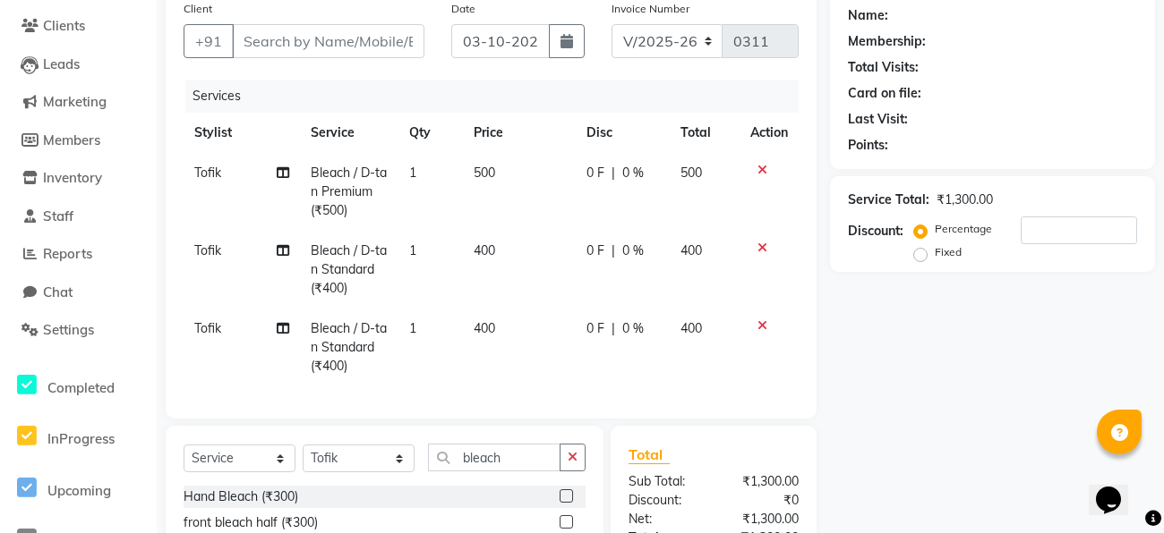
checkbox input "false"
click at [761, 324] on icon at bounding box center [762, 326] width 10 height 13
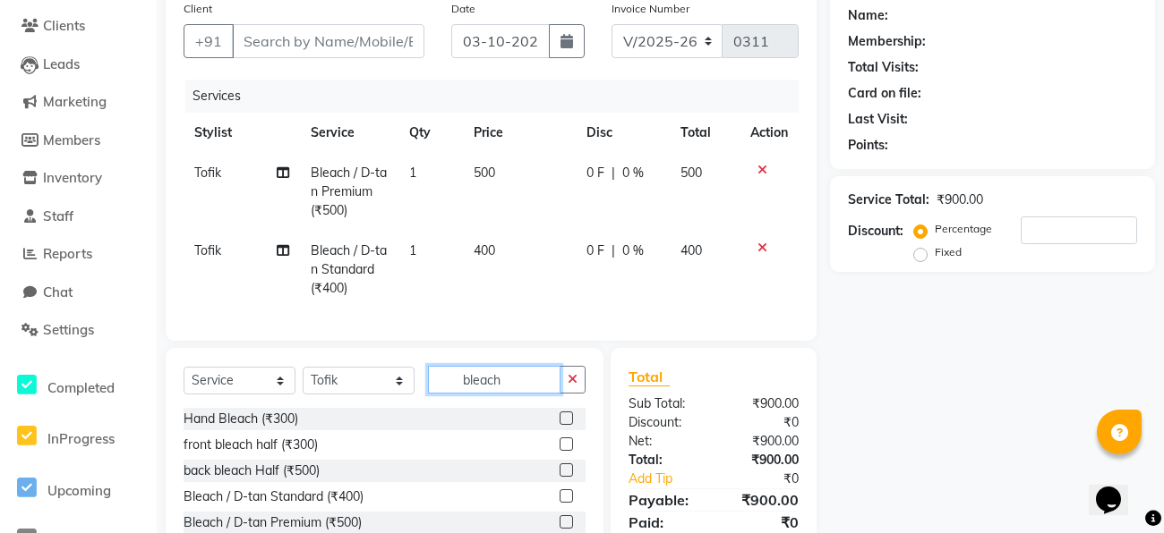
click at [547, 380] on input "bleach" at bounding box center [494, 380] width 132 height 28
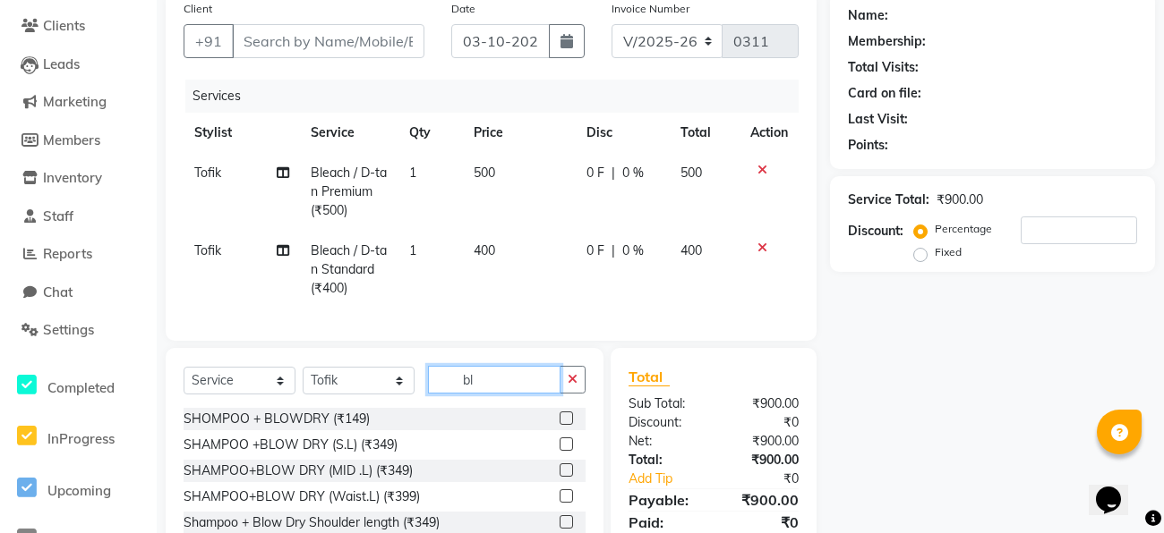
type input "b"
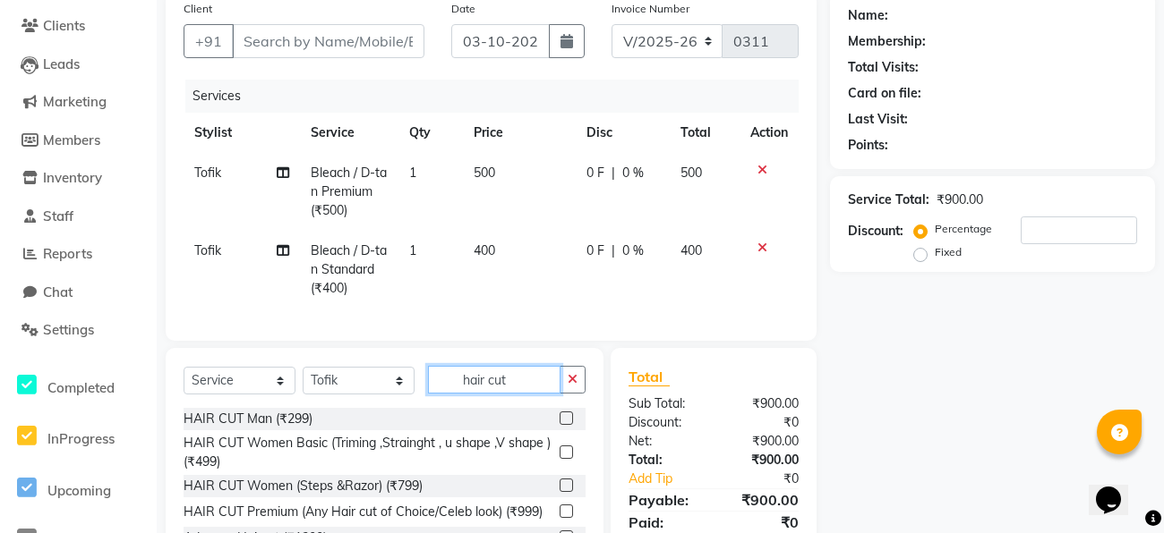
type input "hair cut"
click at [570, 420] on label at bounding box center [565, 418] width 13 height 13
click at [570, 420] on input "checkbox" at bounding box center [565, 420] width 12 height 12
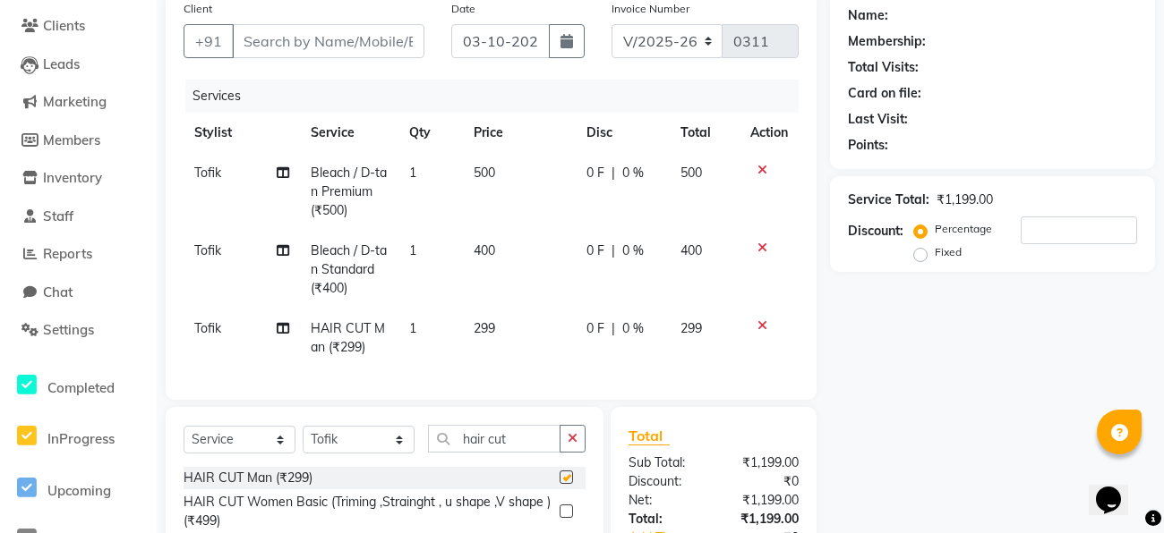
checkbox input "false"
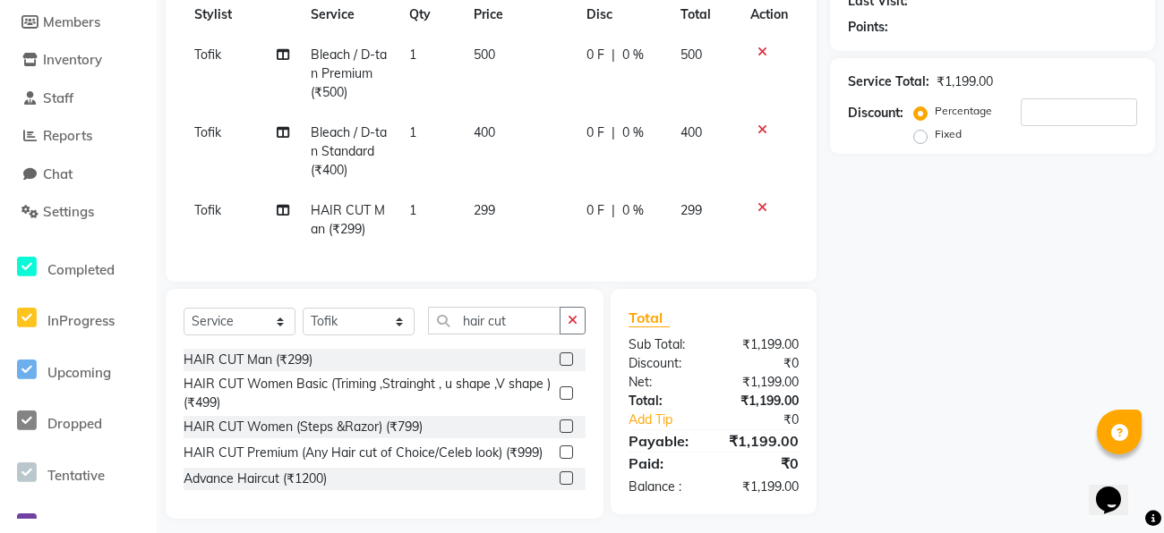
scroll to position [259, 0]
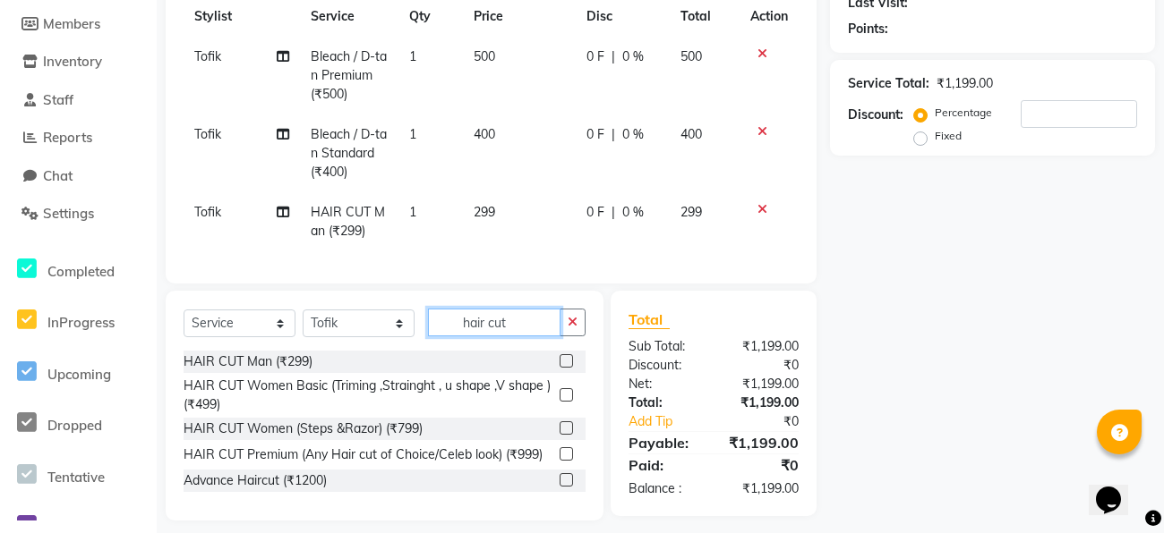
click at [531, 316] on input "hair cut" at bounding box center [494, 323] width 132 height 28
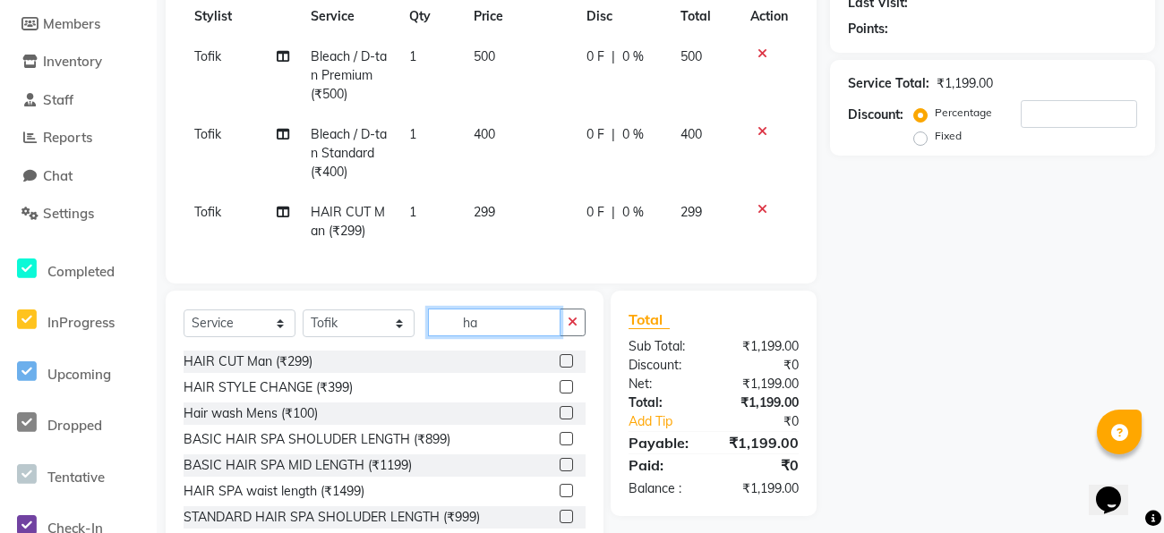
type input "h"
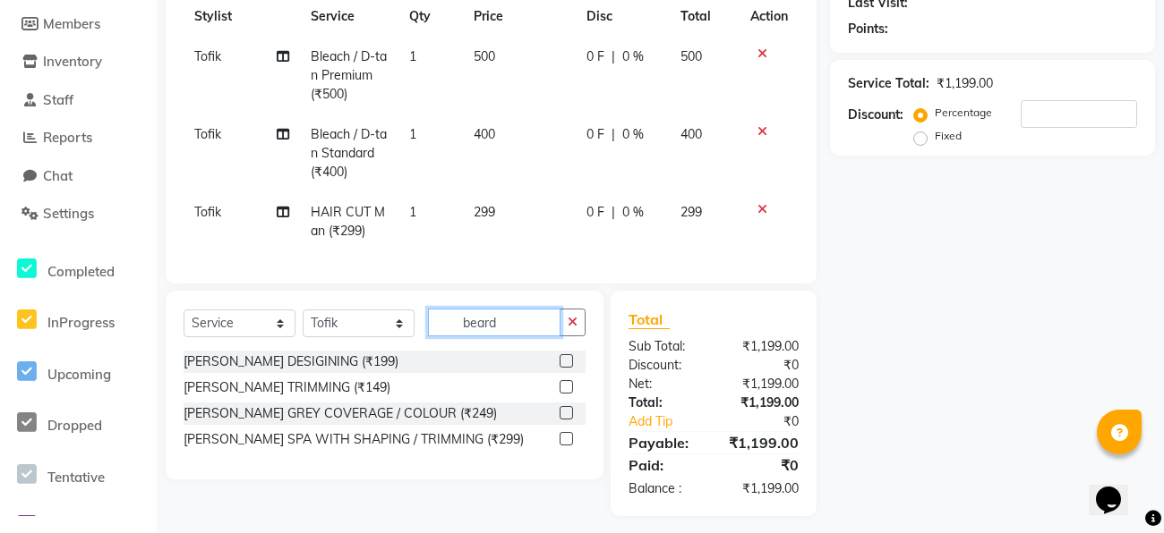
type input "beard"
click at [568, 390] on label at bounding box center [565, 386] width 13 height 13
click at [568, 390] on input "checkbox" at bounding box center [565, 388] width 12 height 12
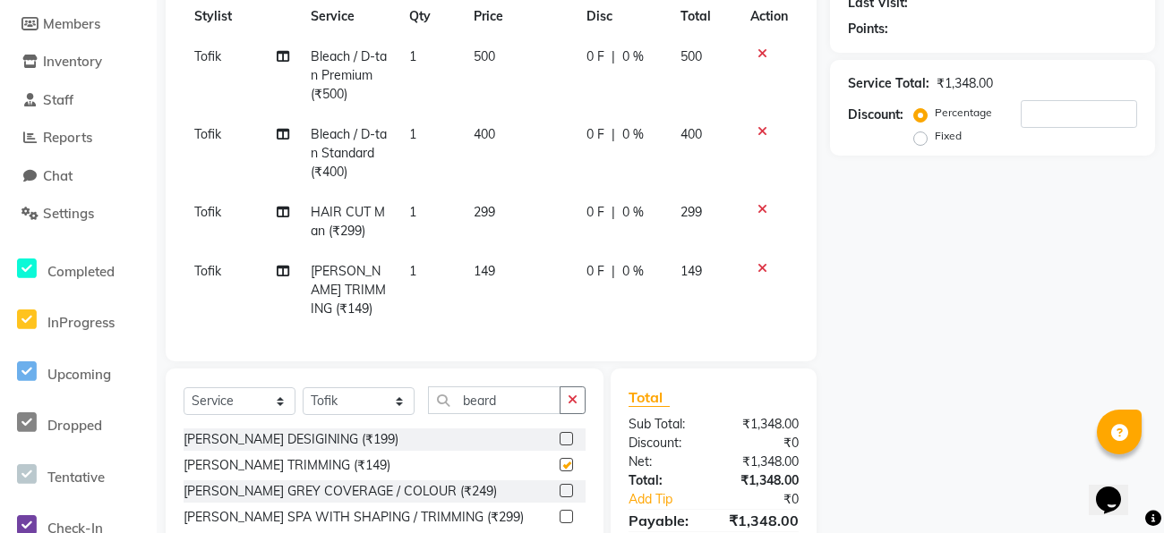
checkbox input "false"
click at [1033, 114] on input "number" at bounding box center [1078, 114] width 116 height 28
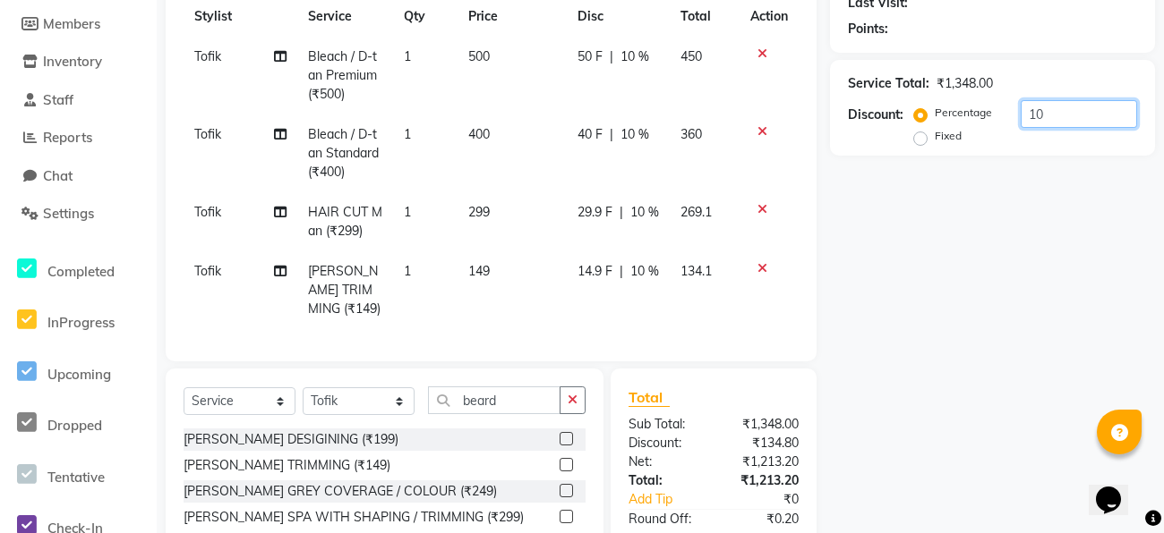
type input "1"
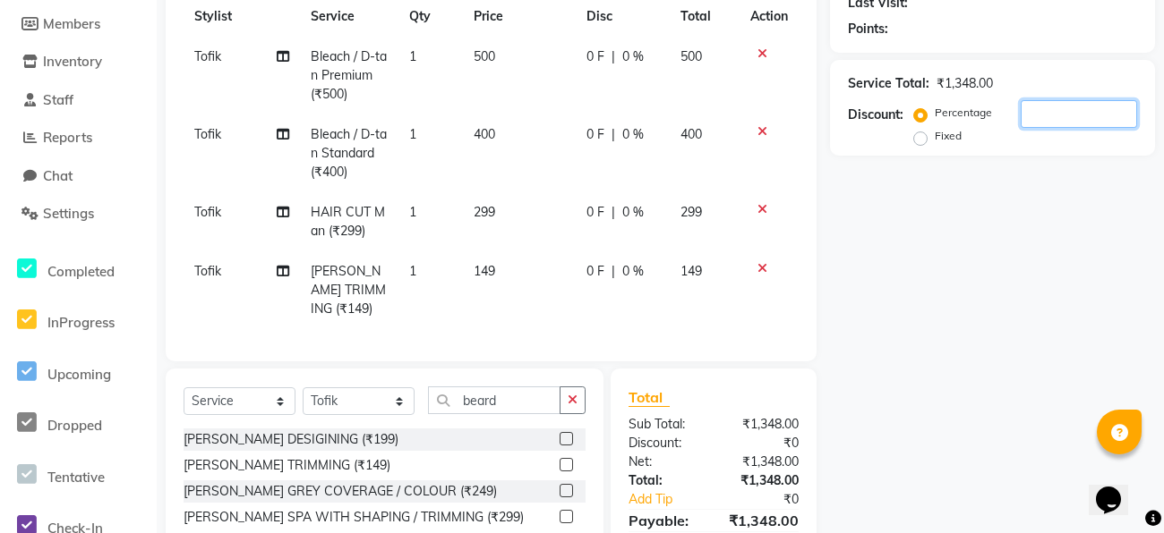
type input "5"
type input "7"
type input "6"
type input "8"
type input "7"
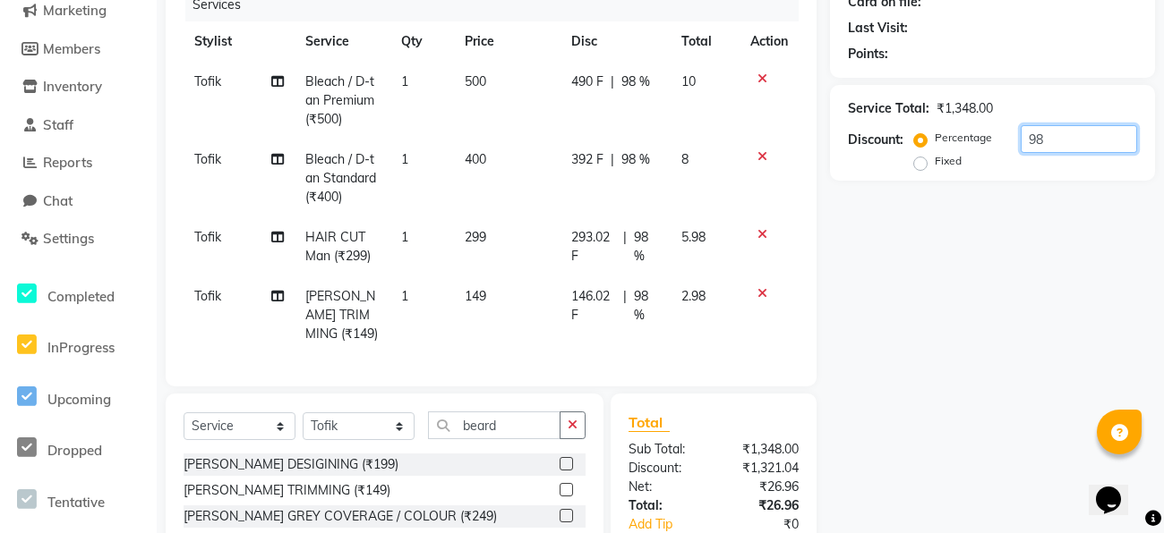
scroll to position [220, 0]
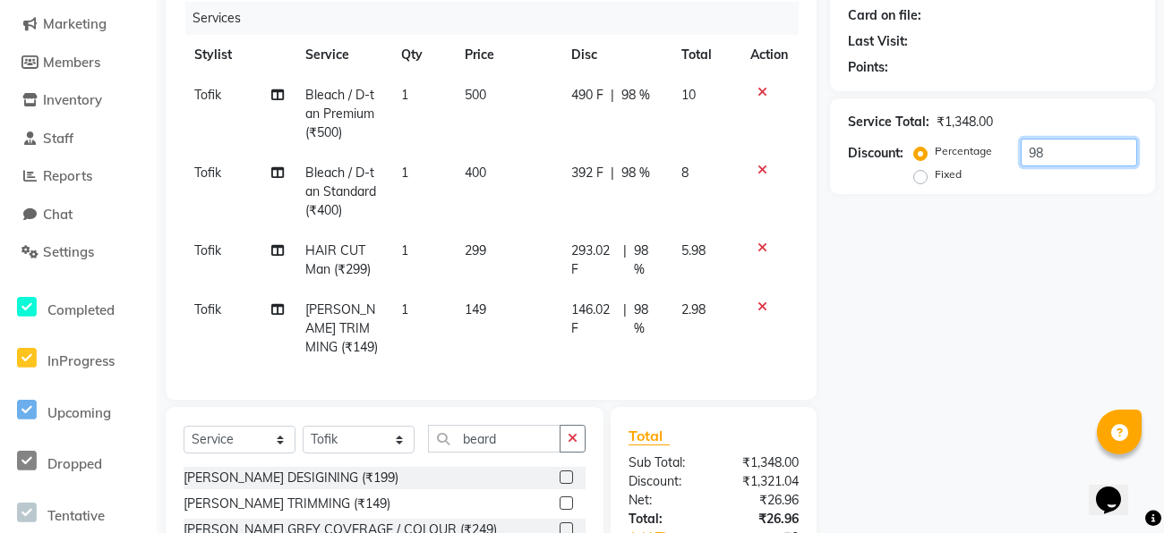
type input "9"
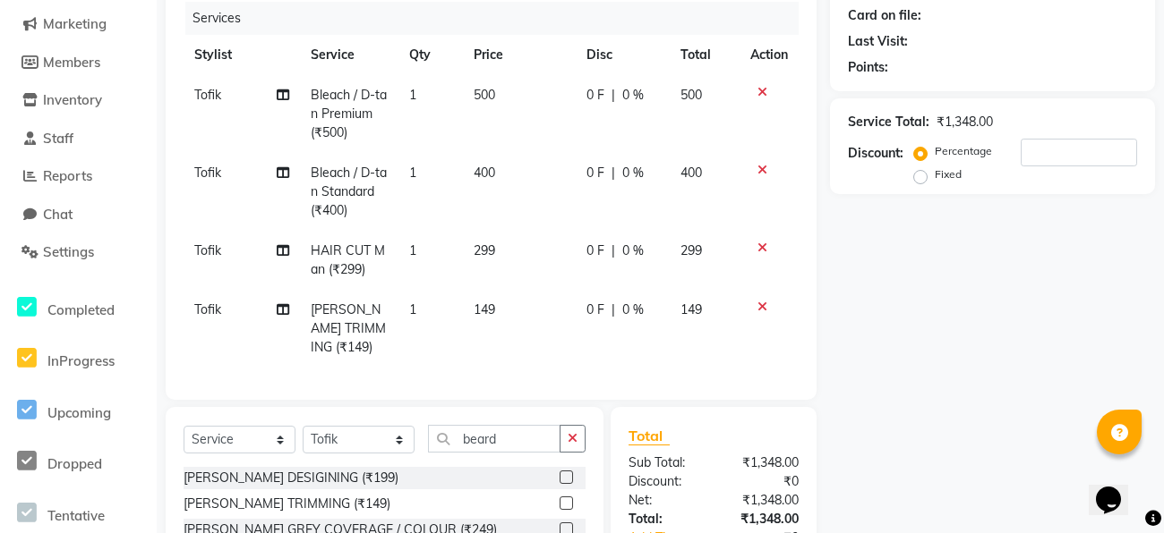
click at [934, 181] on label "Fixed" at bounding box center [947, 174] width 27 height 16
click at [919, 181] on input "Fixed" at bounding box center [923, 174] width 13 height 13
radio input "true"
click at [1088, 156] on input "number" at bounding box center [1078, 153] width 116 height 28
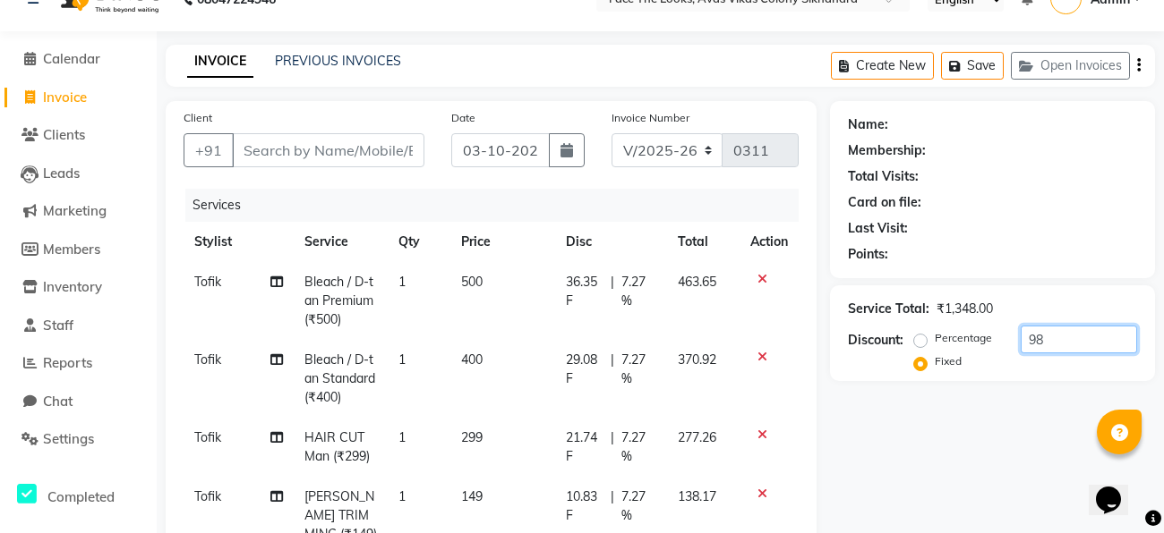
scroll to position [30, 0]
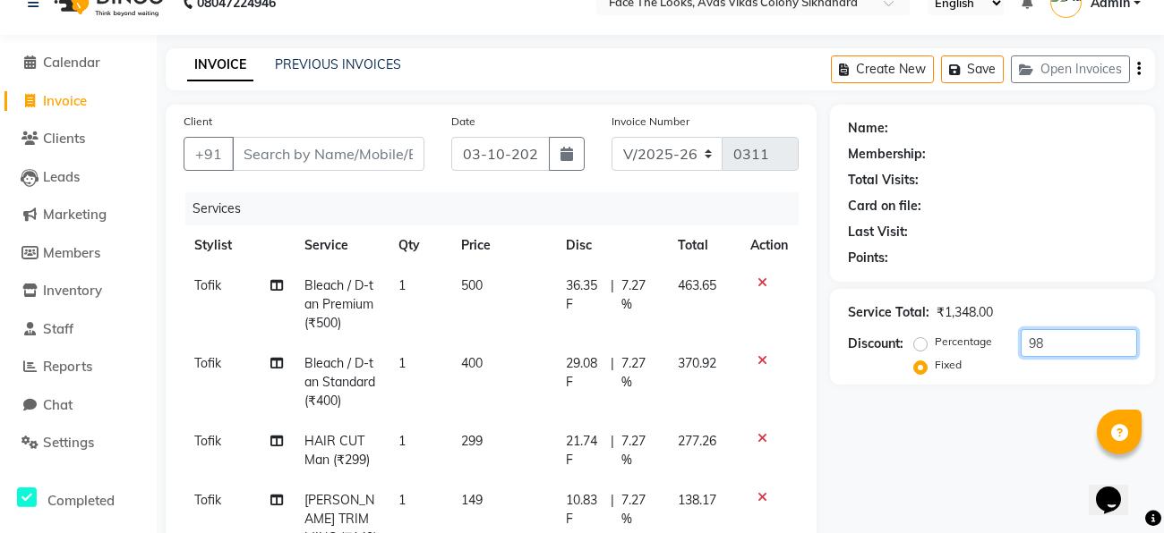
type input "98"
click at [345, 154] on input "Client" at bounding box center [328, 154] width 192 height 34
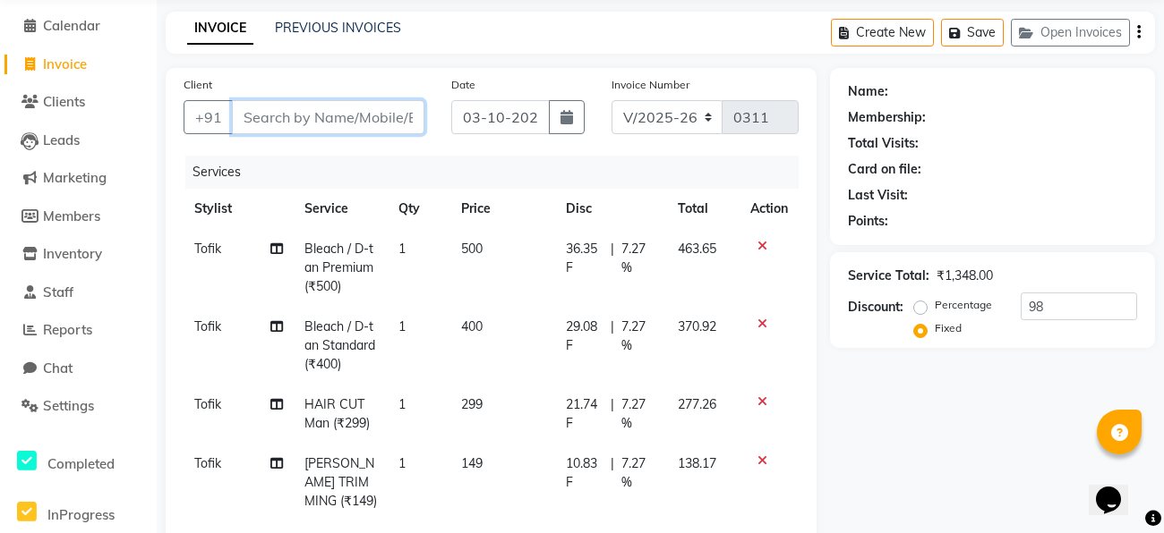
scroll to position [65, 0]
